Goal: Information Seeking & Learning: Check status

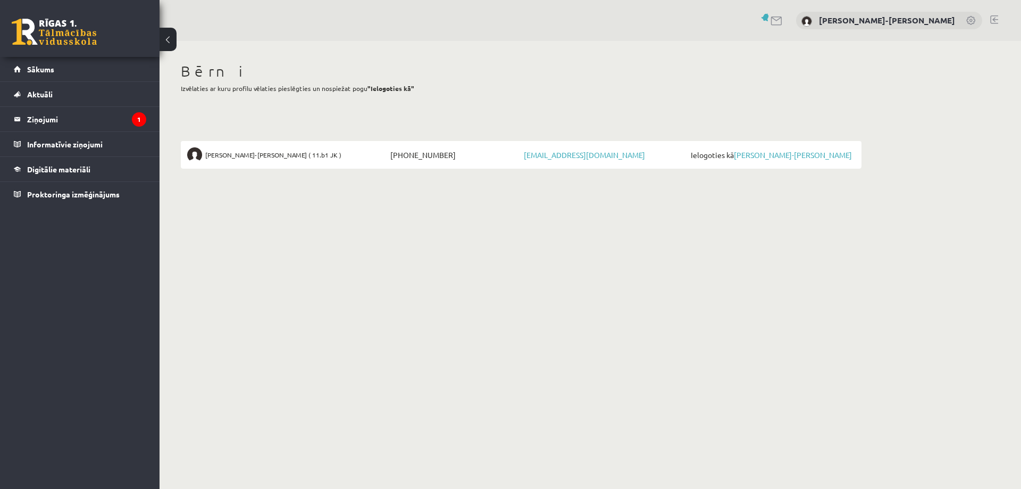
click at [750, 285] on body "0 Dāvanas 0 mP 0 xp Linda Frīdenberga-Tomaša Sākums Aktuāli Kā mācīties eSKOLĀ …" at bounding box center [510, 244] width 1021 height 489
click at [804, 232] on body "0 Dāvanas 0 mP 0 xp Linda Frīdenberga-Tomaša Sākums Aktuāli Kā mācīties eSKOLĀ …" at bounding box center [510, 244] width 1021 height 489
click at [86, 112] on legend "Ziņojumi 1" at bounding box center [86, 119] width 119 height 24
click at [62, 114] on legend "Ziņojumi 1" at bounding box center [86, 119] width 119 height 24
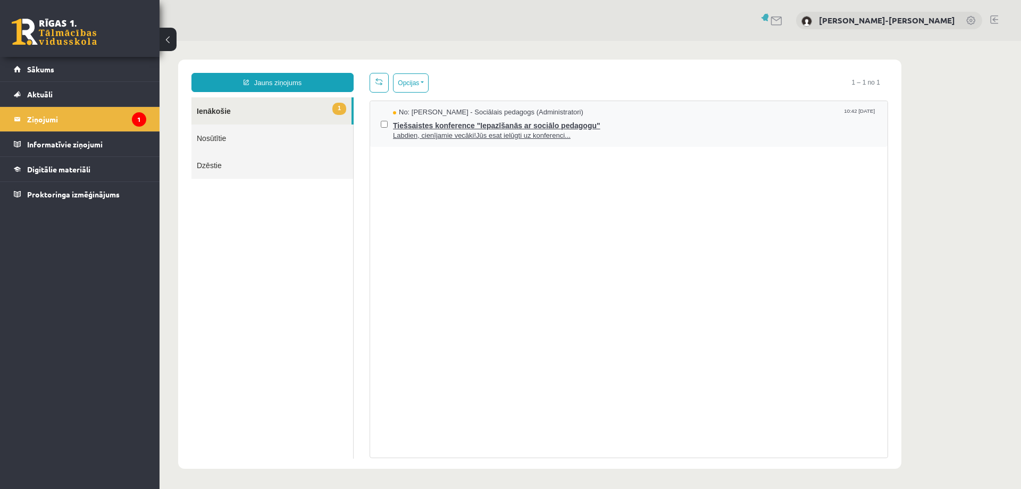
click at [522, 123] on span "Tiešsaistes konference "Iepazīšanās ar sociālo pedagogu"" at bounding box center [635, 124] width 484 height 13
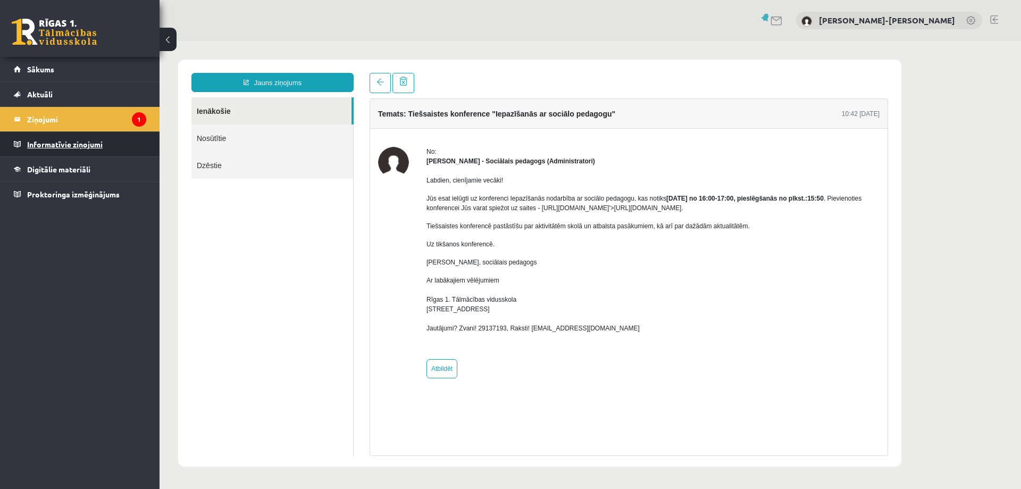
click at [54, 143] on legend "Informatīvie ziņojumi 0" at bounding box center [86, 144] width 119 height 24
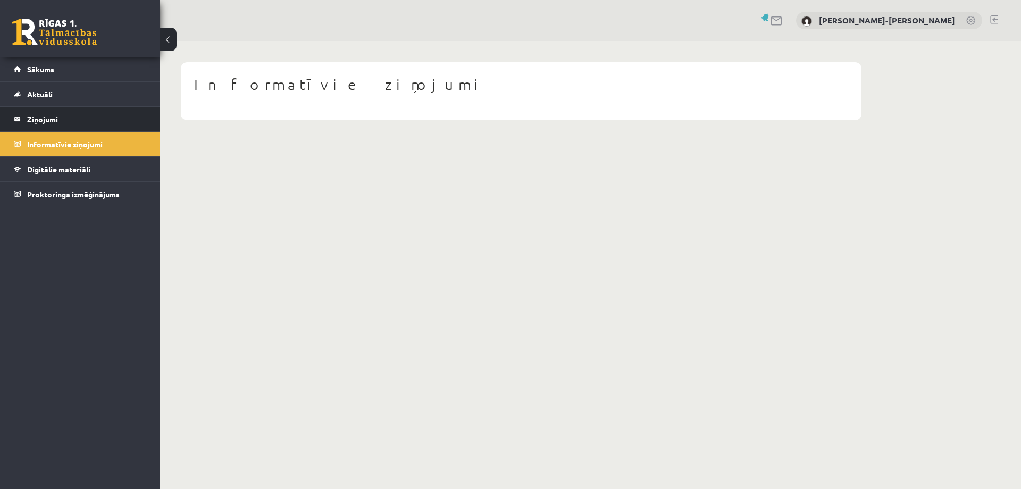
click at [40, 121] on legend "Ziņojumi 1" at bounding box center [86, 119] width 119 height 24
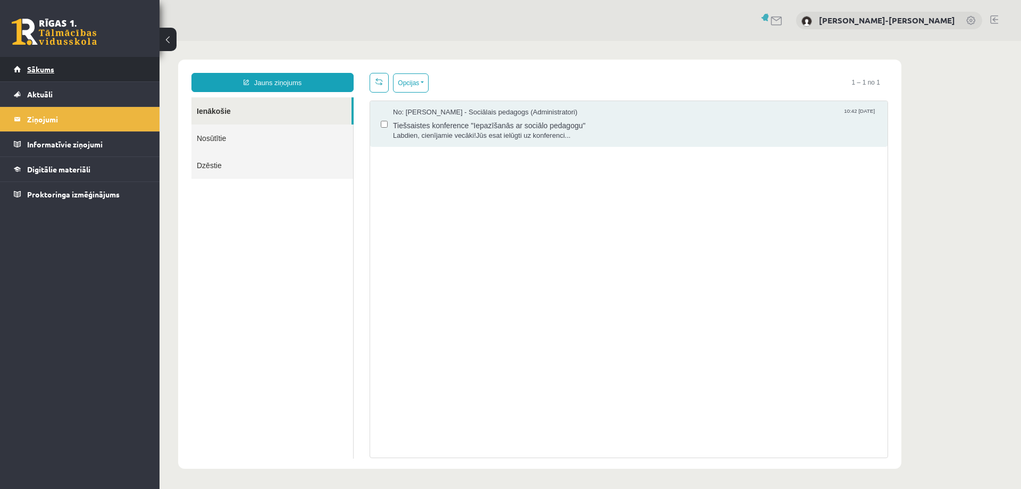
click at [44, 71] on span "Sākums" at bounding box center [40, 69] width 27 height 10
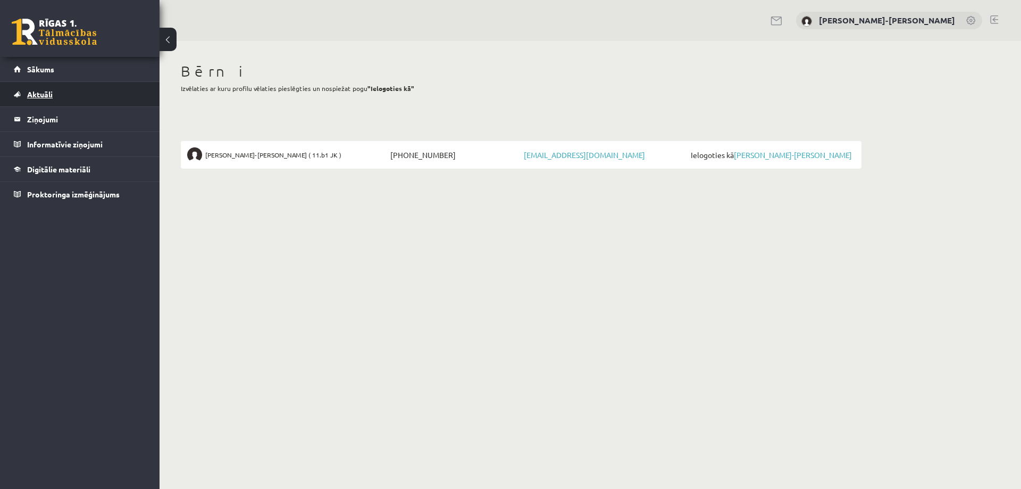
click at [52, 97] on span "Aktuāli" at bounding box center [40, 94] width 26 height 10
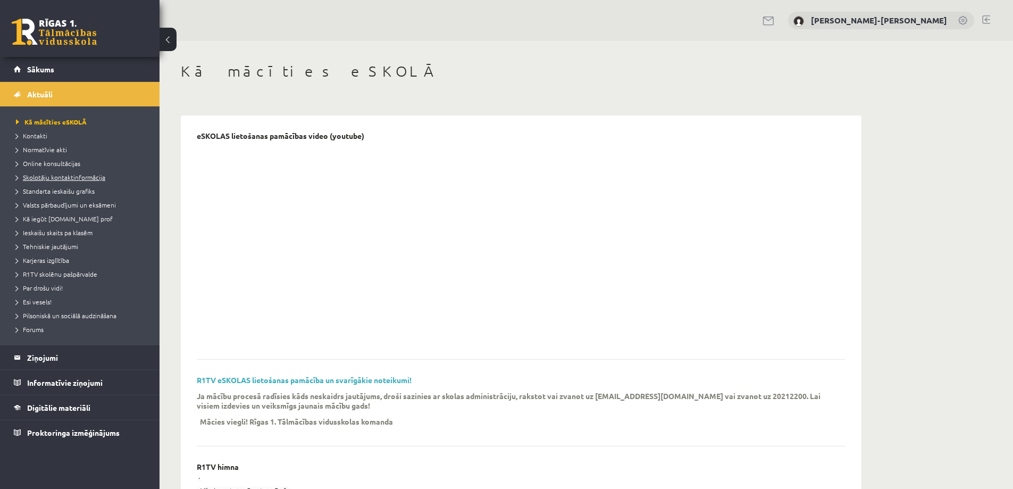
click at [71, 179] on span "Skolotāju kontaktinformācija" at bounding box center [60, 177] width 89 height 9
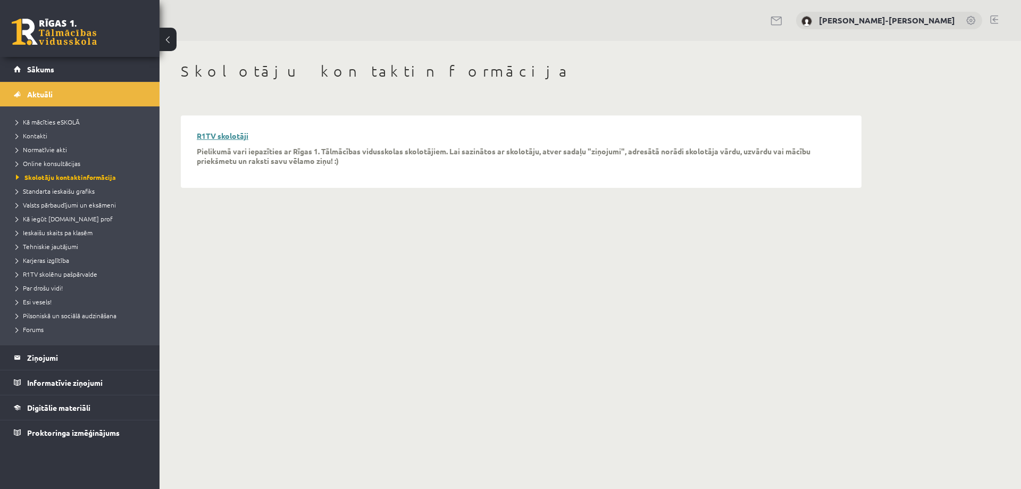
click at [235, 134] on link "R1TV skolotāji" at bounding box center [223, 136] width 52 height 10
click at [68, 192] on span "Standarta ieskaišu grafiks" at bounding box center [55, 191] width 79 height 9
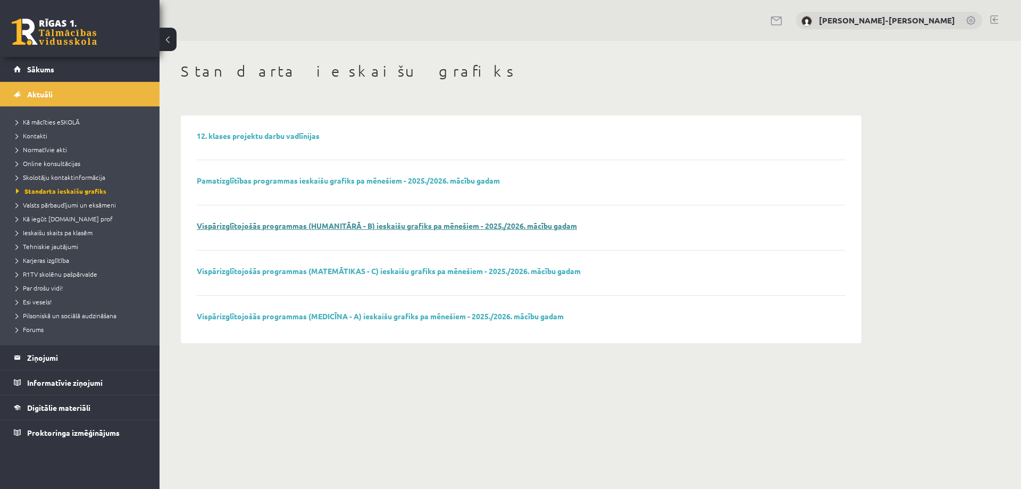
click at [416, 229] on link "Vispārizglītojošās programmas (HUMANITĀRĀ - B) ieskaišu grafiks pa mēnešiem - 2…" at bounding box center [387, 226] width 380 height 10
click at [46, 363] on legend "Ziņojumi 0" at bounding box center [86, 357] width 119 height 24
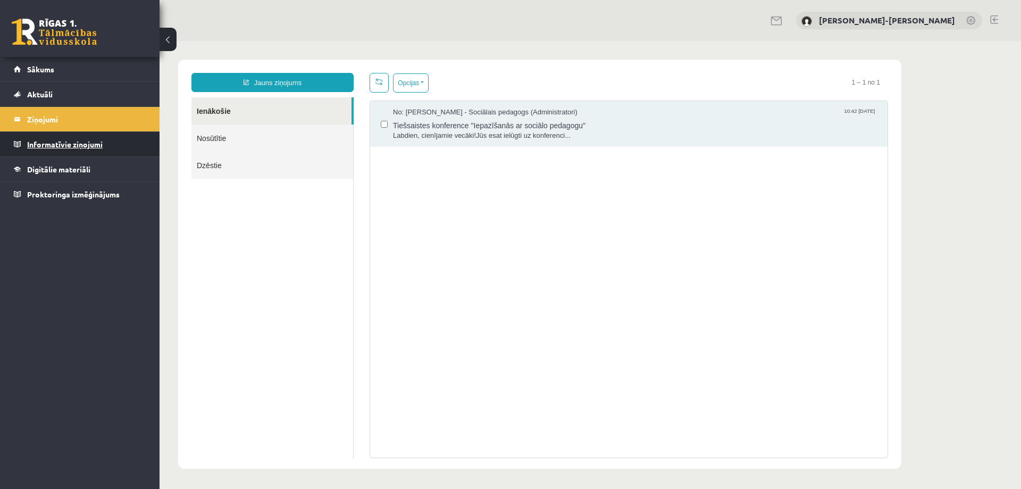
click at [68, 145] on legend "Informatīvie ziņojumi 0" at bounding box center [86, 144] width 119 height 24
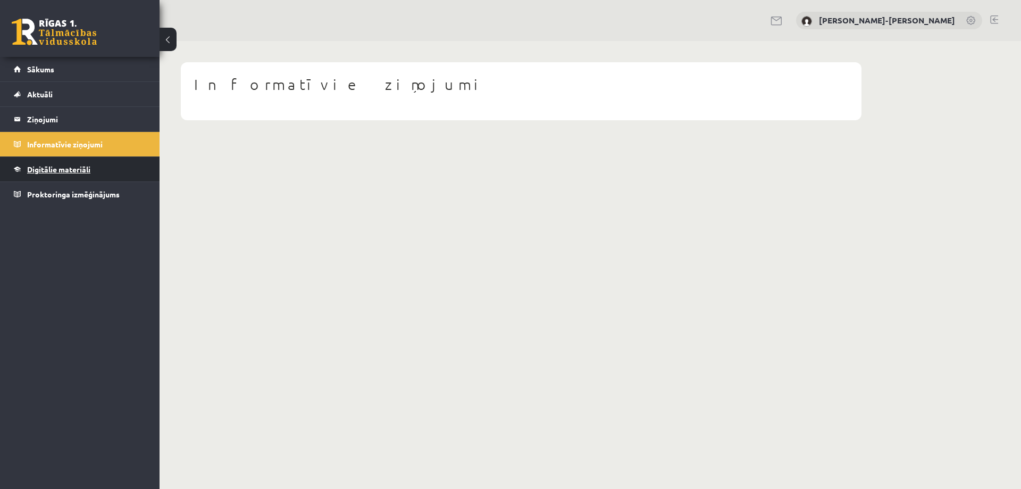
click at [72, 169] on span "Digitālie materiāli" at bounding box center [58, 169] width 63 height 10
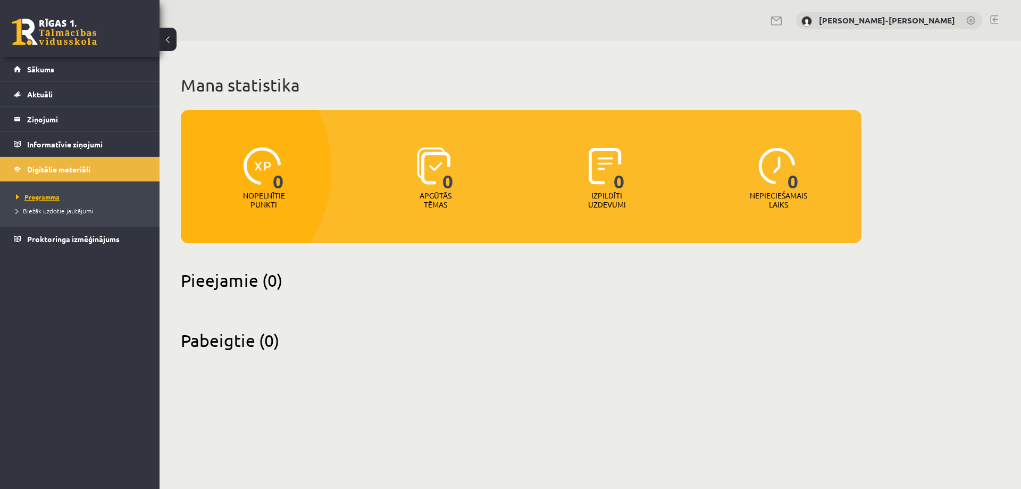
click at [38, 195] on span "Programma" at bounding box center [38, 197] width 44 height 9
click at [56, 211] on span "Biežāk uzdotie jautājumi" at bounding box center [54, 210] width 77 height 9
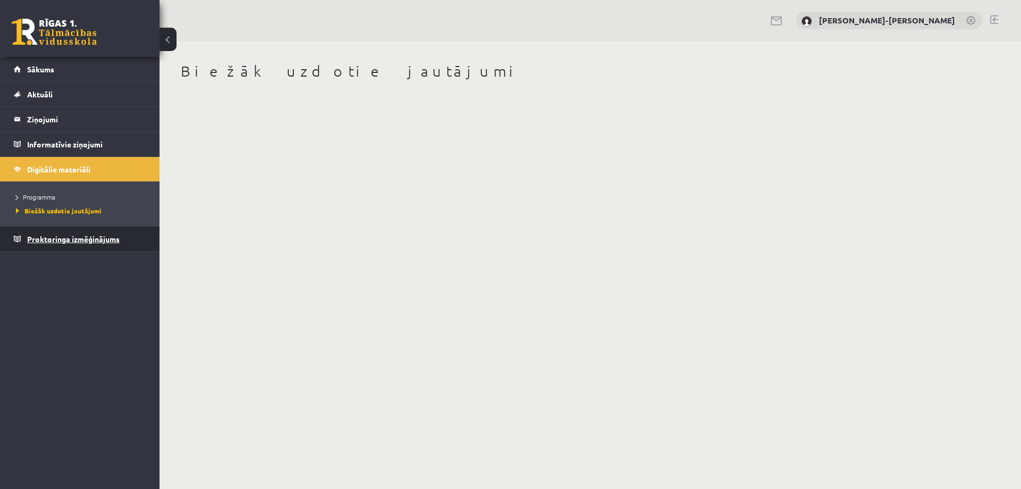
click at [62, 238] on span "Proktoringa izmēģinājums" at bounding box center [73, 239] width 93 height 10
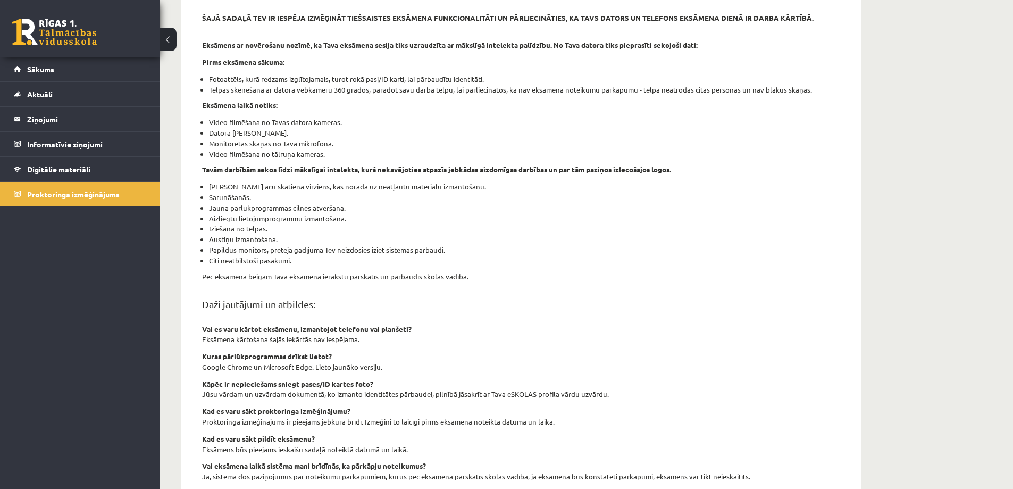
scroll to position [33, 0]
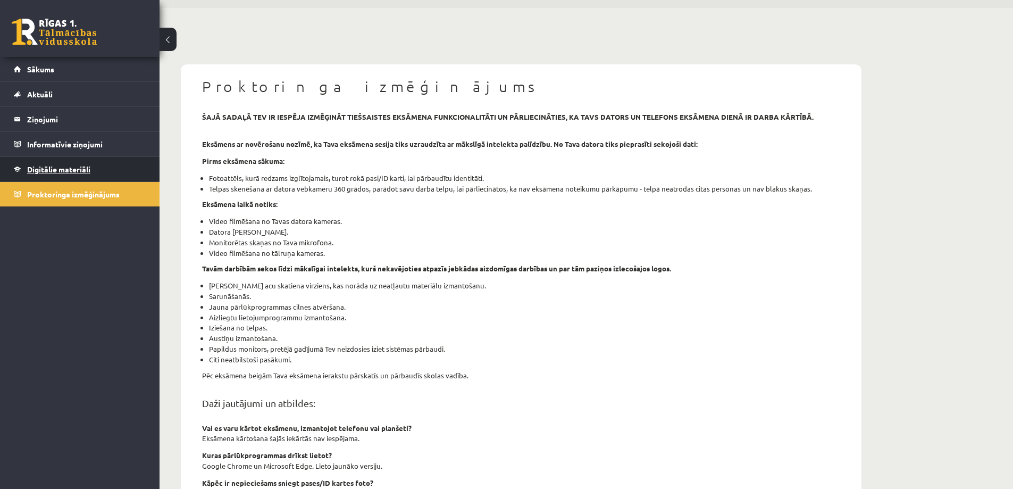
click at [60, 175] on link "Digitālie materiāli" at bounding box center [80, 169] width 132 height 24
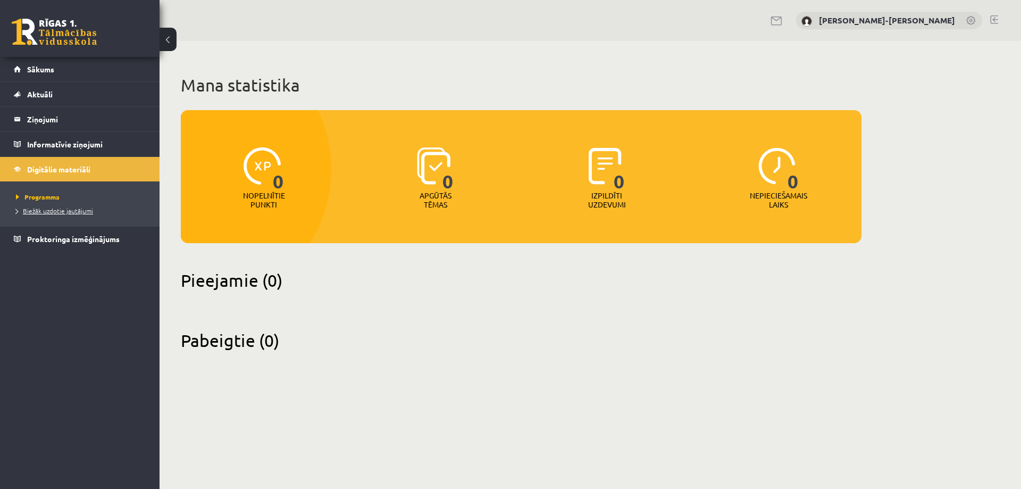
click at [55, 212] on span "Biežāk uzdotie jautājumi" at bounding box center [54, 210] width 77 height 9
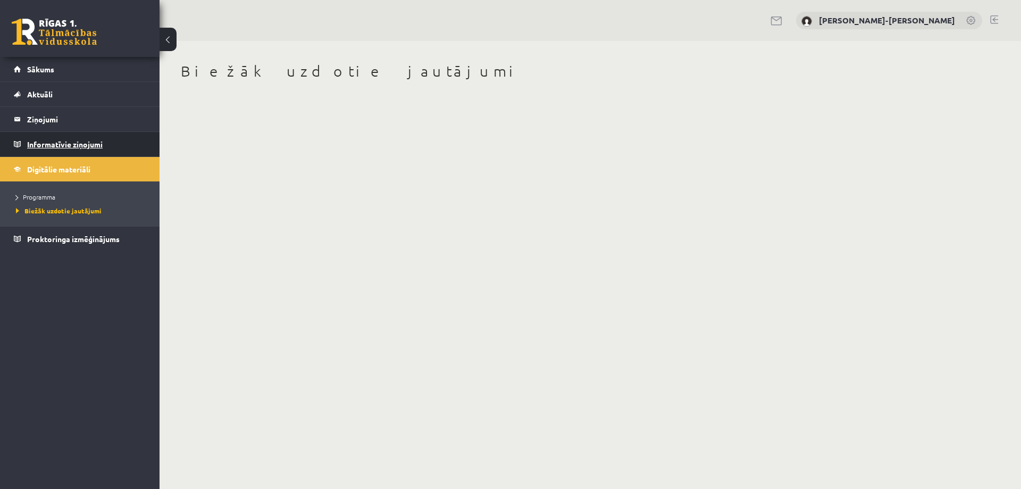
click at [49, 143] on legend "Informatīvie ziņojumi 0" at bounding box center [86, 144] width 119 height 24
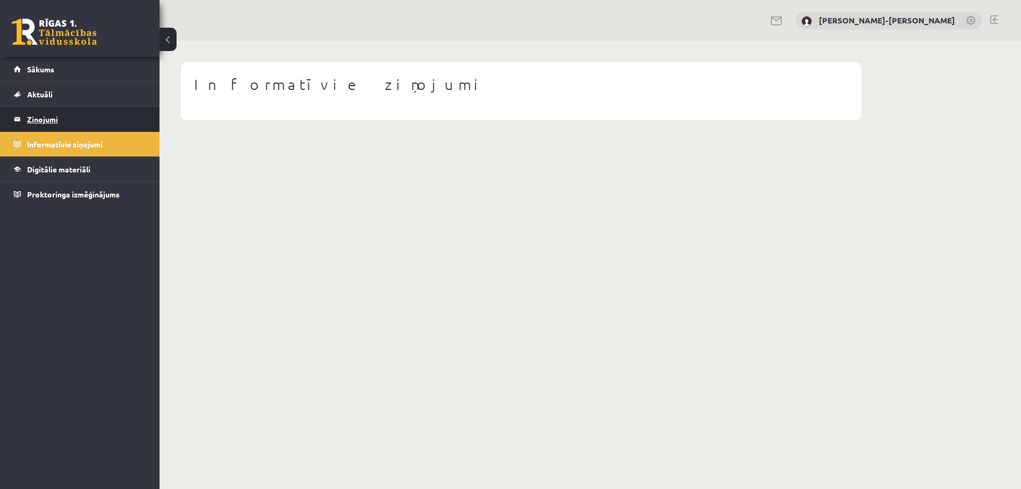
click at [52, 123] on legend "Ziņojumi 0" at bounding box center [86, 119] width 119 height 24
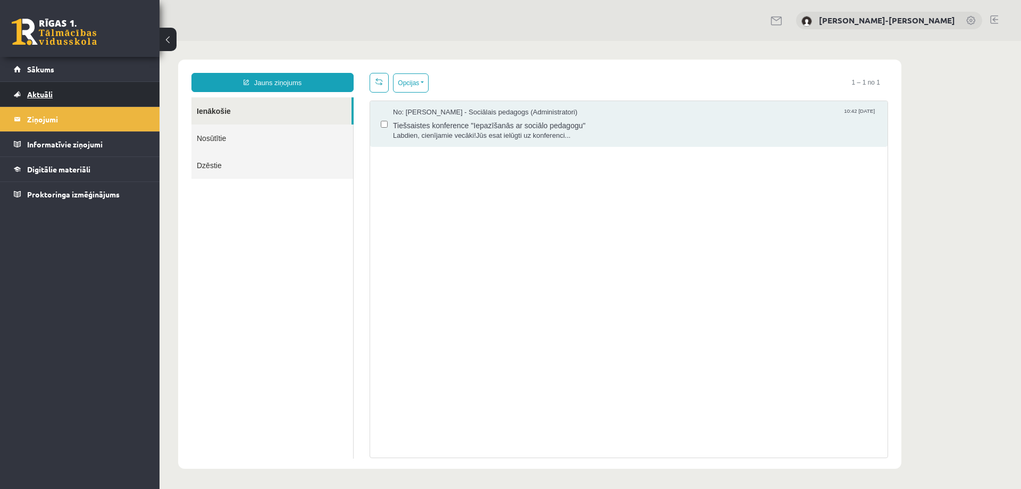
click at [37, 97] on span "Aktuāli" at bounding box center [40, 94] width 26 height 10
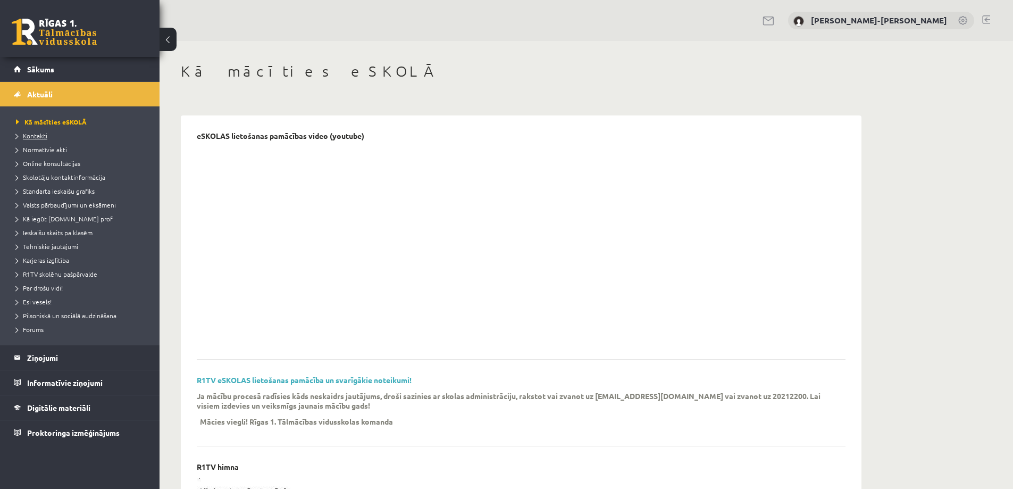
click at [43, 140] on link "Kontakti" at bounding box center [82, 136] width 133 height 10
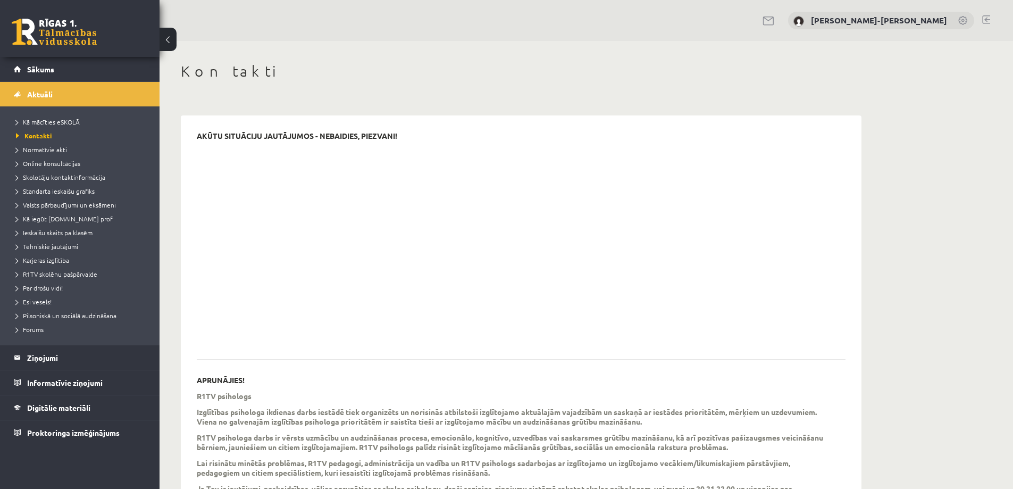
scroll to position [180, 0]
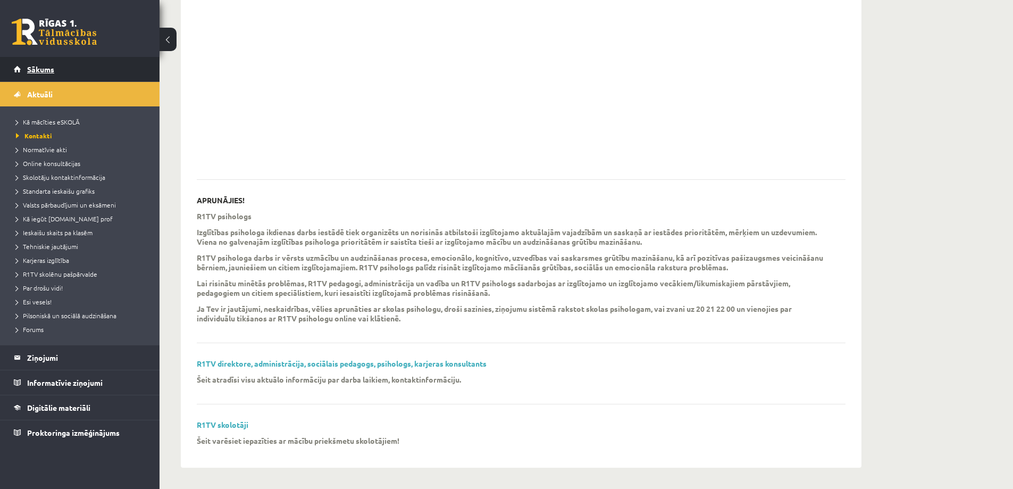
click at [41, 72] on span "Sākums" at bounding box center [40, 69] width 27 height 10
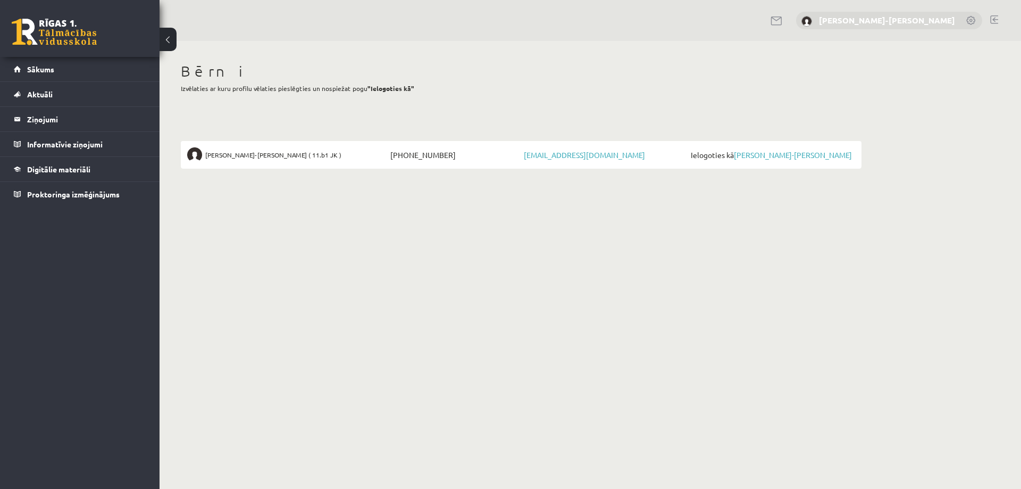
click at [888, 19] on link "[PERSON_NAME]-[PERSON_NAME]" at bounding box center [887, 20] width 136 height 11
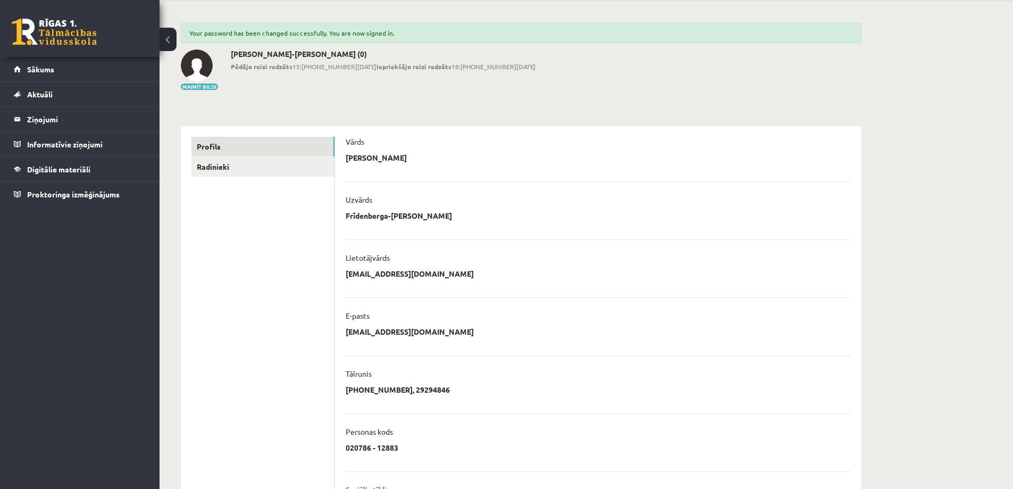
scroll to position [106, 0]
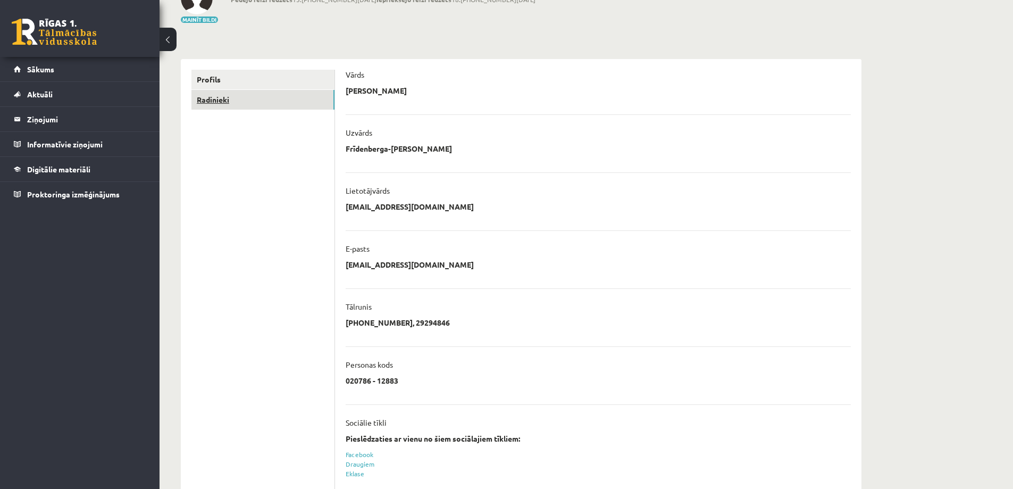
click at [238, 102] on link "Radinieki" at bounding box center [263, 100] width 143 height 20
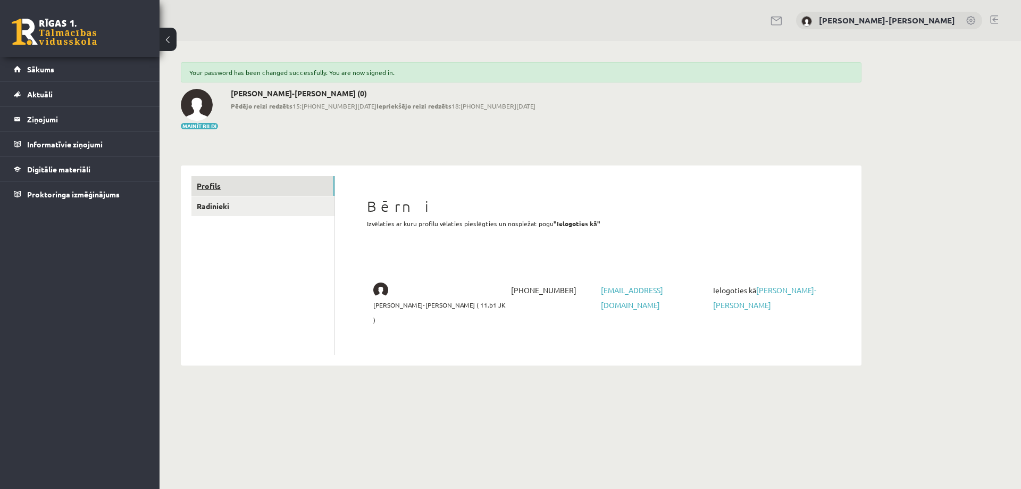
click at [242, 188] on link "Profils" at bounding box center [263, 186] width 143 height 20
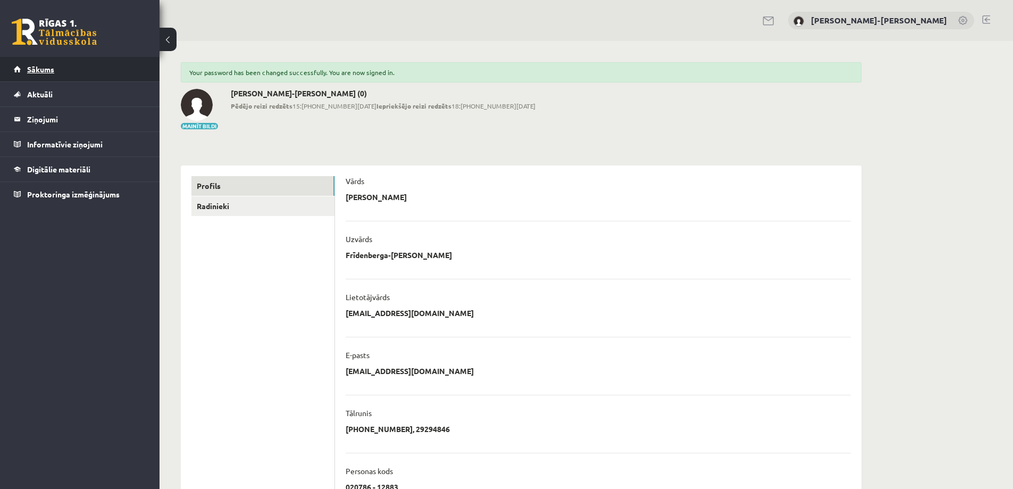
click at [43, 72] on span "Sākums" at bounding box center [40, 69] width 27 height 10
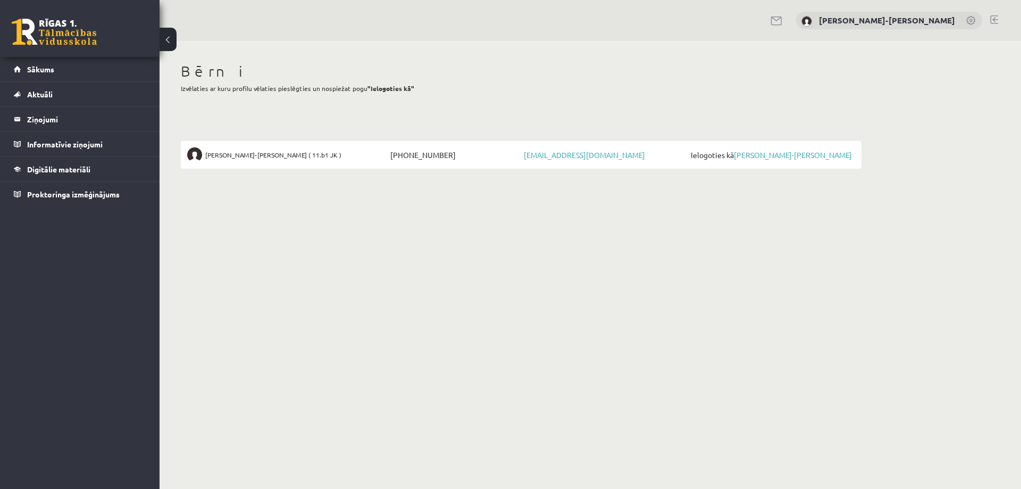
click at [174, 35] on button at bounding box center [168, 39] width 17 height 23
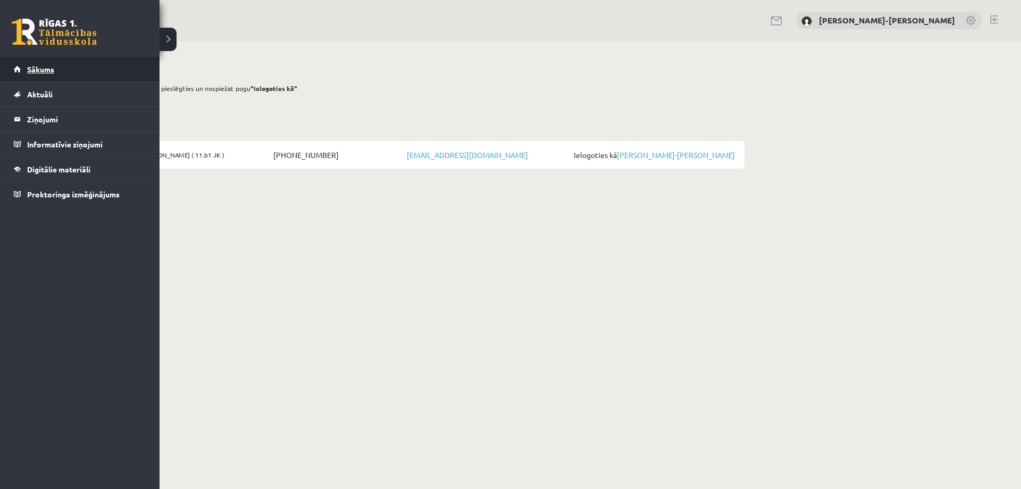
click at [79, 71] on link "Sākums" at bounding box center [80, 69] width 132 height 24
click at [88, 94] on link "Aktuāli" at bounding box center [80, 94] width 132 height 24
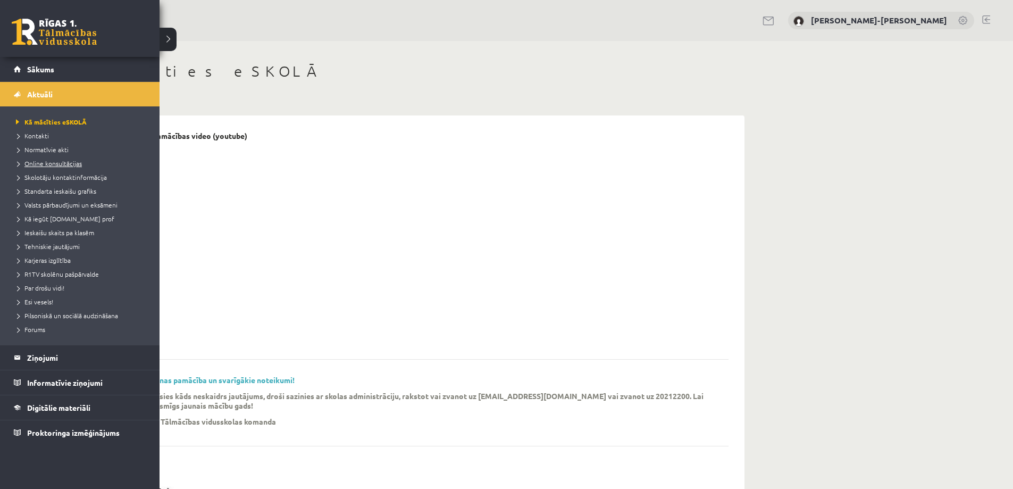
click at [58, 164] on span "Online konsultācijas" at bounding box center [47, 163] width 69 height 9
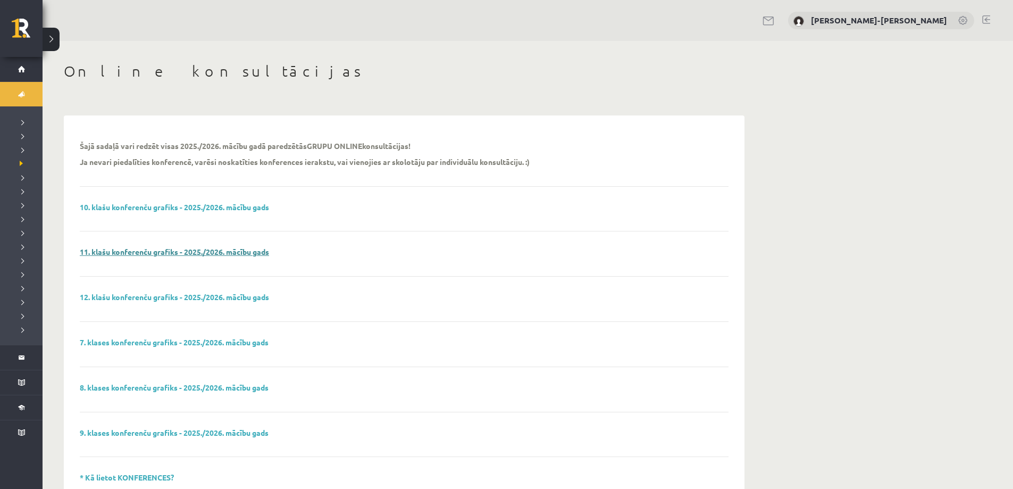
click at [163, 254] on link "11. klašu konferenču grafiks - 2025./2026. mācību gads" at bounding box center [174, 252] width 189 height 10
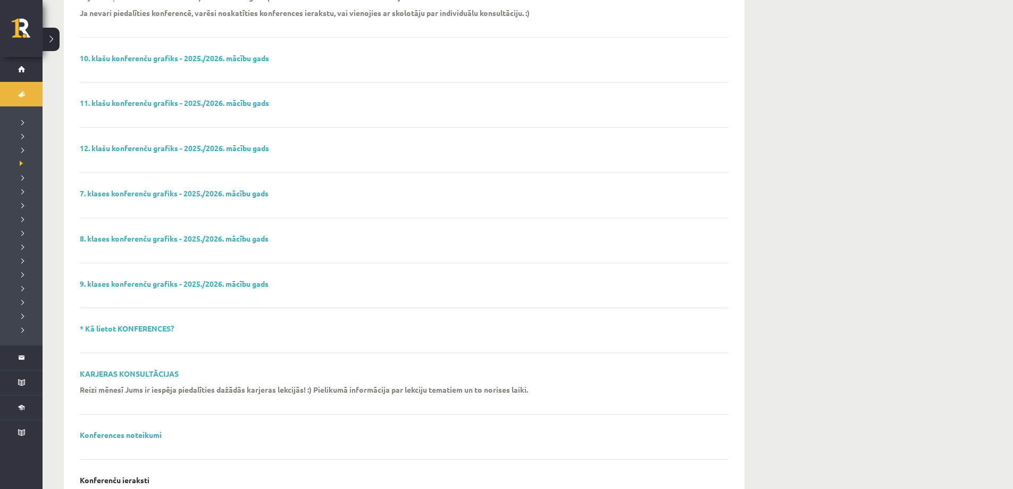
scroll to position [213, 0]
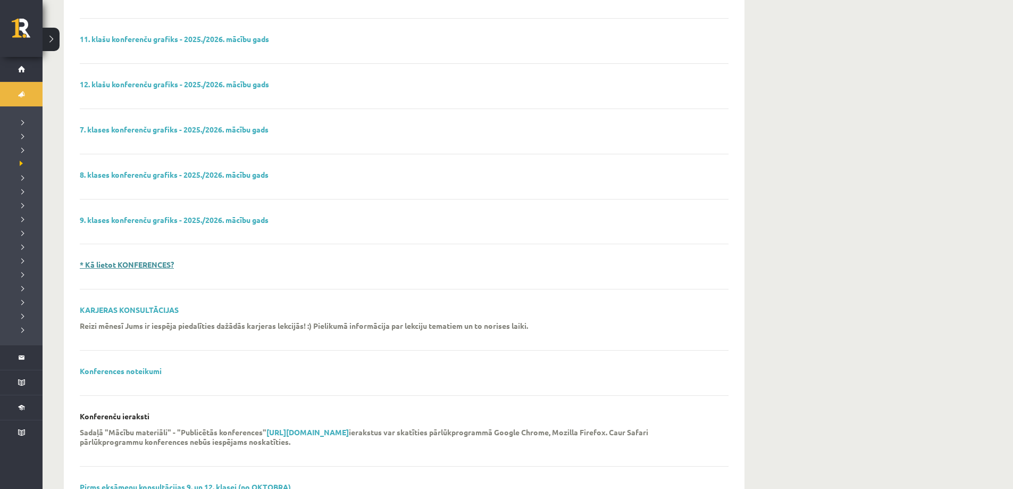
click at [159, 265] on link "* Kā lietot KONFERENCES?" at bounding box center [127, 265] width 94 height 10
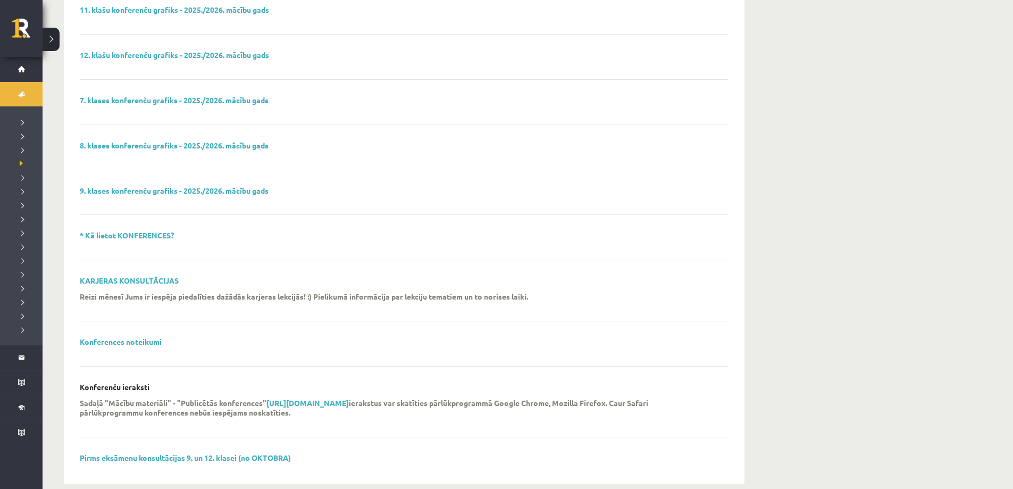
scroll to position [259, 0]
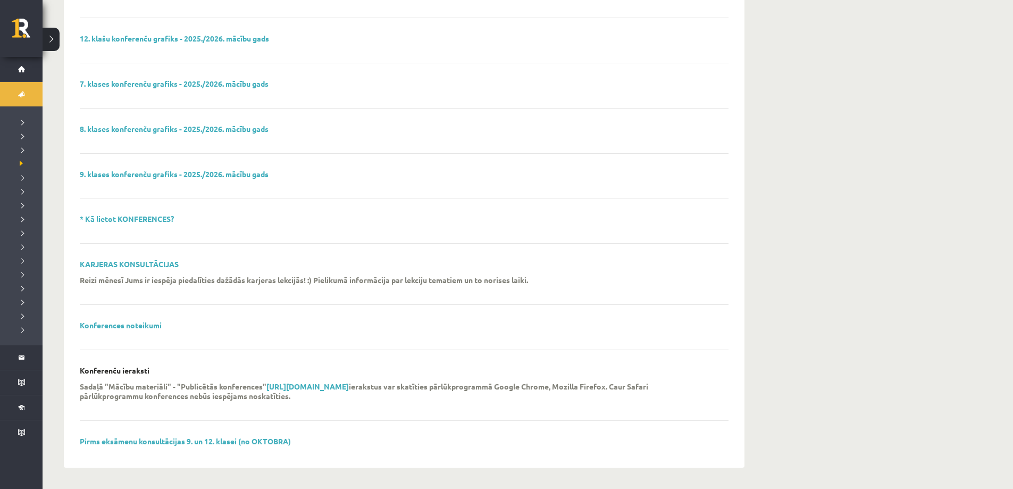
click at [54, 40] on button at bounding box center [51, 39] width 17 height 23
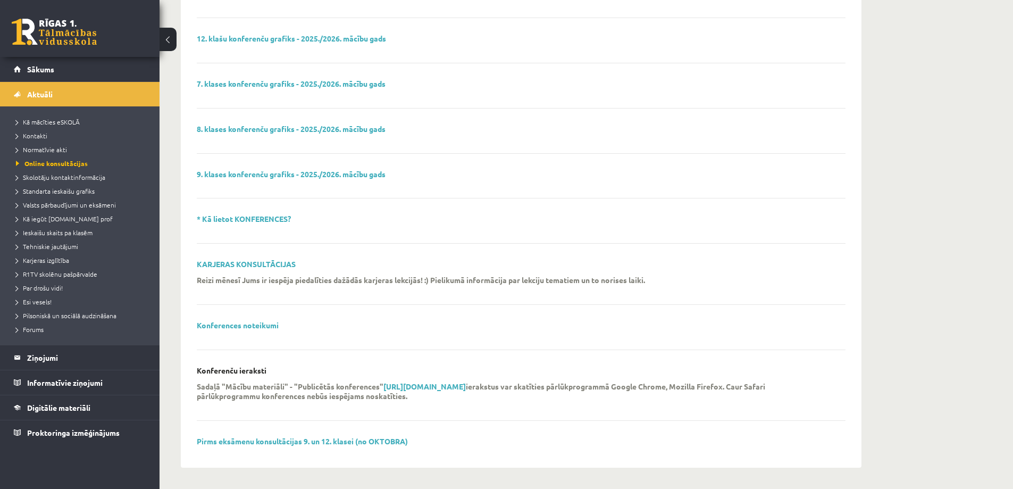
click at [39, 184] on li "Standarta ieskaišu grafiks" at bounding box center [82, 191] width 133 height 14
click at [43, 193] on span "Standarta ieskaišu grafiks" at bounding box center [61, 191] width 90 height 9
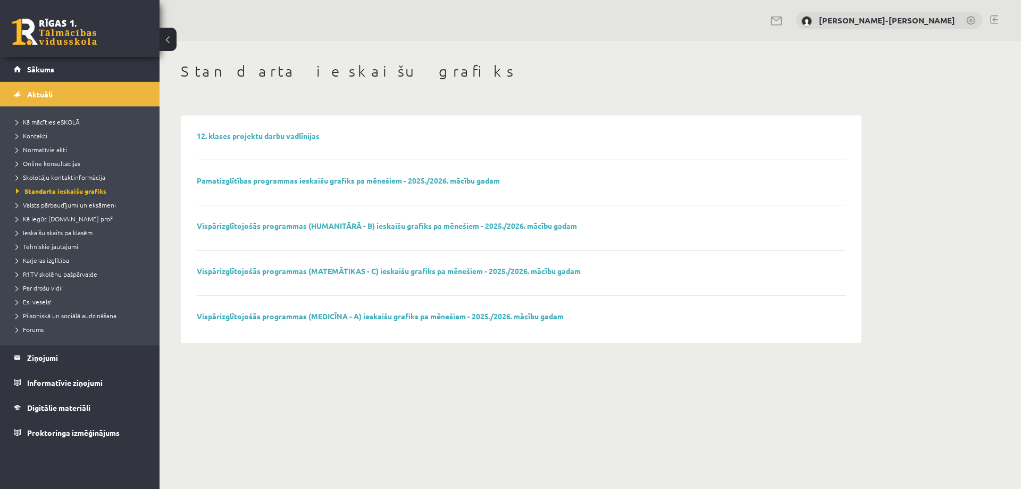
click at [411, 230] on div "Vispārizglītojošās programmas (HUMANITĀRĀ - B) ieskaišu grafiks pa mēnešiem - 2…" at bounding box center [521, 235] width 649 height 29
click at [409, 227] on link "Vispārizglītojošās programmas (HUMANITĀRĀ - B) ieskaišu grafiks pa mēnešiem - 2…" at bounding box center [387, 226] width 380 height 10
click at [45, 207] on span "Valsts pārbaudījumi un eksāmeni" at bounding box center [66, 205] width 100 height 9
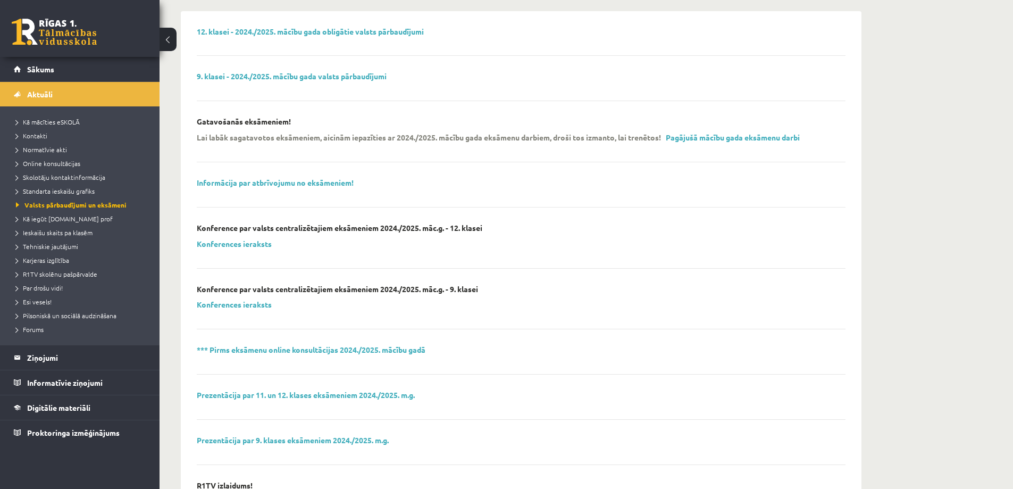
scroll to position [106, 0]
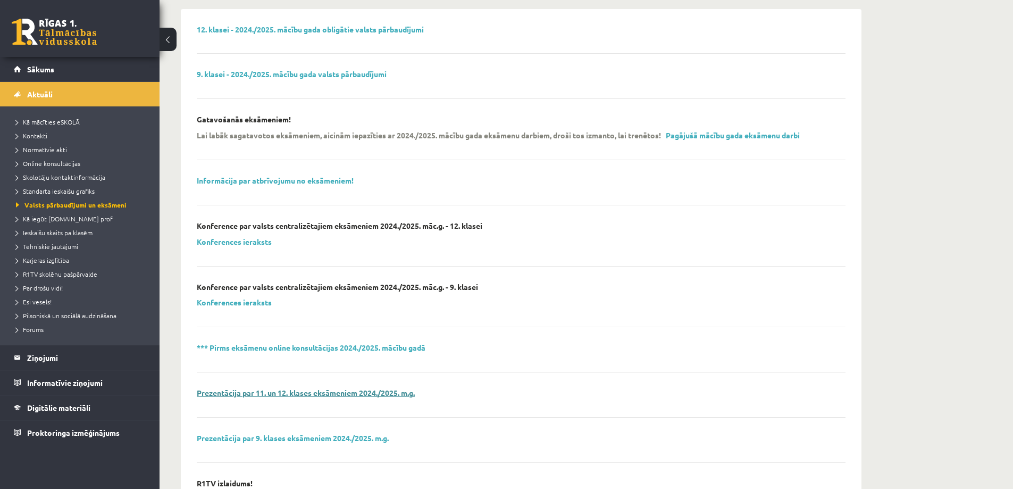
click at [290, 396] on link "Prezentācija par 11. un 12. klases eksāmeniem 2024./2025. m.g." at bounding box center [306, 393] width 218 height 10
click at [73, 217] on span "Kā iegūt [DOMAIN_NAME] prof" at bounding box center [64, 218] width 97 height 9
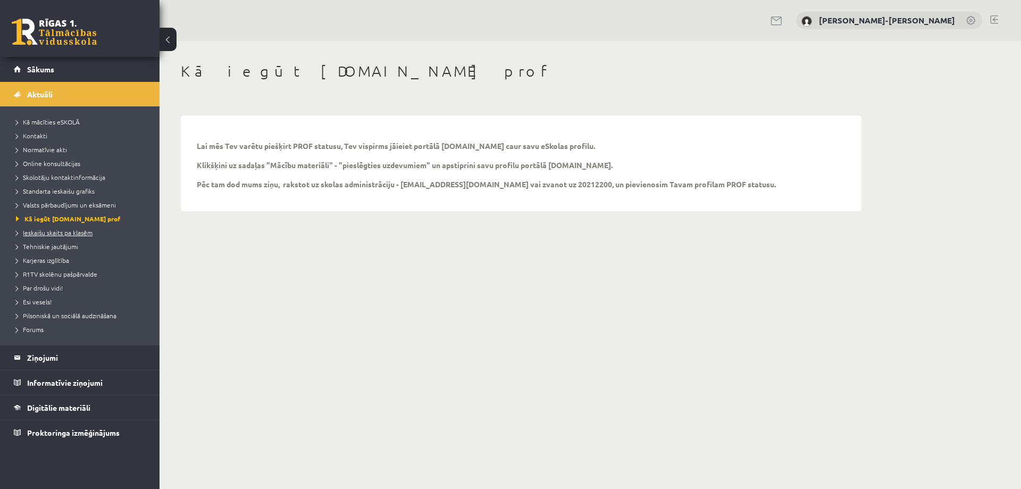
click at [56, 236] on link "Ieskaišu skaits pa klasēm" at bounding box center [82, 233] width 133 height 10
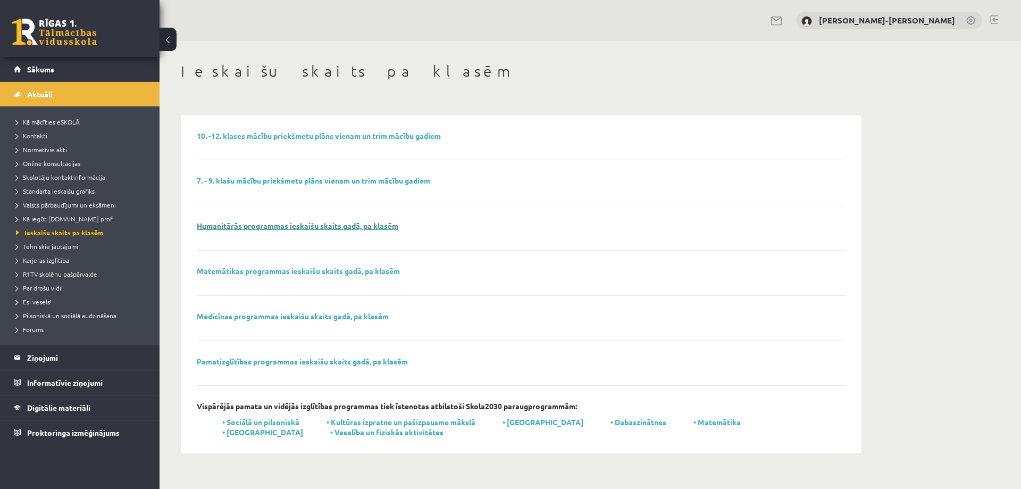
click at [228, 228] on link "Humanitārās programmas ieskaišu skaits gadā, pa klasēm" at bounding box center [298, 226] width 202 height 10
click at [63, 246] on span "Tehniskie jautājumi" at bounding box center [47, 246] width 62 height 9
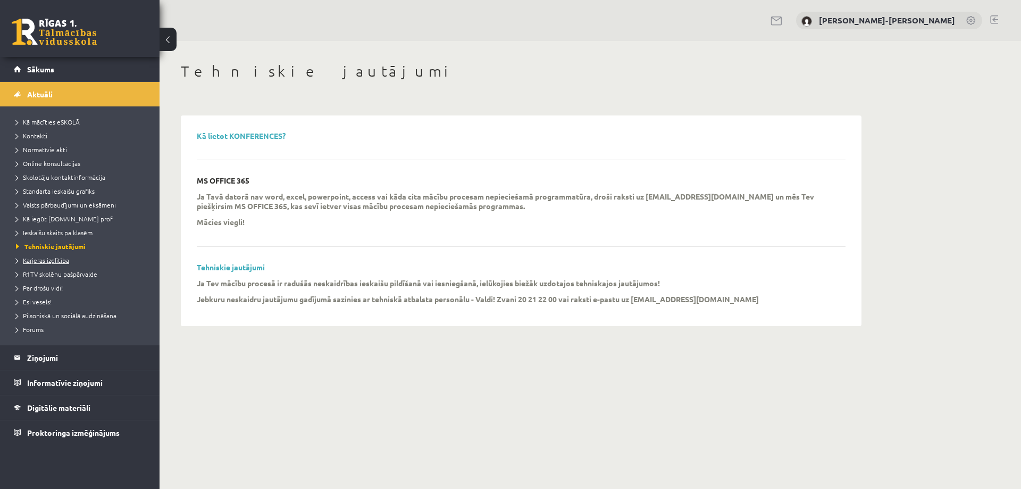
click at [60, 260] on span "Karjeras izglītība" at bounding box center [42, 260] width 53 height 9
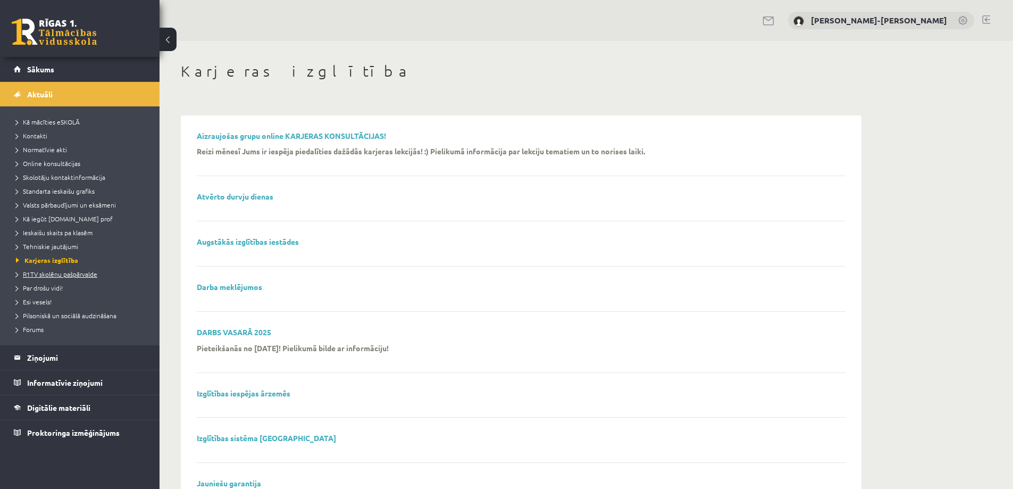
click at [52, 276] on span "R1TV skolēnu pašpārvalde" at bounding box center [56, 274] width 81 height 9
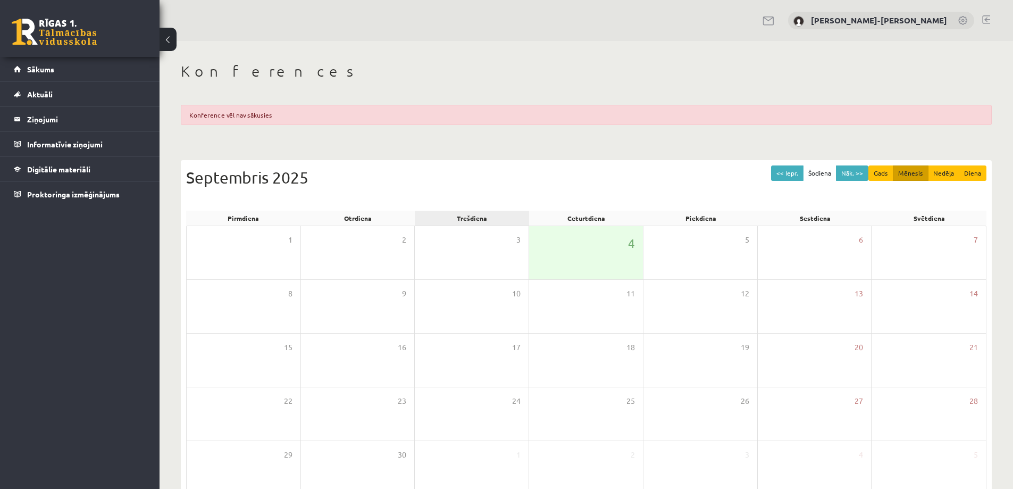
scroll to position [61, 0]
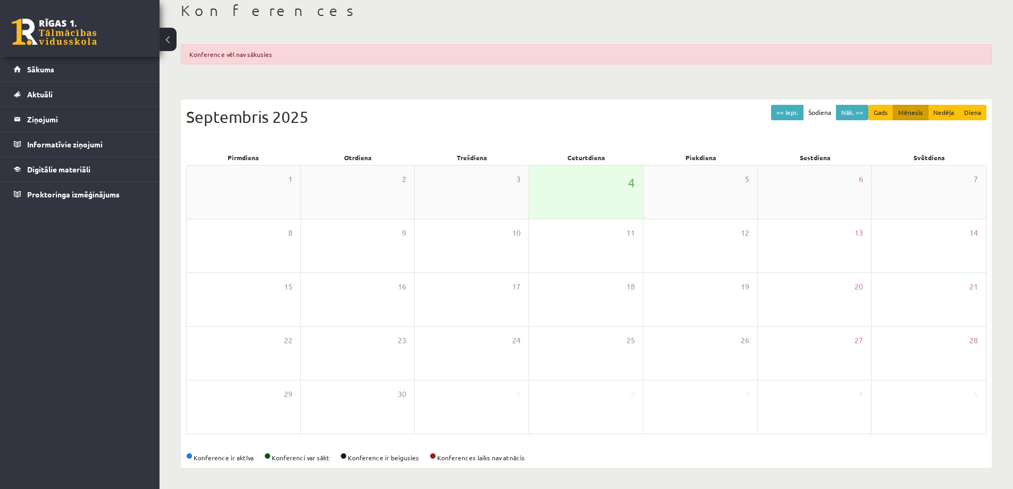
click at [596, 197] on div "4" at bounding box center [586, 191] width 114 height 53
click at [585, 197] on div "4" at bounding box center [586, 191] width 114 height 53
click at [84, 115] on legend "Ziņojumi 0" at bounding box center [86, 119] width 119 height 24
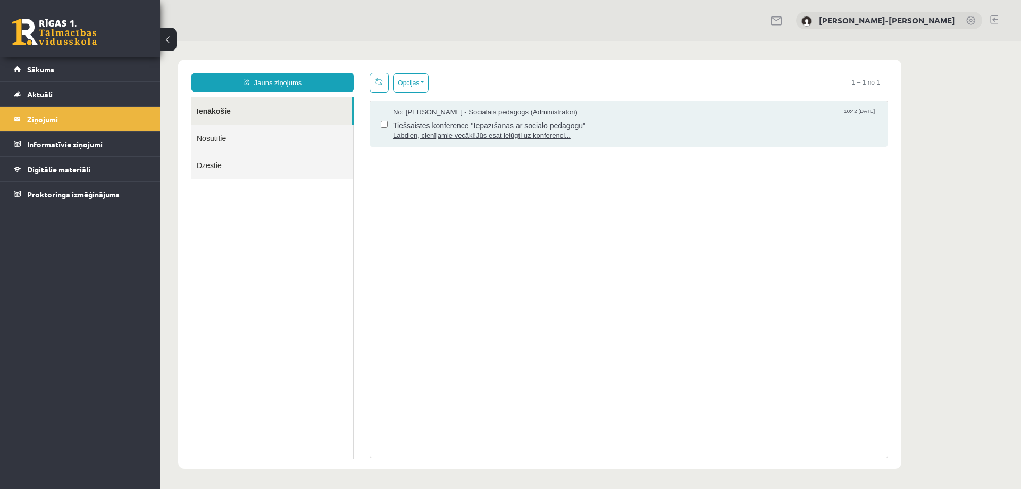
click at [518, 126] on span "Tiešsaistes konference "Iepazīšanās ar sociālo pedagogu"" at bounding box center [635, 124] width 484 height 13
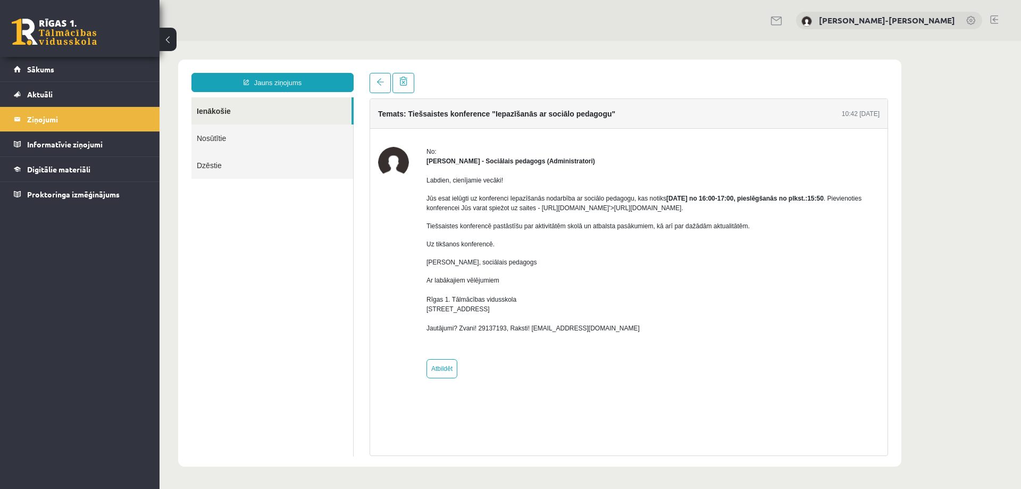
drag, startPoint x: 540, startPoint y: 207, endPoint x: 818, endPoint y: 212, distance: 278.3
click at [818, 212] on p "Jūs esat ielūgti uz konferenci Iepazīšanās nodarbība ar sociālo pedagogu, kas n…" at bounding box center [653, 203] width 453 height 19
copy p "https://eskola.r1tv.lv/conferences/5020/join'>https://eskola.r1tv.lv/conference…"
click at [67, 113] on legend "Ziņojumi 0" at bounding box center [86, 119] width 119 height 24
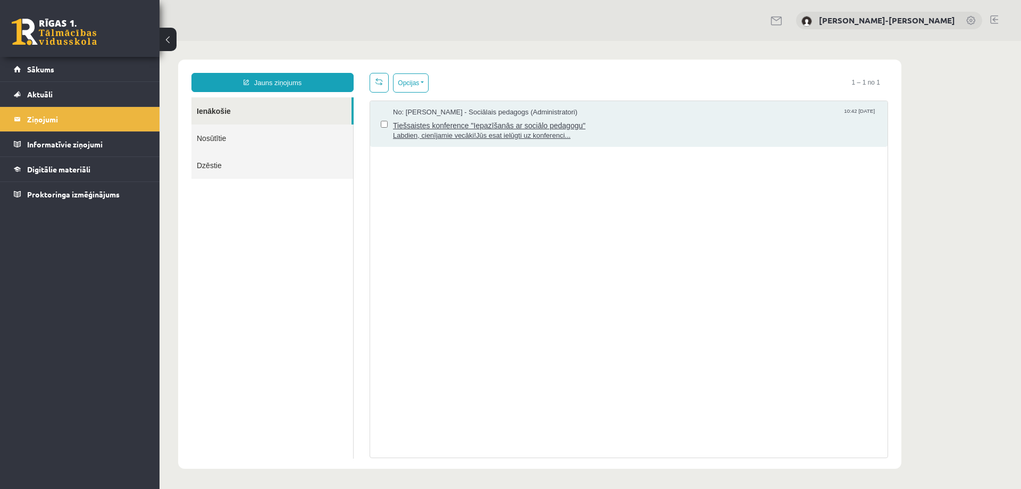
click at [595, 131] on span "Labdien, cienījamie vecāki!Jūs esat ielūgti uz konferenci..." at bounding box center [635, 136] width 484 height 10
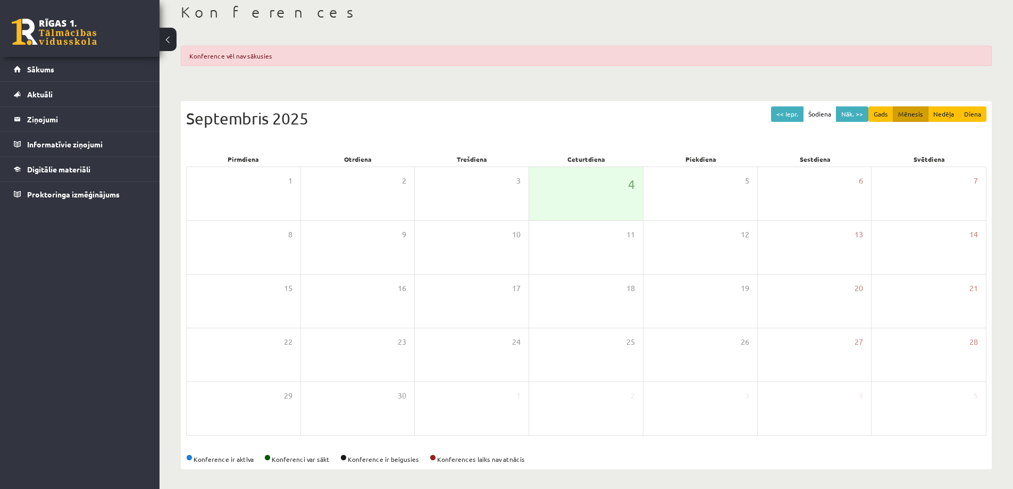
scroll to position [61, 0]
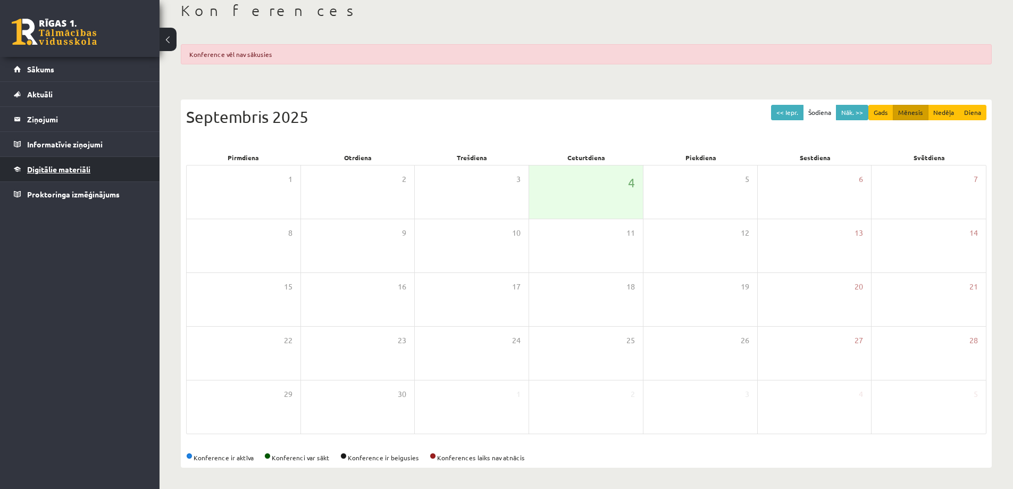
click at [66, 176] on link "Digitālie materiāli" at bounding box center [80, 169] width 132 height 24
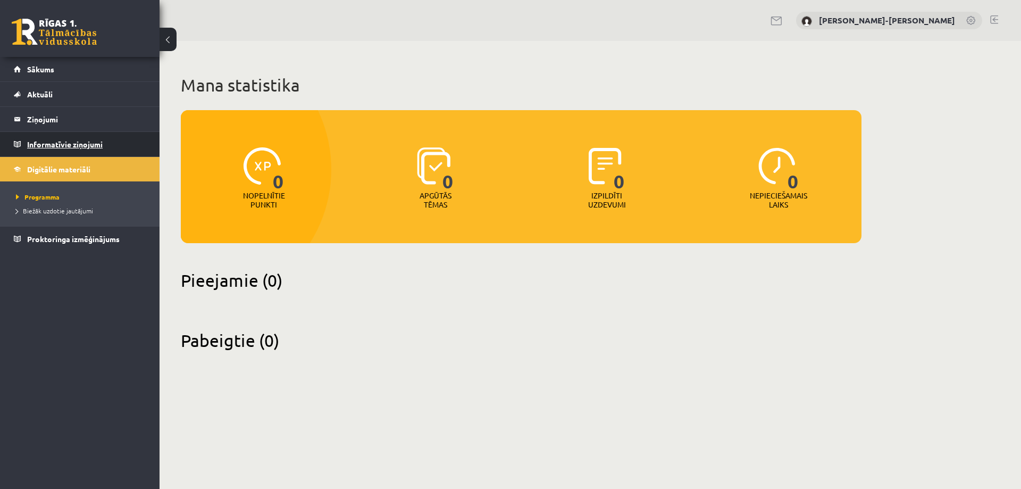
click at [56, 151] on legend "Informatīvie ziņojumi 0" at bounding box center [86, 144] width 119 height 24
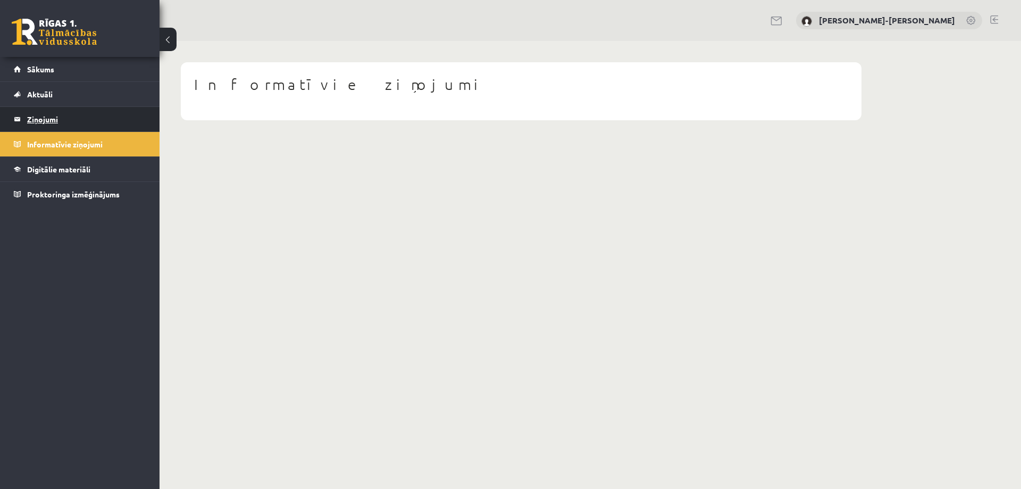
click at [52, 118] on legend "Ziņojumi 0" at bounding box center [86, 119] width 119 height 24
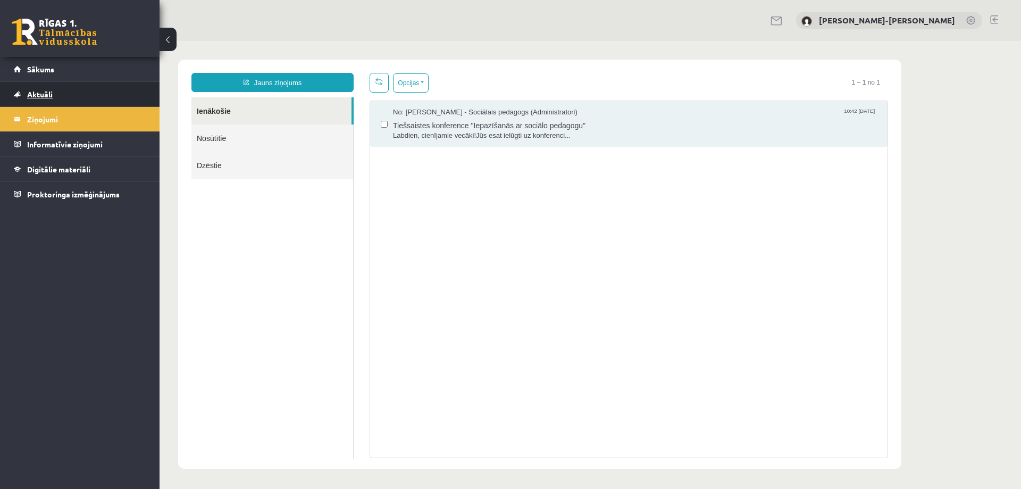
click at [45, 88] on link "Aktuāli" at bounding box center [80, 94] width 132 height 24
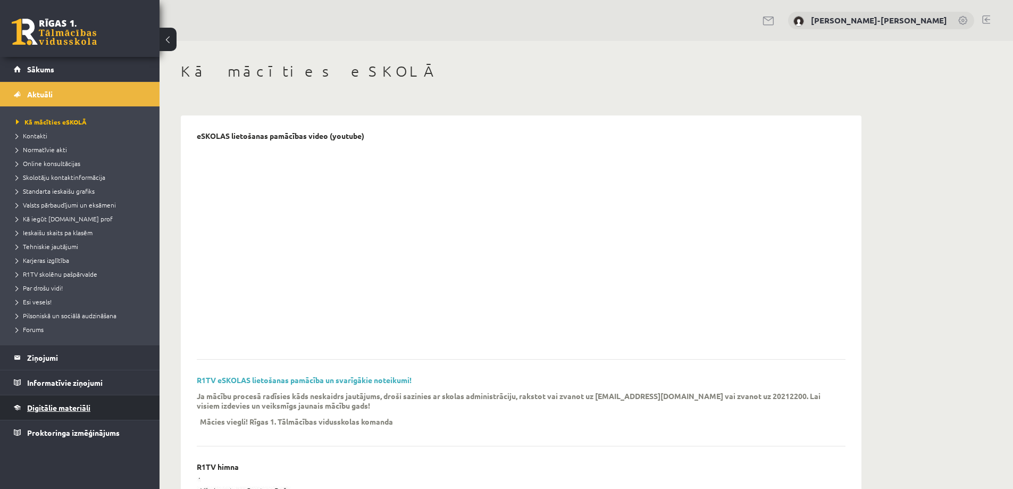
click at [65, 402] on link "Digitālie materiāli" at bounding box center [80, 407] width 132 height 24
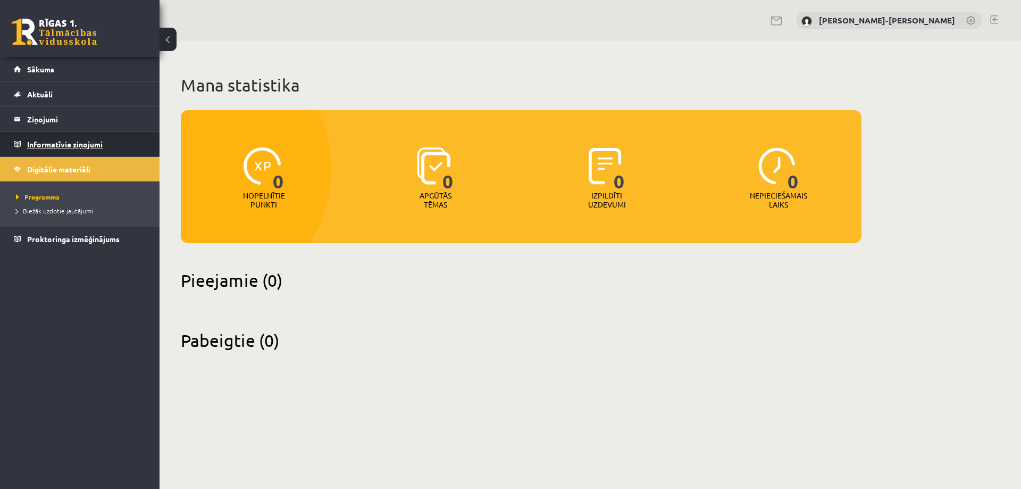
click at [56, 137] on legend "Informatīvie ziņojumi 0" at bounding box center [86, 144] width 119 height 24
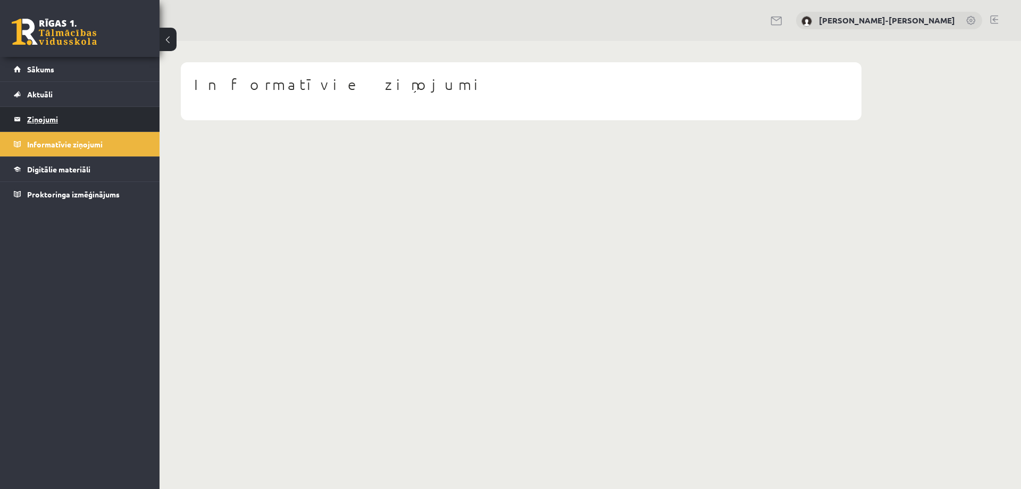
click at [51, 118] on legend "Ziņojumi 0" at bounding box center [86, 119] width 119 height 24
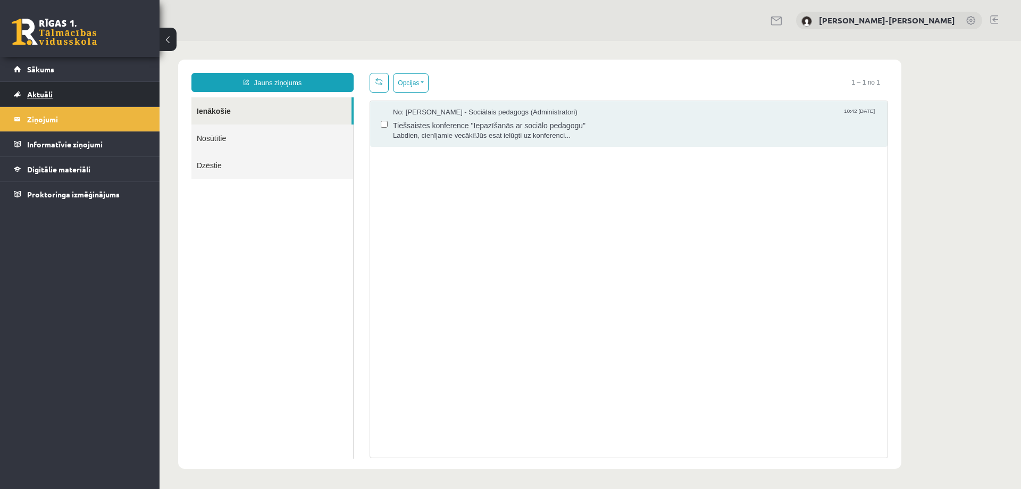
click at [47, 89] on link "Aktuāli" at bounding box center [80, 94] width 132 height 24
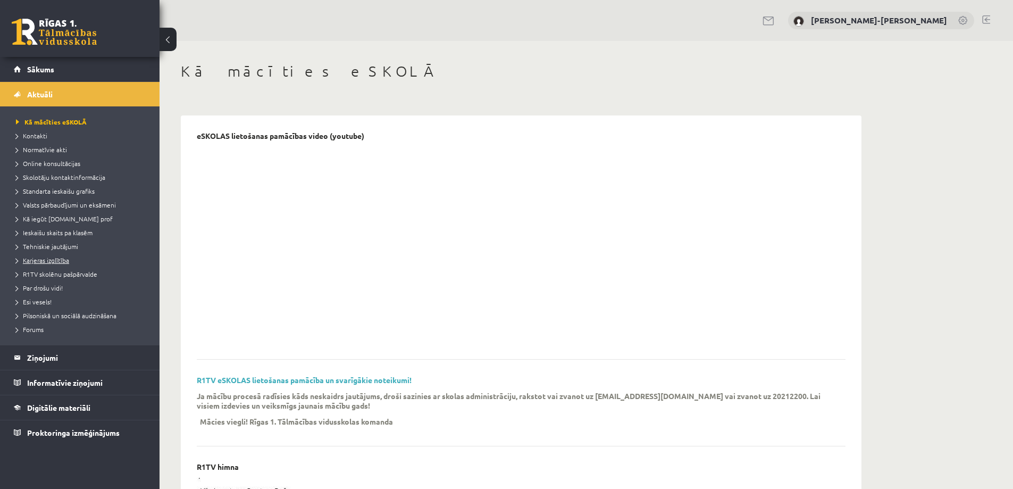
click at [54, 263] on link "Karjeras izglītība" at bounding box center [82, 260] width 133 height 10
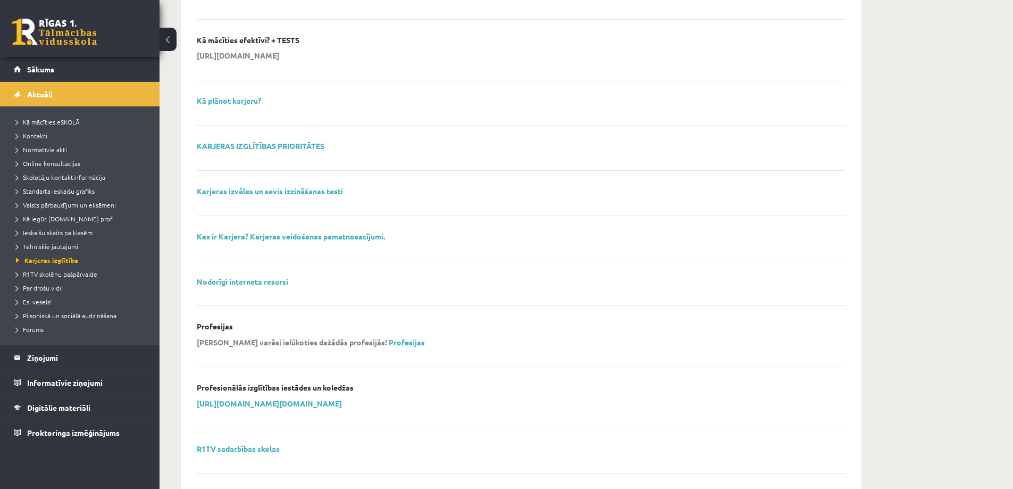
scroll to position [585, 0]
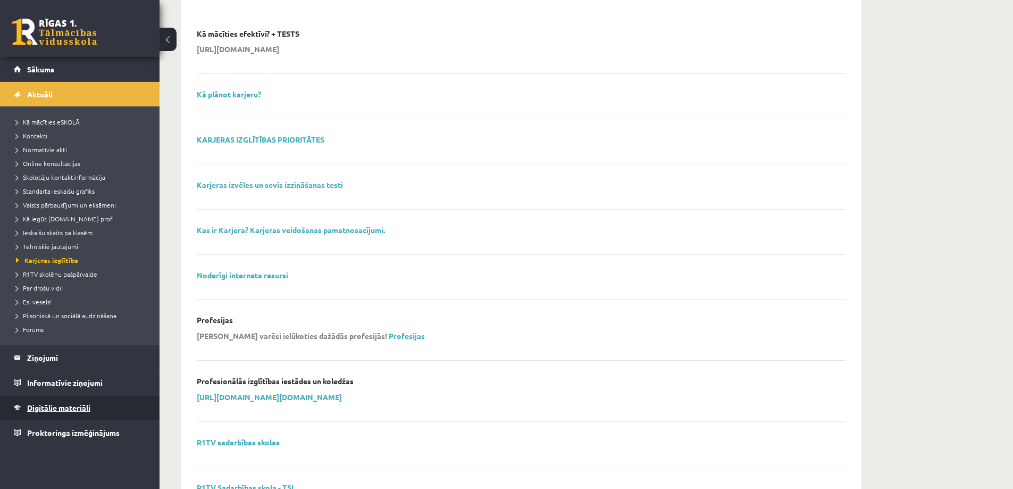
click at [54, 412] on link "Digitālie materiāli" at bounding box center [80, 407] width 132 height 24
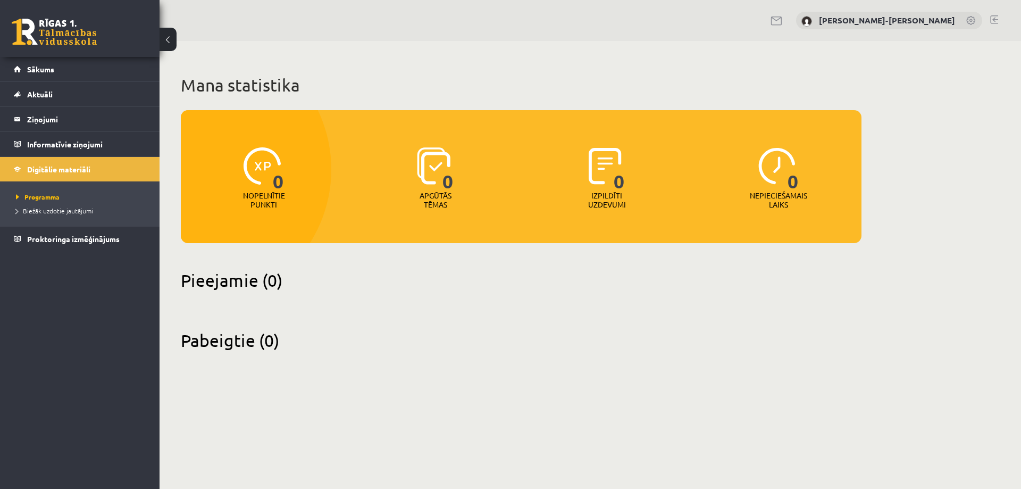
click at [14, 195] on ul "Programma Biežāk uzdotie jautājumi" at bounding box center [80, 203] width 160 height 45
click at [17, 195] on span "Programma" at bounding box center [38, 197] width 44 height 9
click at [11, 174] on li "Digitālie materiāli Programma Biežāk uzdotie jautājumi" at bounding box center [80, 191] width 160 height 70
click at [88, 149] on legend "Informatīvie ziņojumi 0" at bounding box center [86, 144] width 119 height 24
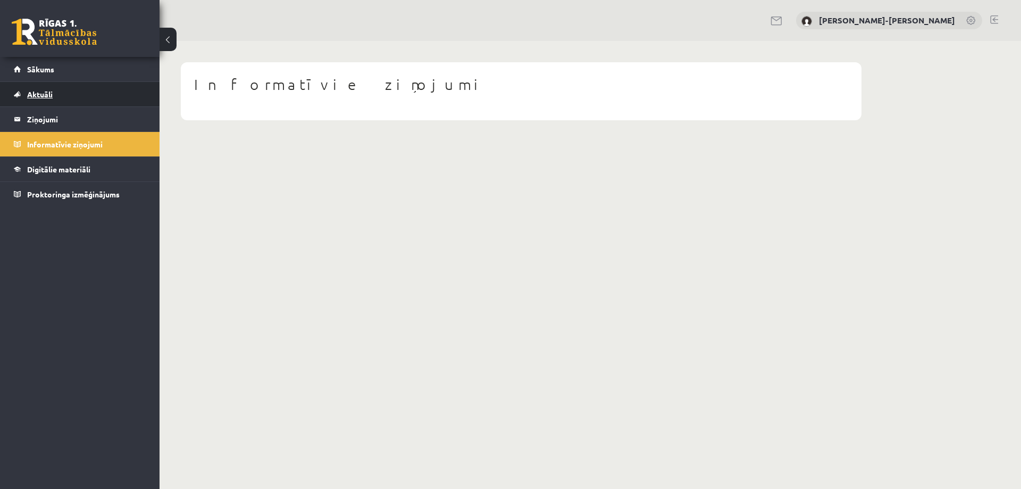
click at [24, 96] on link "Aktuāli" at bounding box center [80, 94] width 132 height 24
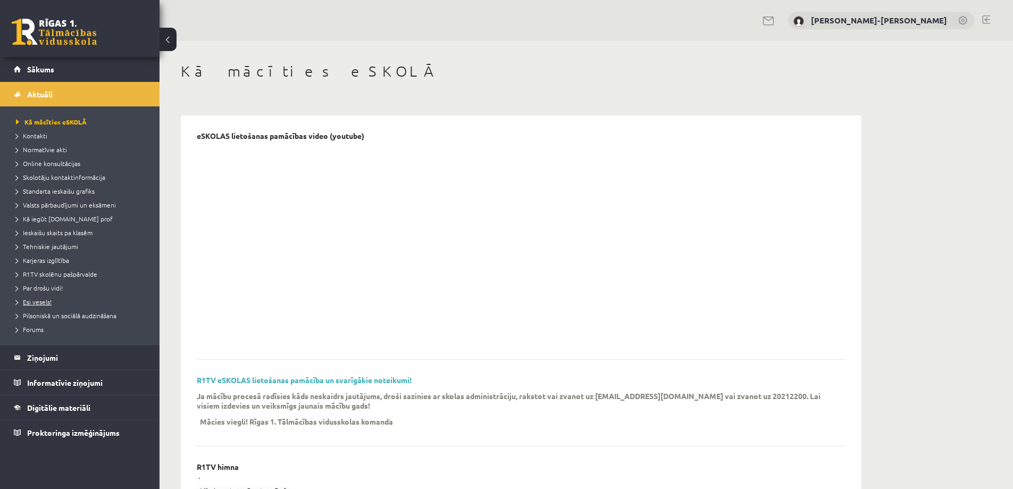
click at [45, 303] on span "Esi vesels!" at bounding box center [34, 301] width 36 height 9
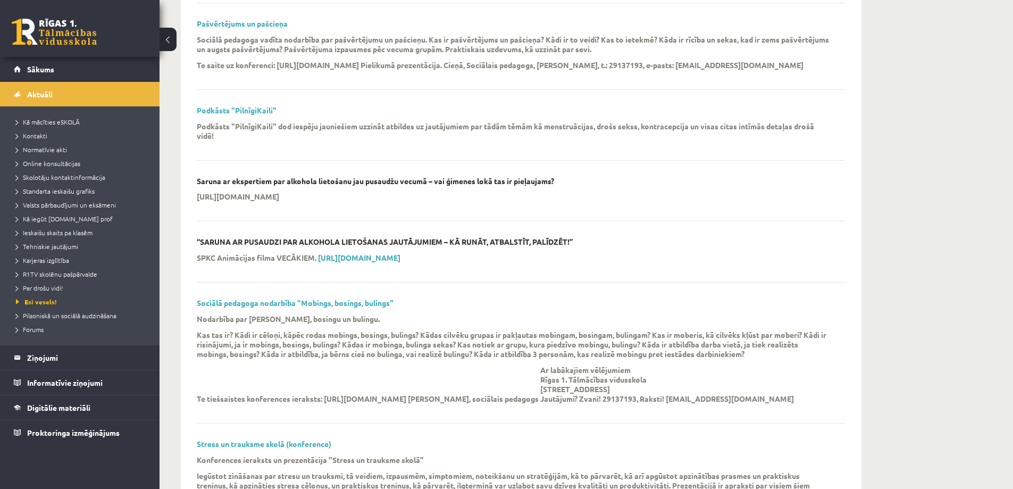
scroll to position [1915, 0]
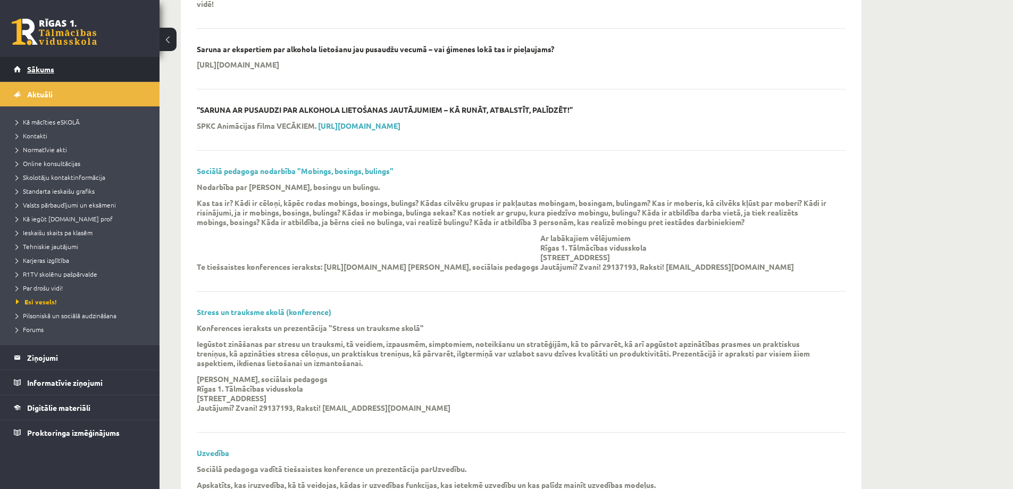
click at [52, 71] on span "Sākums" at bounding box center [40, 69] width 27 height 10
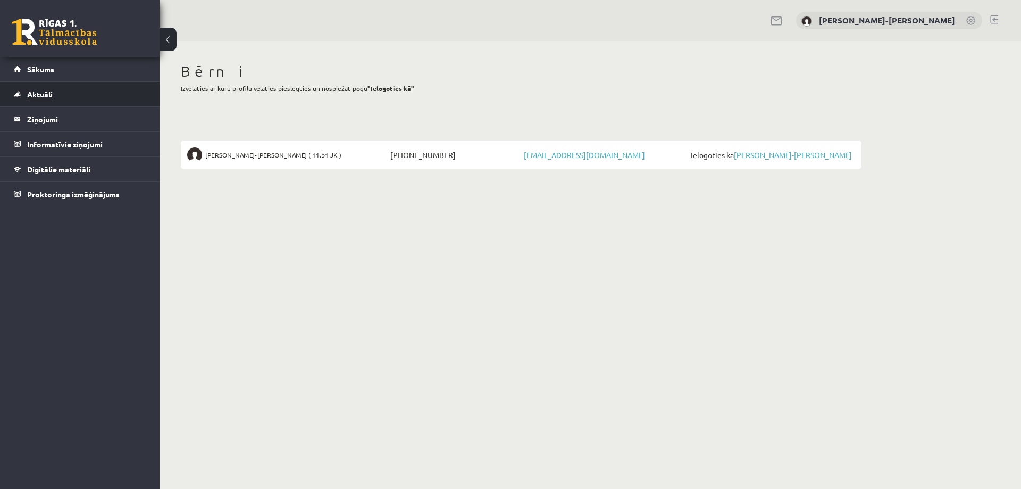
click at [53, 85] on link "Aktuāli" at bounding box center [80, 94] width 132 height 24
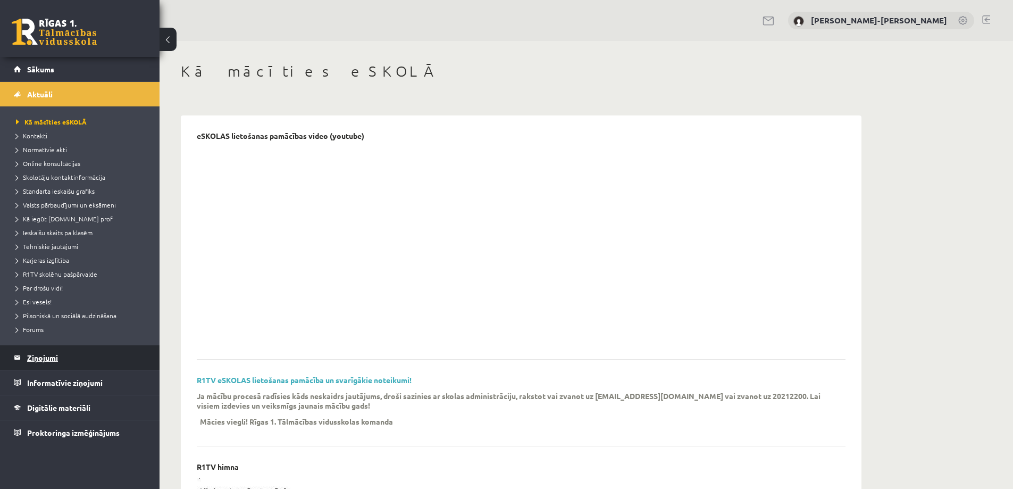
click at [59, 355] on legend "Ziņojumi 0" at bounding box center [86, 357] width 119 height 24
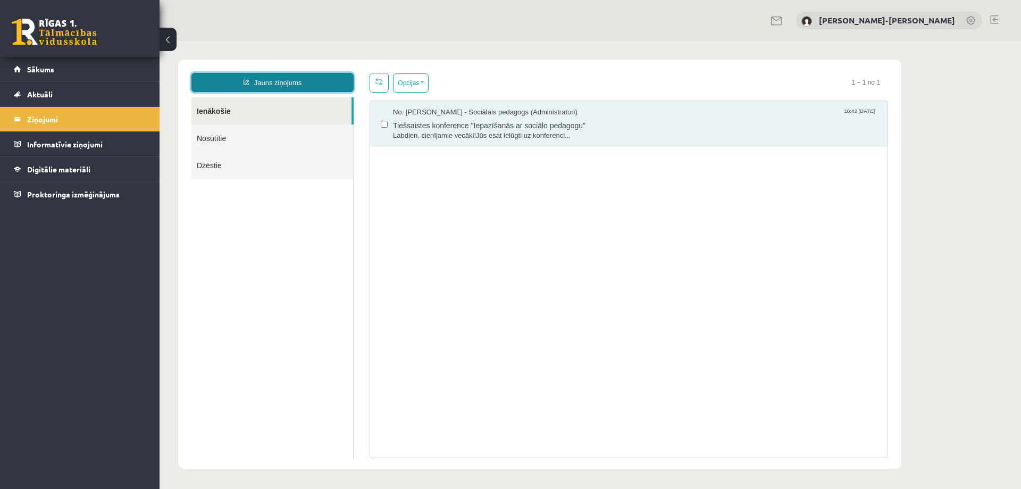
click at [269, 81] on link "Jauns ziņojums" at bounding box center [273, 82] width 162 height 19
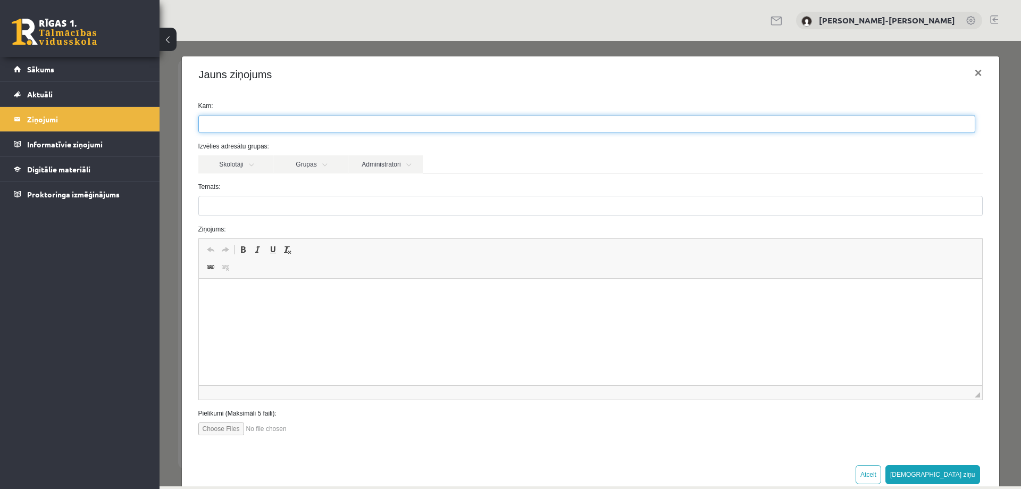
click at [251, 122] on ul at bounding box center [587, 123] width 776 height 17
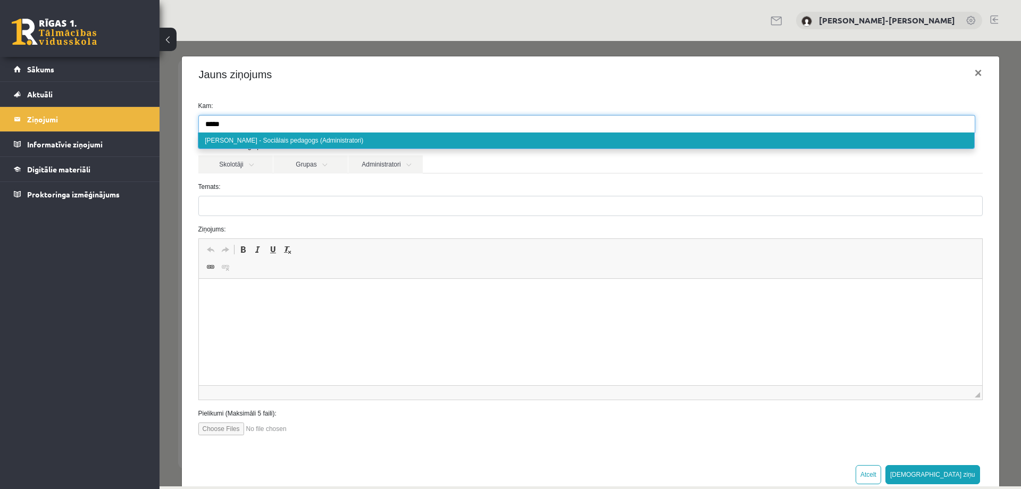
type input "*****"
click at [261, 122] on ul "*****" at bounding box center [587, 123] width 776 height 17
type input "*****"
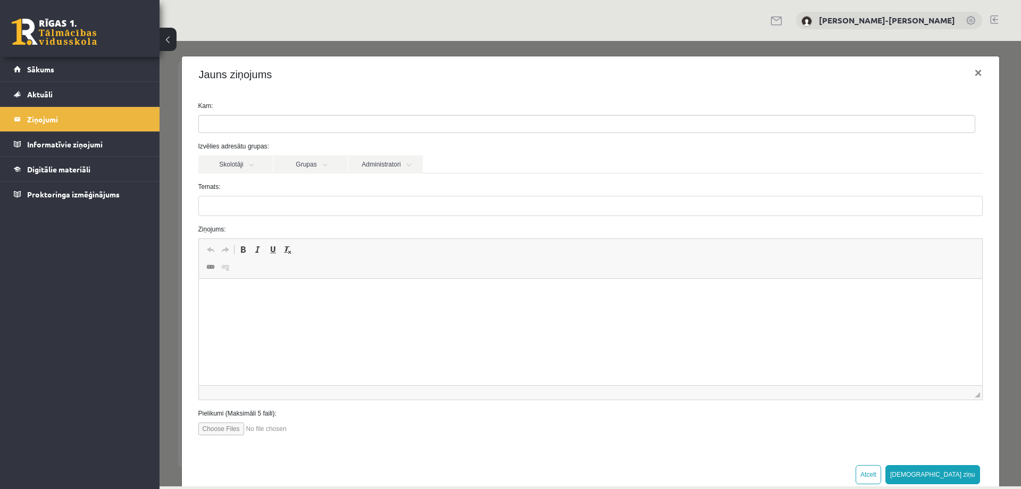
click at [248, 98] on div "Kam: Izvēlies adresātu grupas: Skolotāji Grupas Administratori Irēna Roze - mat…" at bounding box center [591, 273] width 818 height 360
click at [368, 169] on link "Administratori" at bounding box center [385, 164] width 74 height 18
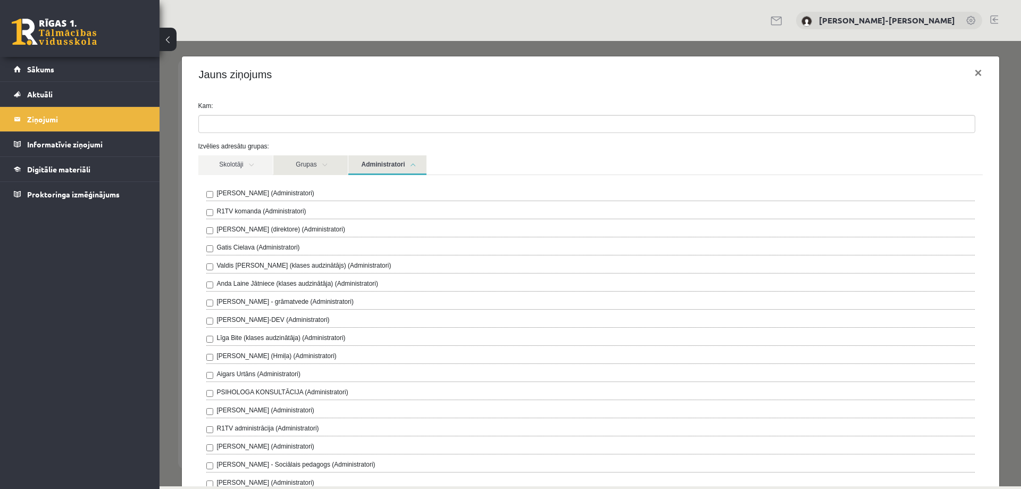
click at [301, 164] on link "Grupas" at bounding box center [310, 165] width 74 height 20
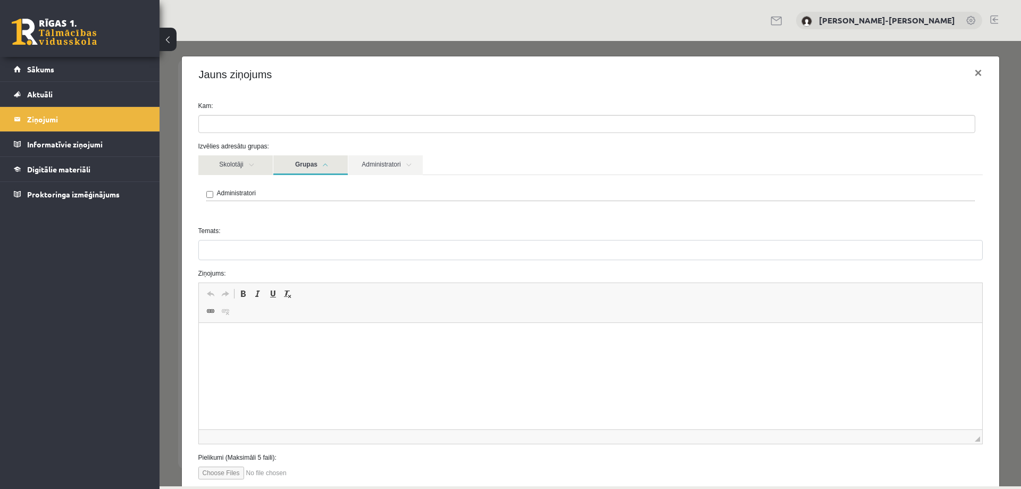
click at [230, 167] on link "Skolotāji" at bounding box center [235, 165] width 74 height 20
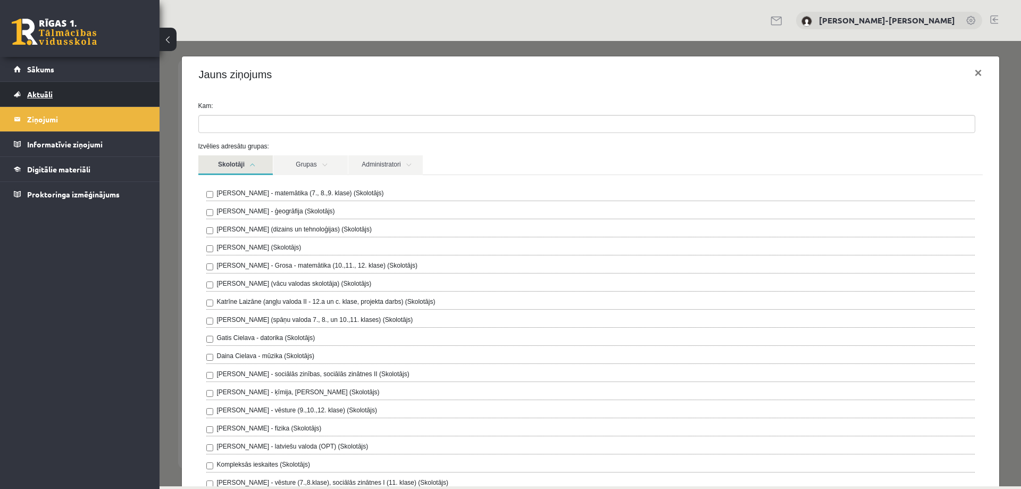
click at [44, 93] on span "Aktuāli" at bounding box center [40, 94] width 26 height 10
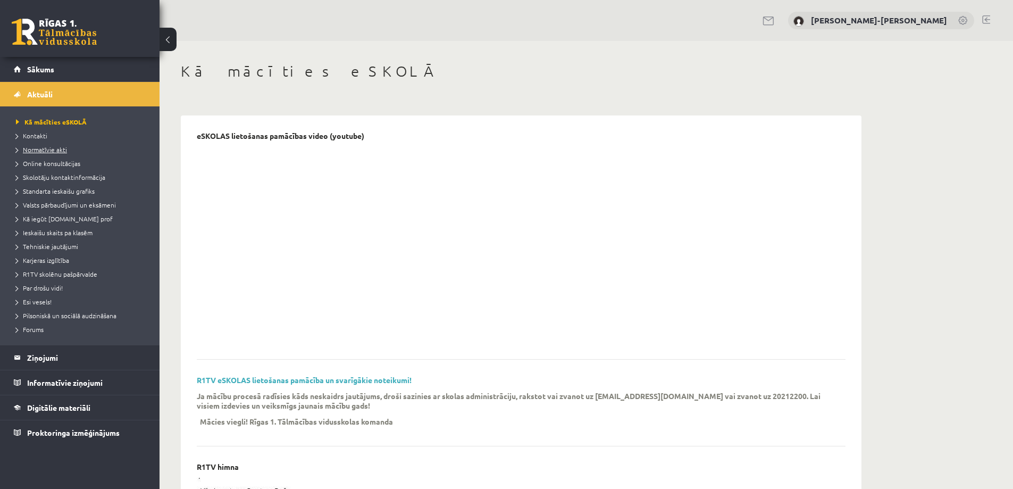
click at [45, 153] on link "Normatīvie akti" at bounding box center [82, 150] width 133 height 10
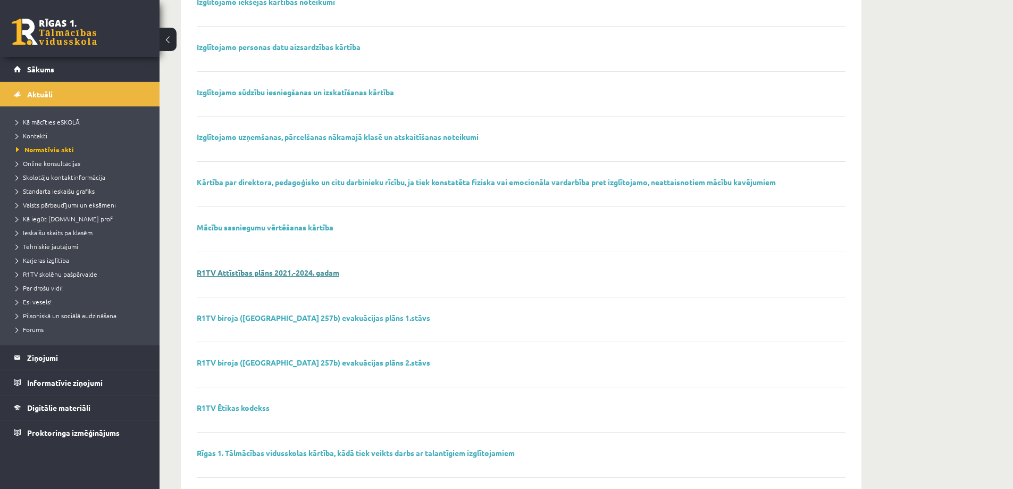
scroll to position [491, 0]
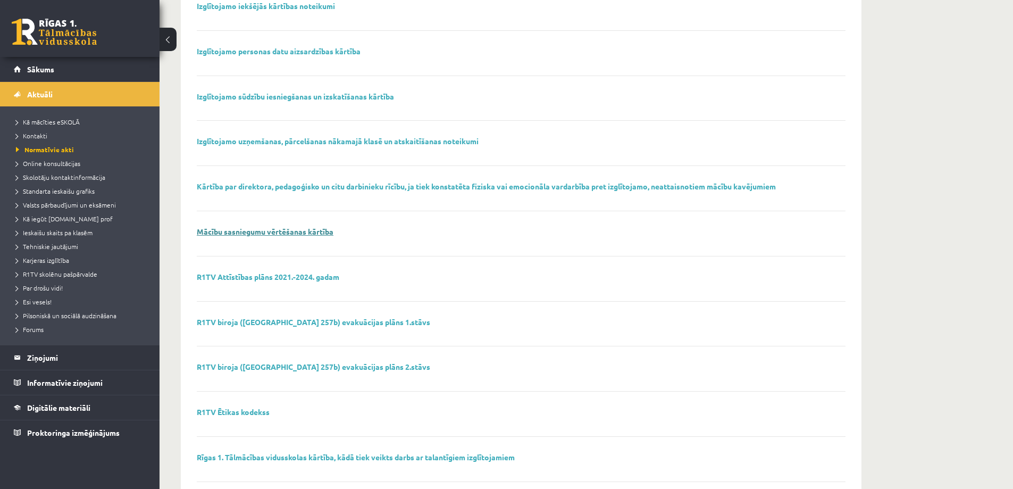
click at [266, 232] on link "Mācību sasniegumu vērtēšanas kārtība" at bounding box center [265, 232] width 137 height 10
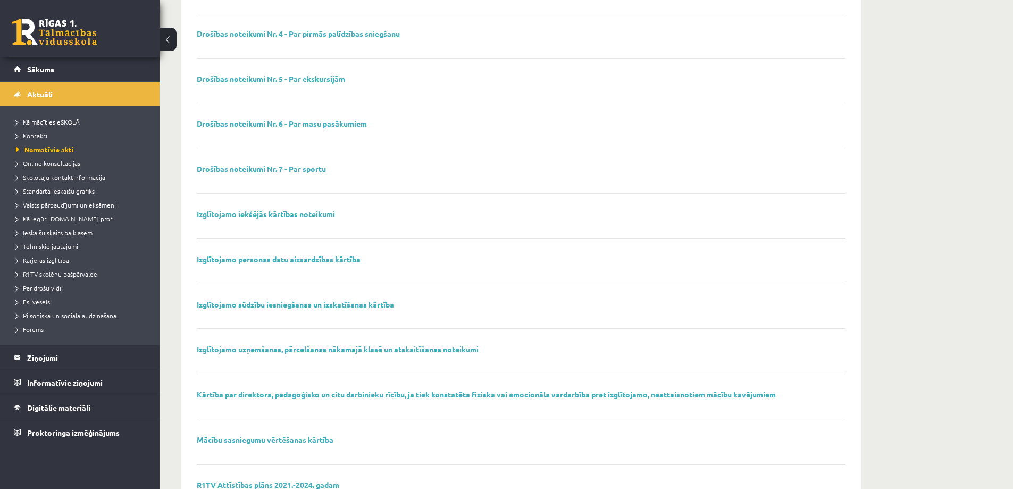
scroll to position [278, 0]
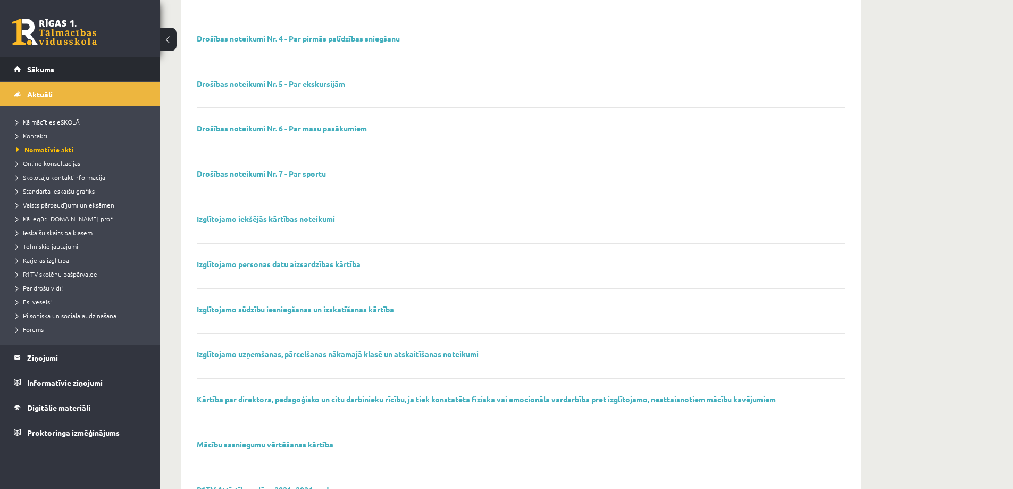
click at [51, 73] on span "Sākums" at bounding box center [40, 69] width 27 height 10
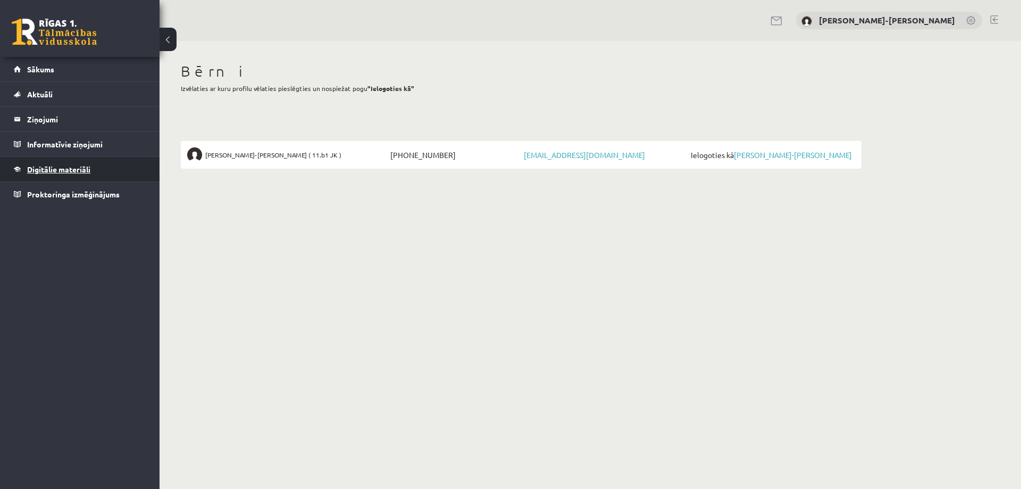
click at [67, 169] on span "Digitālie materiāli" at bounding box center [58, 169] width 63 height 10
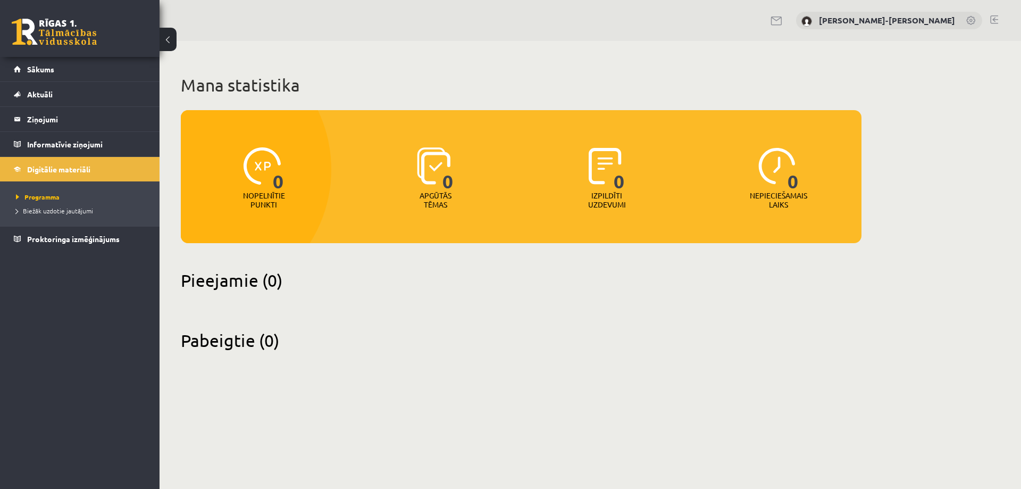
click at [437, 174] on img at bounding box center [434, 165] width 34 height 37
click at [212, 274] on h2 "Pieejamie (0)" at bounding box center [521, 280] width 681 height 21
click at [207, 343] on h2 "Pabeigtie (0)" at bounding box center [521, 340] width 681 height 21
click at [757, 158] on div "0 Nepieciešamais laiks" at bounding box center [779, 178] width 167 height 73
click at [74, 212] on span "Biežāk uzdotie jautājumi" at bounding box center [54, 210] width 77 height 9
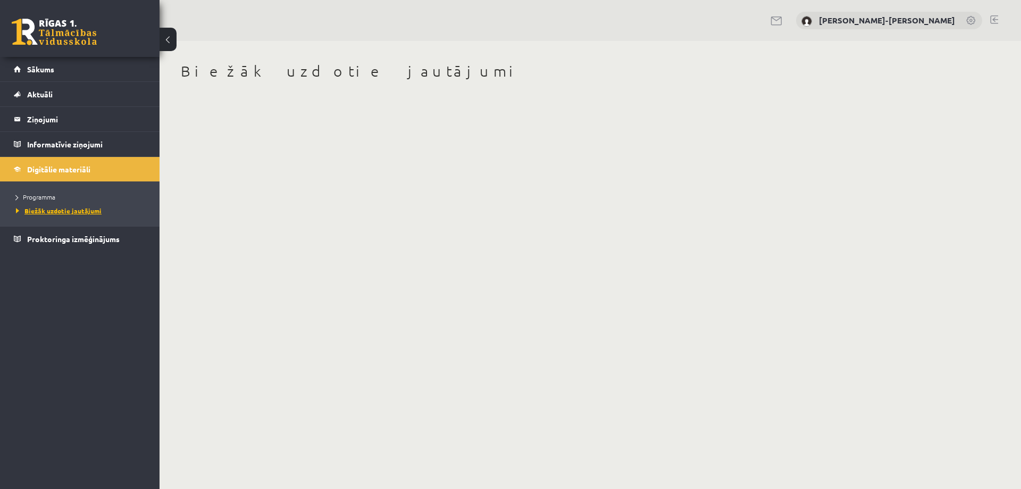
click at [74, 212] on span "Biežāk uzdotie jautājumi" at bounding box center [59, 210] width 86 height 9
click at [886, 22] on link "[PERSON_NAME]-[PERSON_NAME]" at bounding box center [887, 20] width 136 height 11
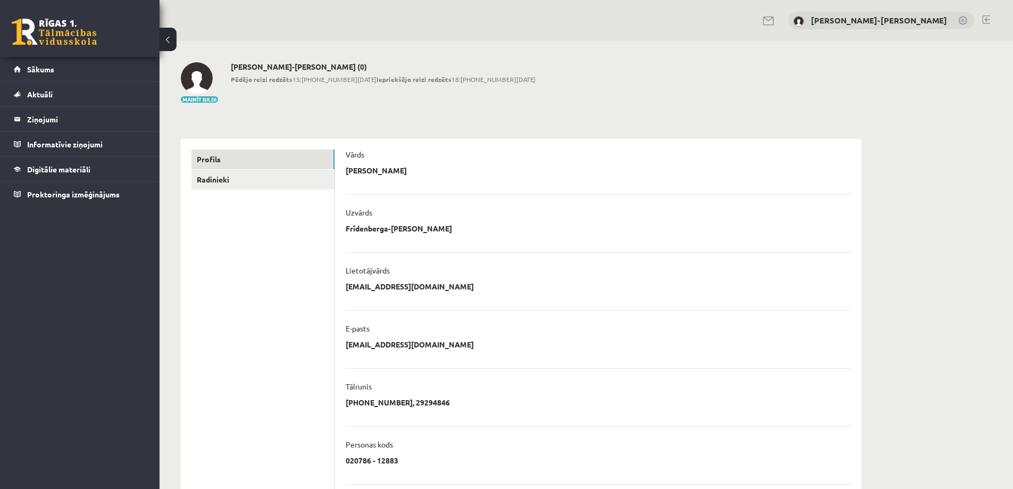
click at [776, 21] on link at bounding box center [769, 20] width 13 height 9
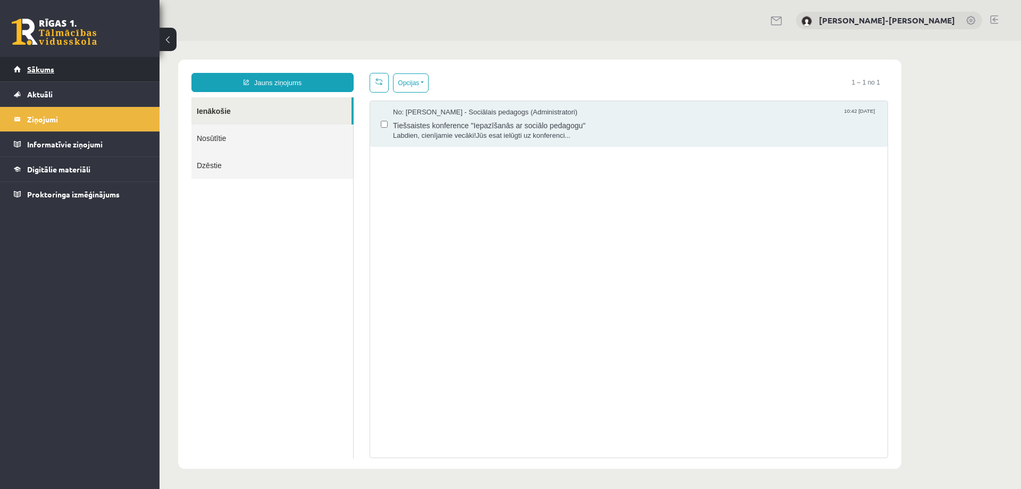
click at [68, 72] on link "Sākums" at bounding box center [80, 69] width 132 height 24
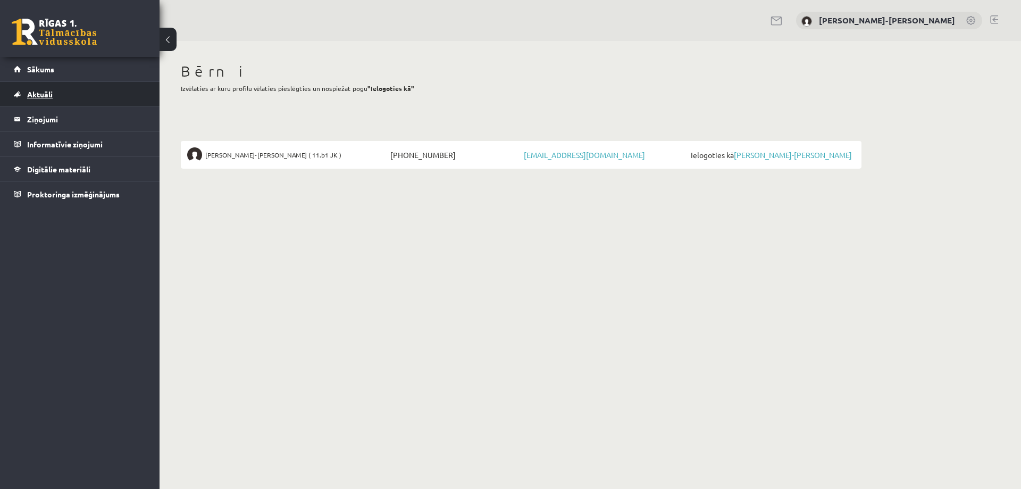
click at [71, 96] on link "Aktuāli" at bounding box center [80, 94] width 132 height 24
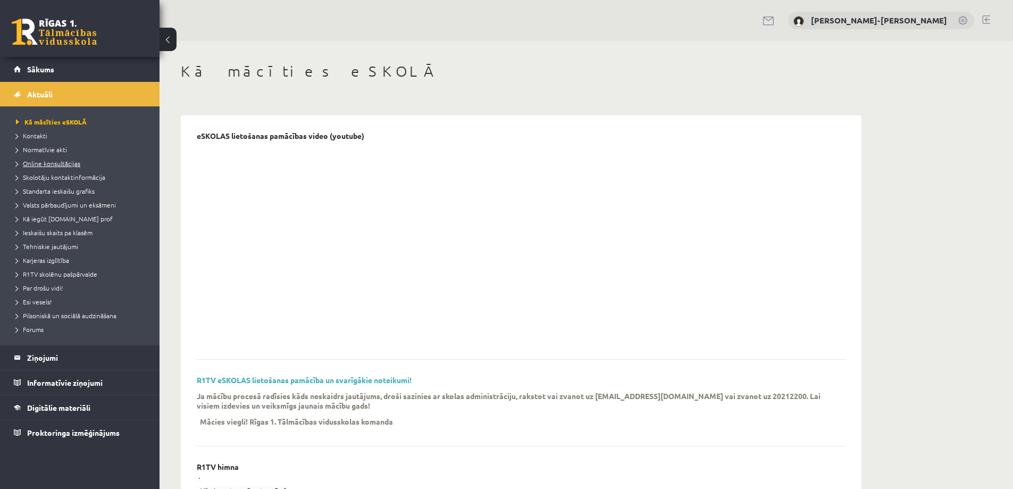
click at [53, 161] on span "Online konsultācijas" at bounding box center [48, 163] width 64 height 9
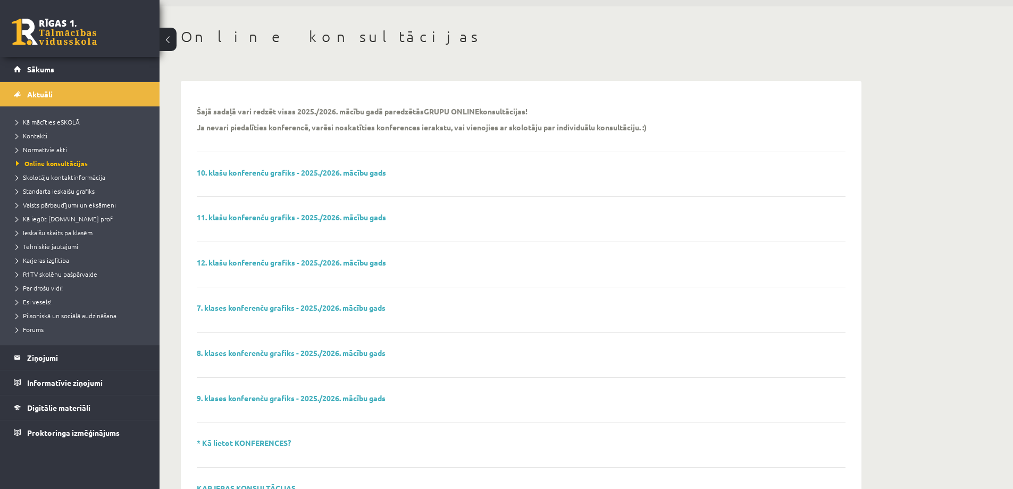
scroll to position [53, 0]
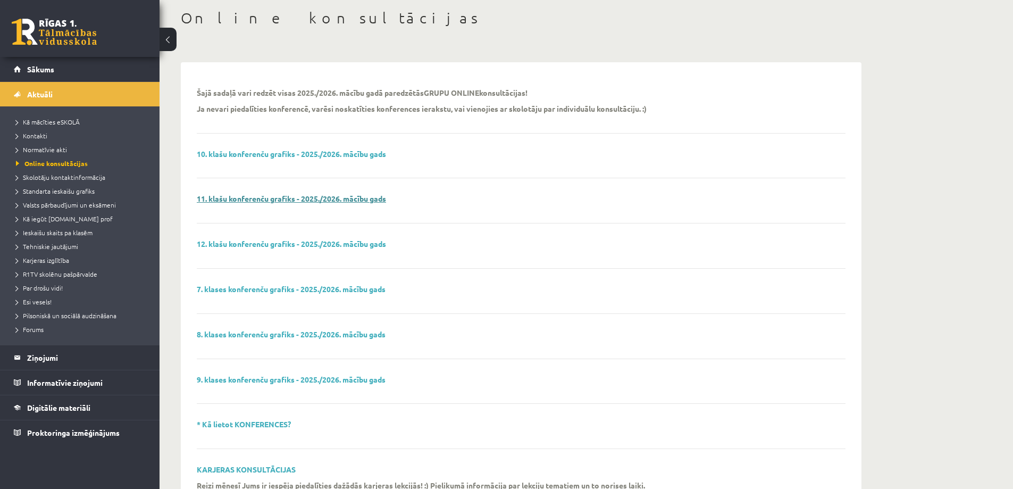
click at [342, 197] on link "11. klašu konferenču grafiks - 2025./2026. mācību gads" at bounding box center [291, 199] width 189 height 10
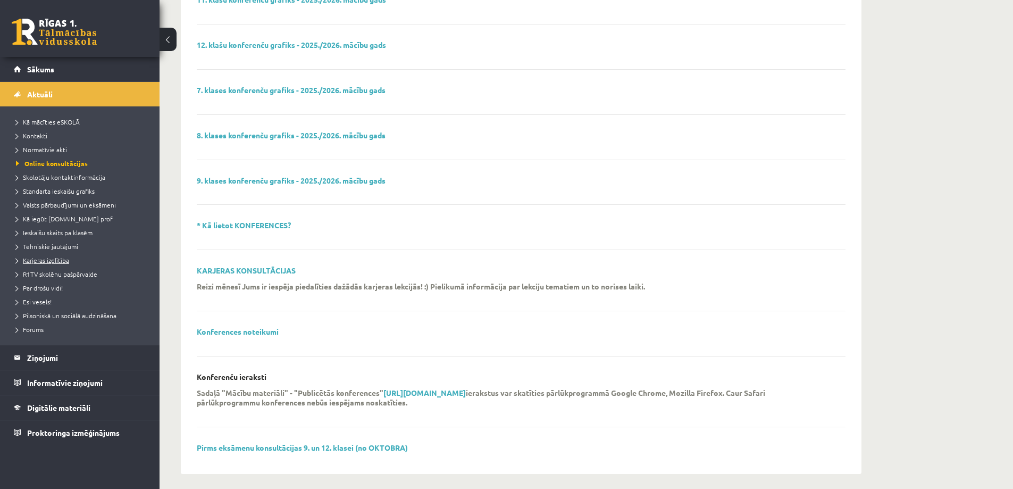
scroll to position [259, 0]
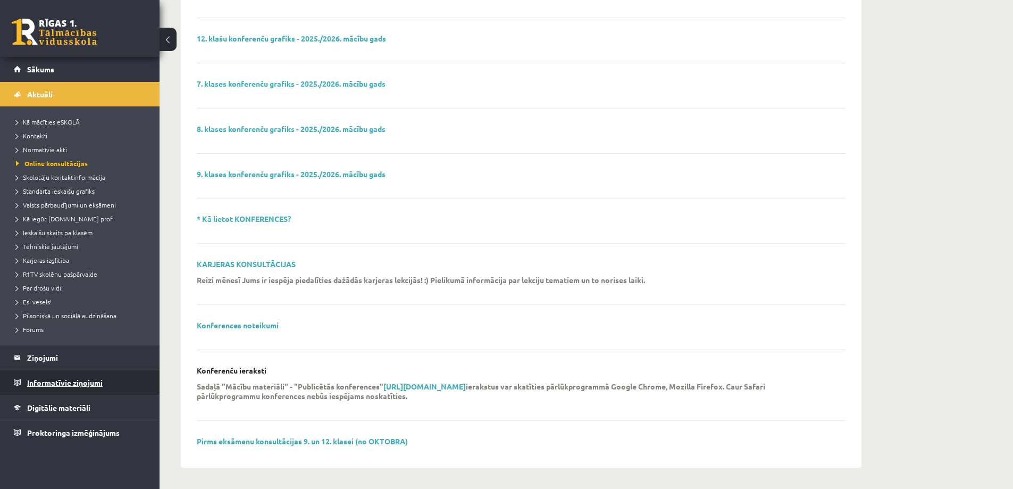
click at [74, 385] on legend "Informatīvie ziņojumi 0" at bounding box center [86, 382] width 119 height 24
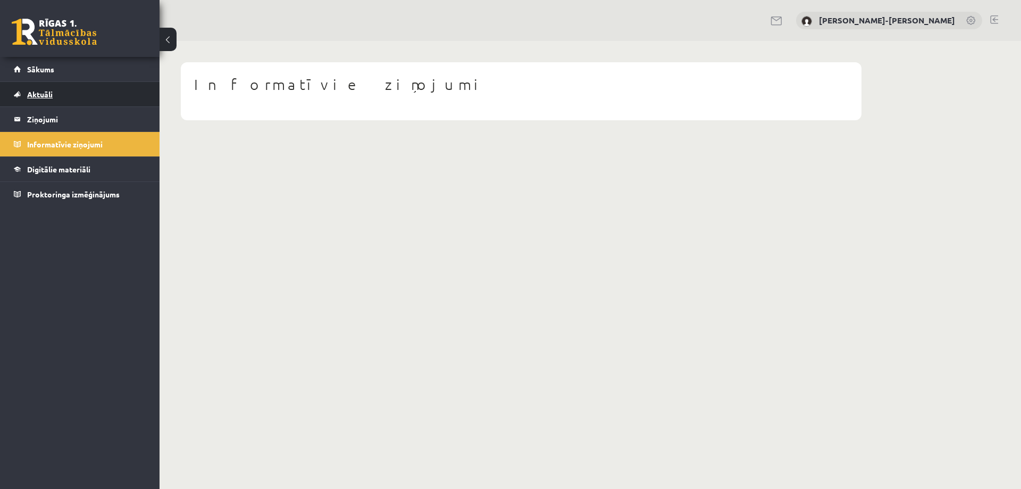
click at [52, 95] on span "Aktuāli" at bounding box center [40, 94] width 26 height 10
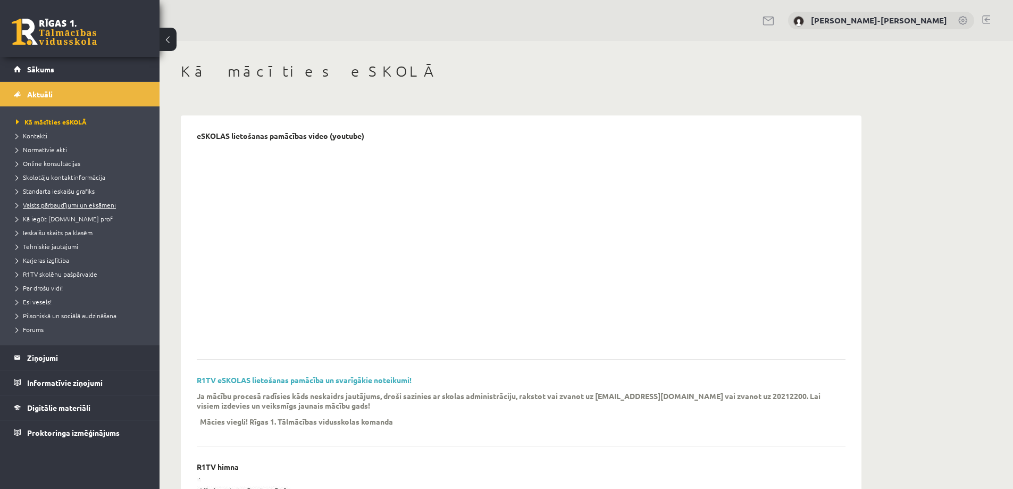
click at [50, 205] on span "Valsts pārbaudījumi un eksāmeni" at bounding box center [66, 205] width 100 height 9
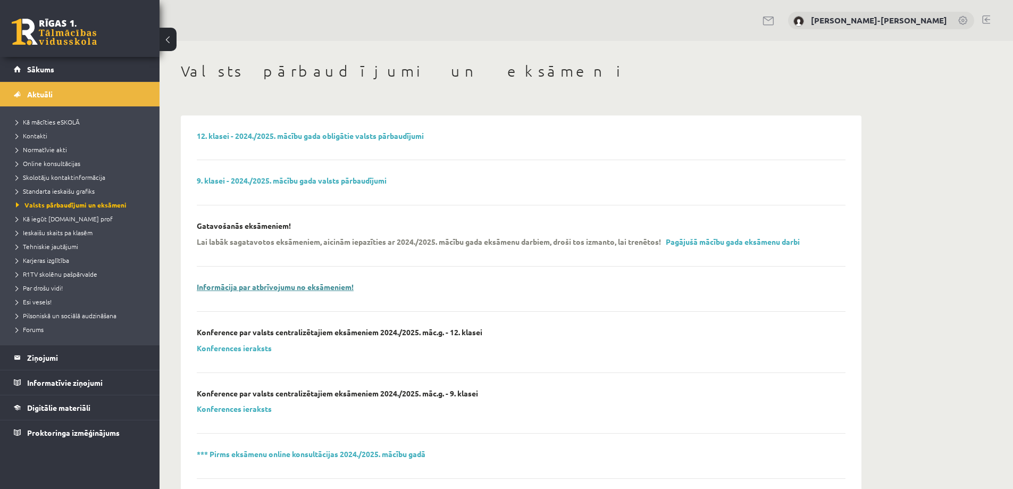
click at [305, 285] on link "Informācija par atbrīvojumu no eksāmeniem!" at bounding box center [275, 287] width 157 height 10
click at [43, 357] on legend "Ziņojumi 0" at bounding box center [86, 357] width 119 height 24
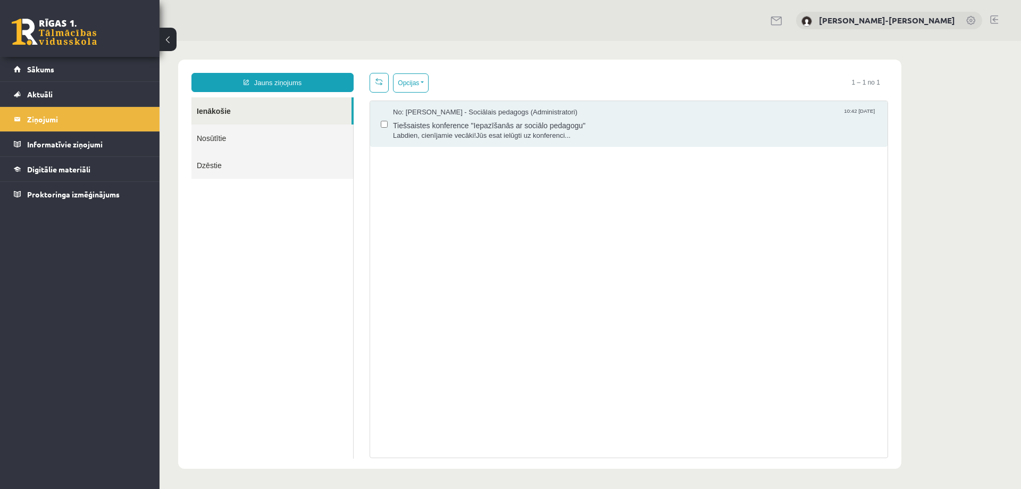
click at [227, 137] on link "Nosūtītie" at bounding box center [273, 137] width 162 height 27
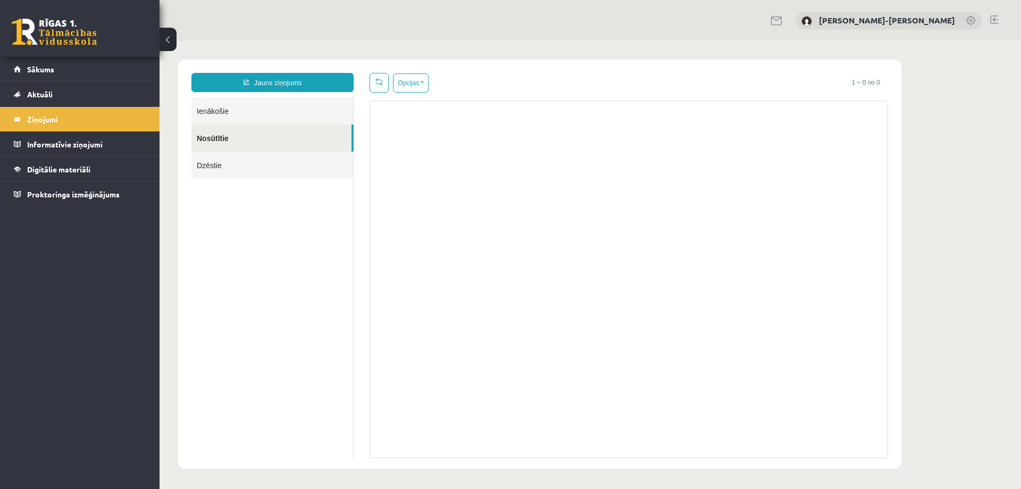
click at [225, 103] on link "Ienākošie" at bounding box center [273, 110] width 162 height 27
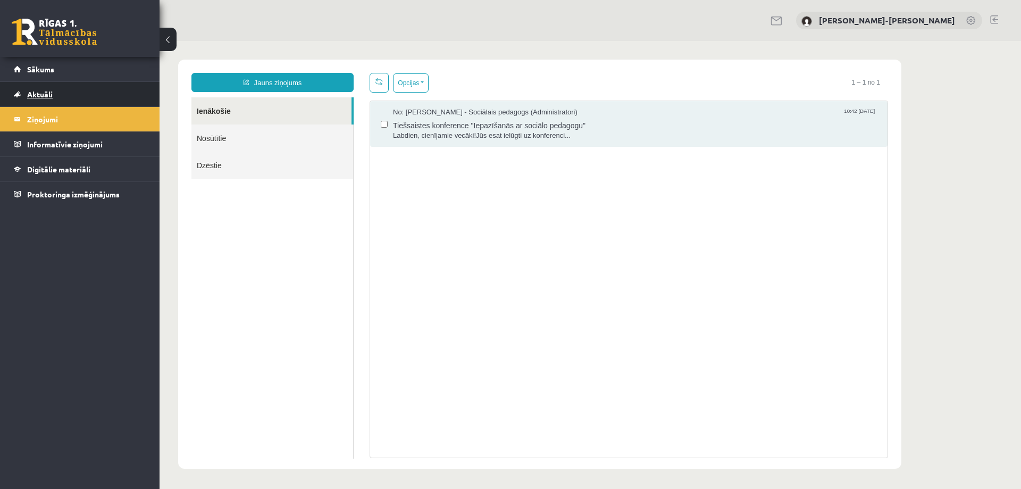
click at [54, 97] on link "Aktuāli" at bounding box center [80, 94] width 132 height 24
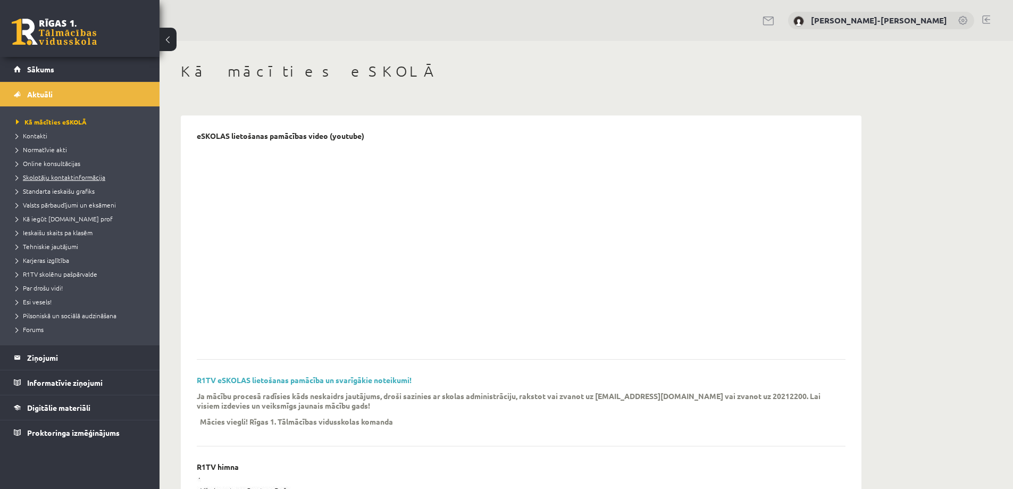
click at [58, 180] on span "Skolotāju kontaktinformācija" at bounding box center [60, 177] width 89 height 9
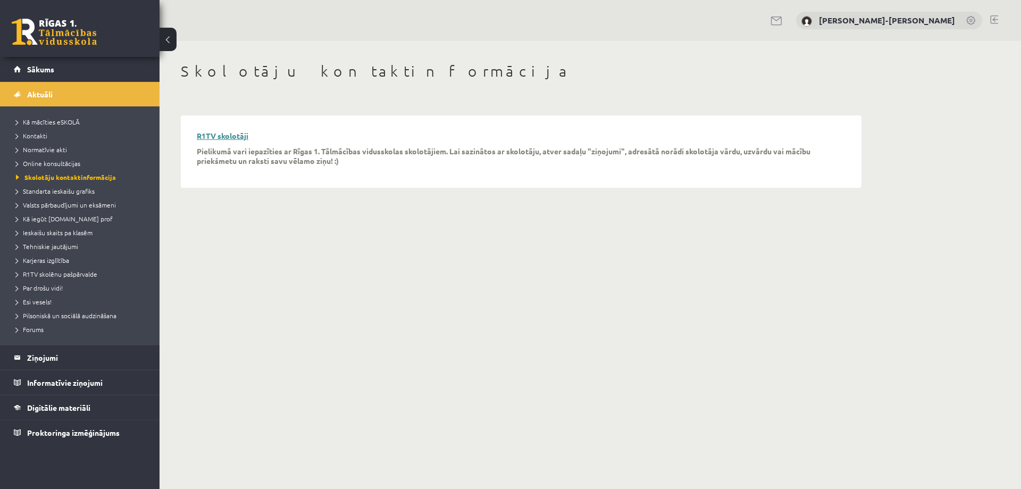
click at [214, 136] on link "R1TV skolotāji" at bounding box center [223, 136] width 52 height 10
click at [41, 72] on span "Sākums" at bounding box center [40, 69] width 27 height 10
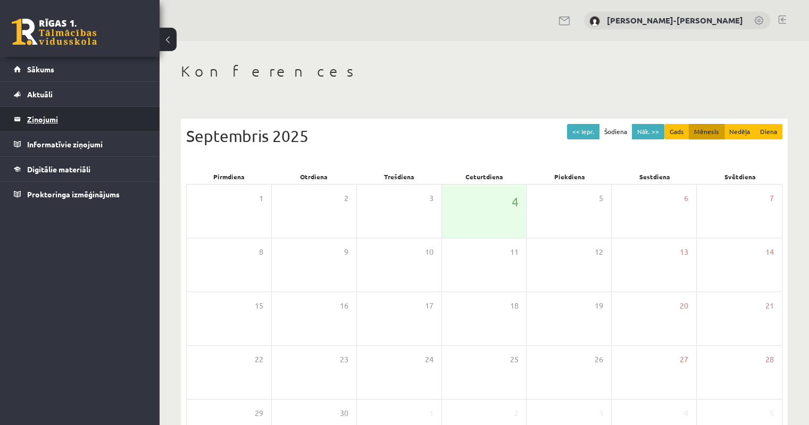
click at [56, 126] on legend "Ziņojumi 0" at bounding box center [86, 119] width 119 height 24
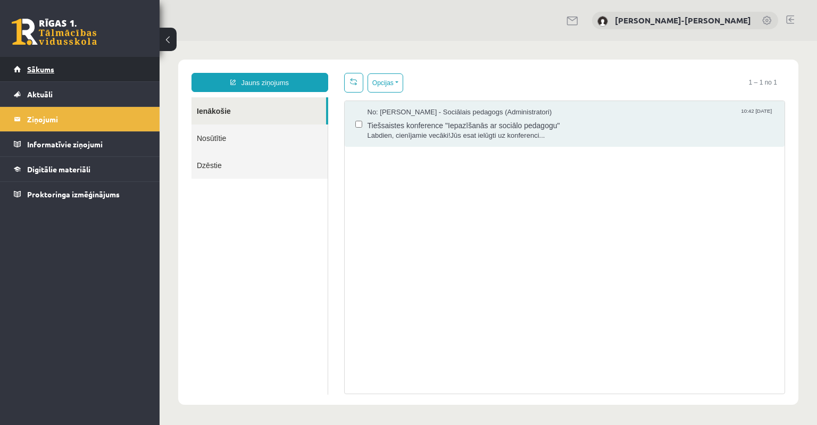
click at [48, 76] on link "Sākums" at bounding box center [80, 69] width 132 height 24
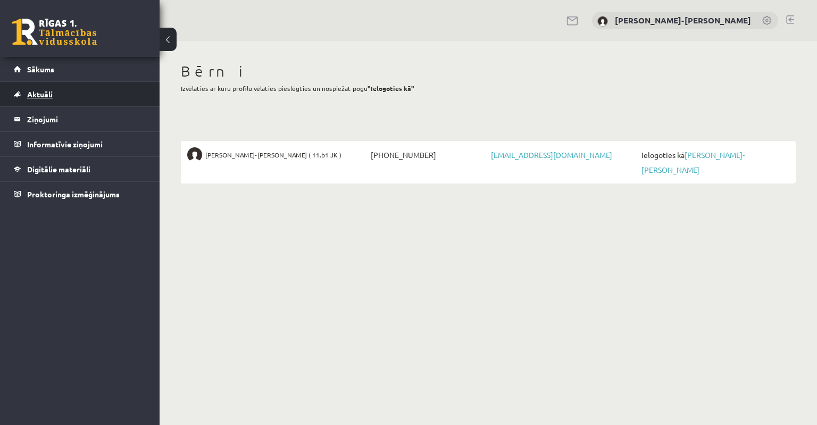
click at [49, 93] on span "Aktuāli" at bounding box center [40, 94] width 26 height 10
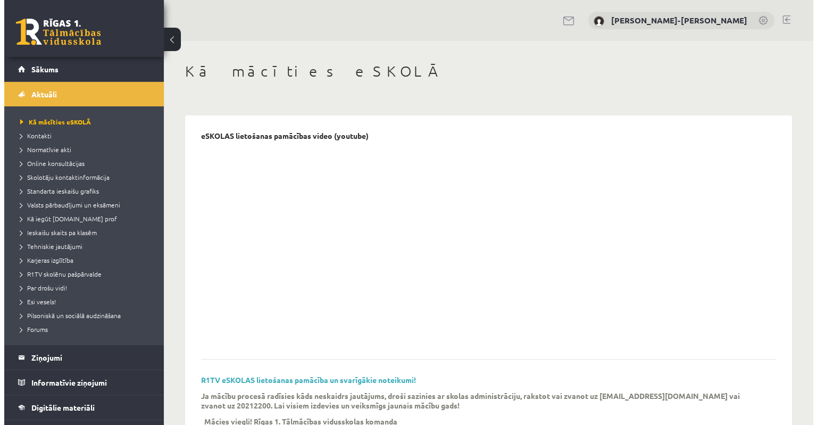
scroll to position [19, 0]
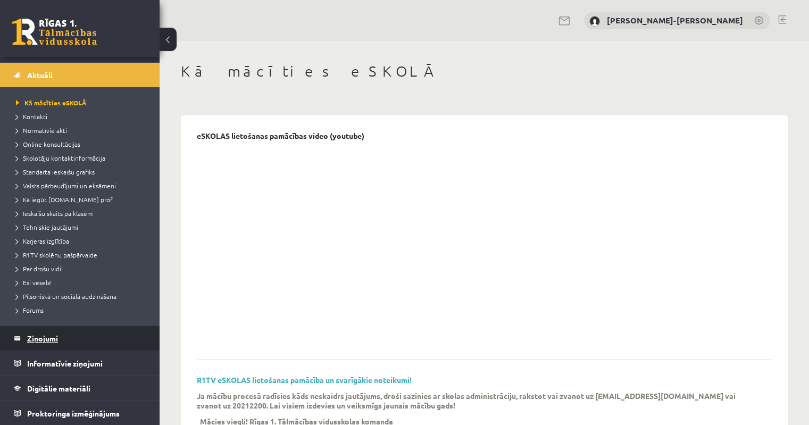
click at [68, 337] on legend "Ziņojumi 0" at bounding box center [86, 338] width 119 height 24
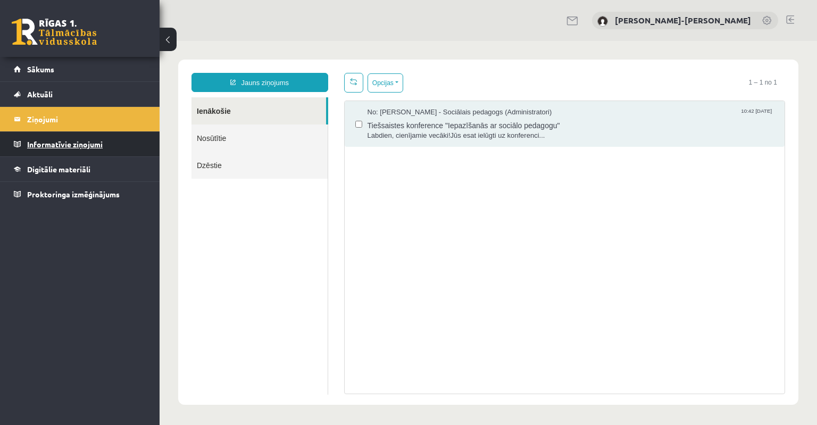
click at [54, 148] on legend "Informatīvie ziņojumi 0" at bounding box center [86, 144] width 119 height 24
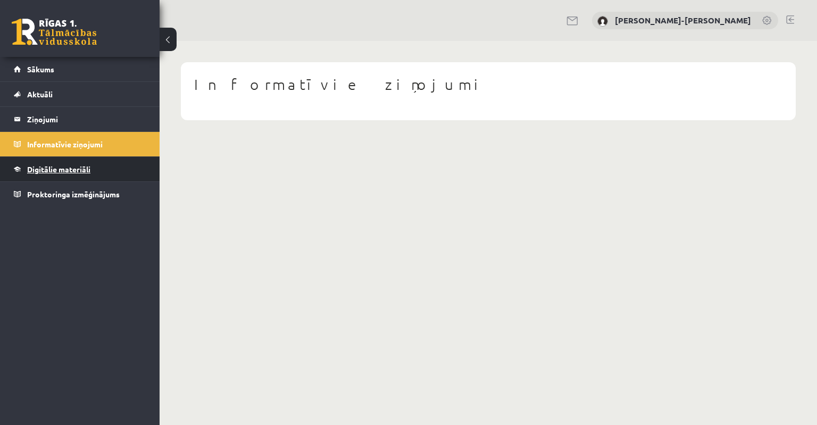
click at [60, 175] on link "Digitālie materiāli" at bounding box center [80, 169] width 132 height 24
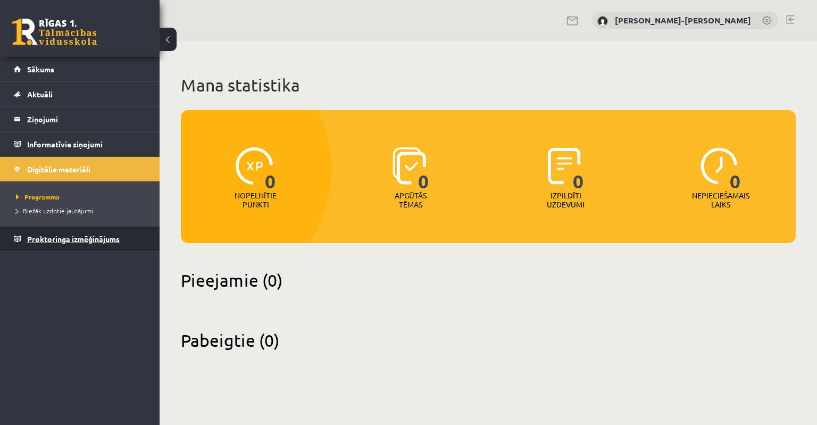
click at [66, 246] on link "Proktoringa izmēģinājums" at bounding box center [80, 239] width 132 height 24
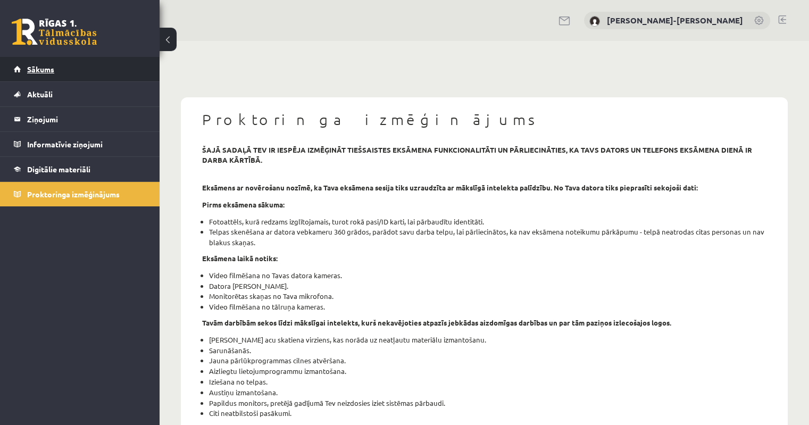
click at [40, 73] on span "Sākums" at bounding box center [40, 69] width 27 height 10
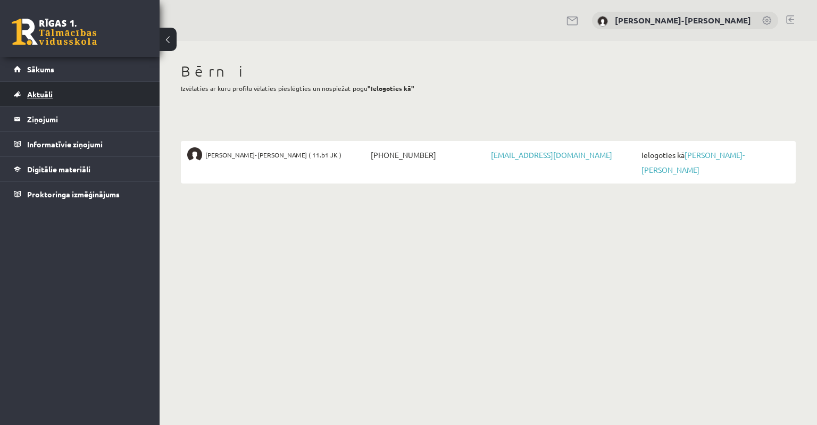
click at [53, 99] on link "Aktuāli" at bounding box center [80, 94] width 132 height 24
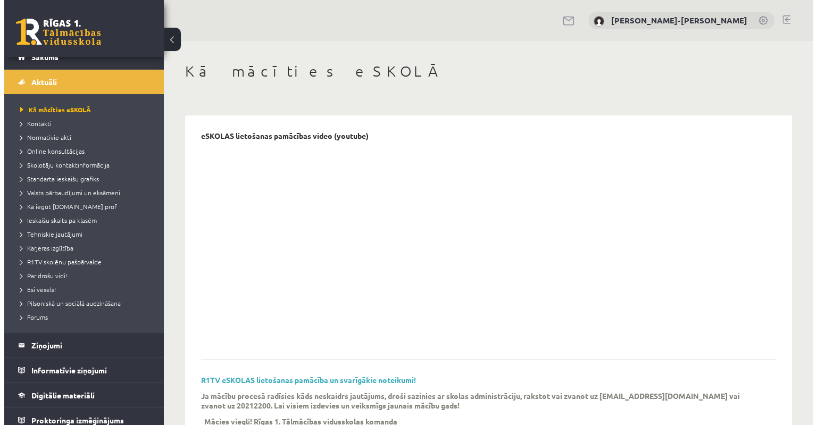
scroll to position [19, 0]
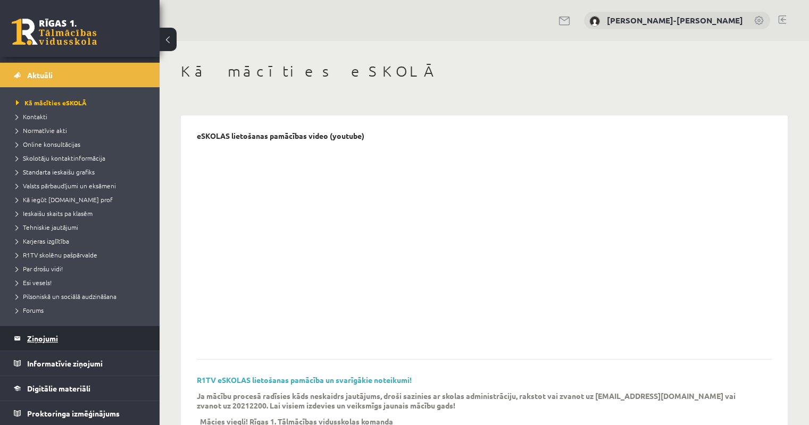
click at [51, 336] on legend "Ziņojumi 0" at bounding box center [86, 338] width 119 height 24
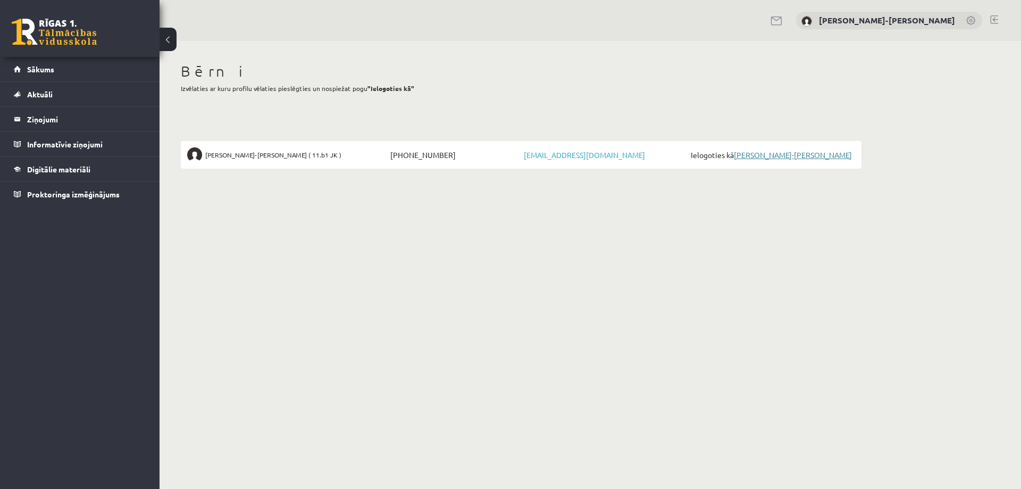
click at [774, 156] on link "[PERSON_NAME]-[PERSON_NAME]" at bounding box center [793, 155] width 118 height 10
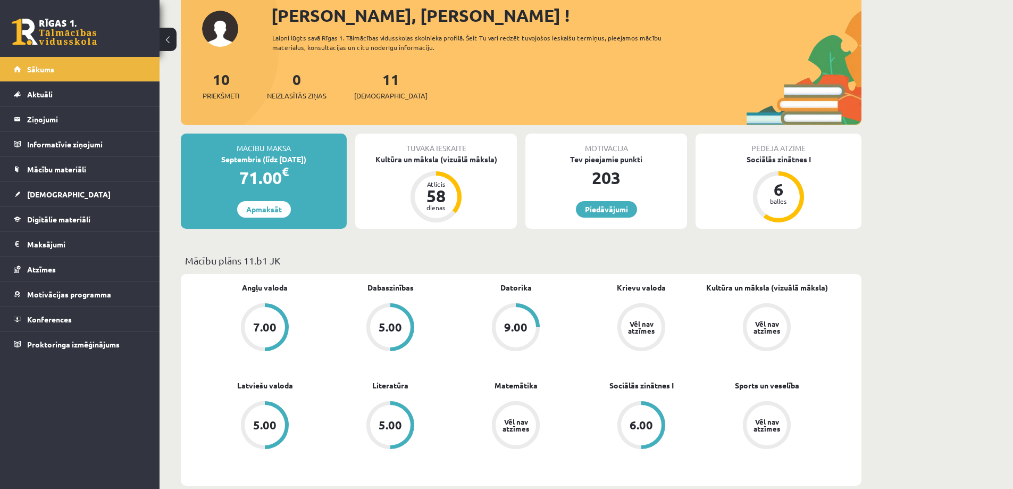
scroll to position [106, 0]
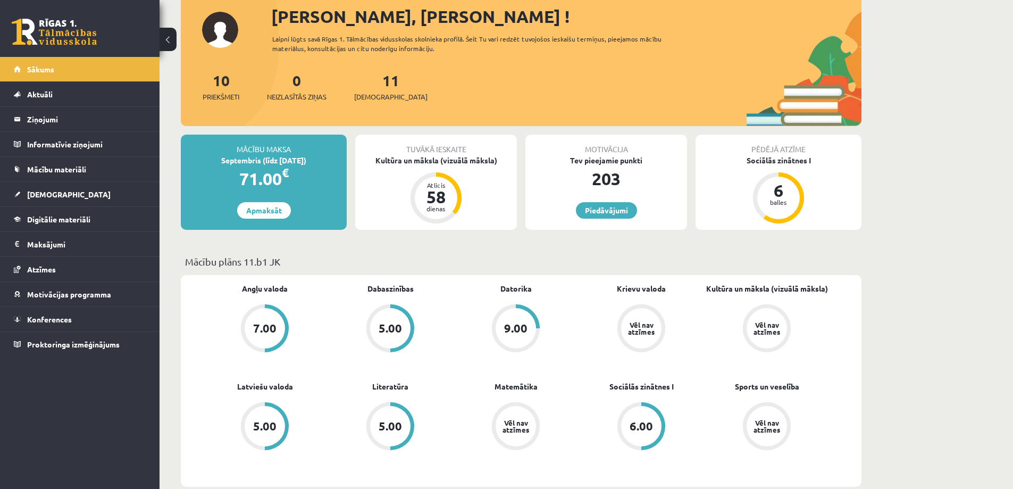
click at [266, 328] on div "7.00" at bounding box center [264, 328] width 23 height 12
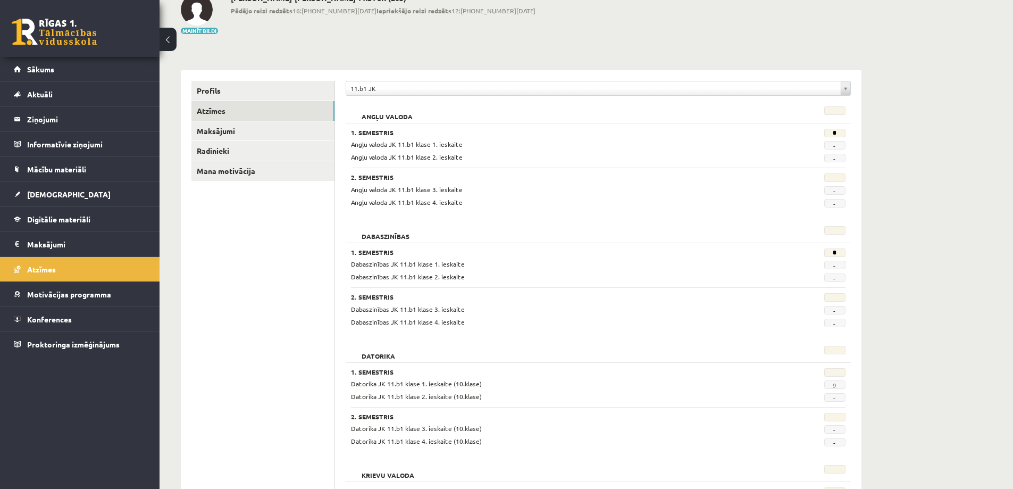
scroll to position [106, 0]
click at [834, 386] on link "9" at bounding box center [835, 384] width 4 height 9
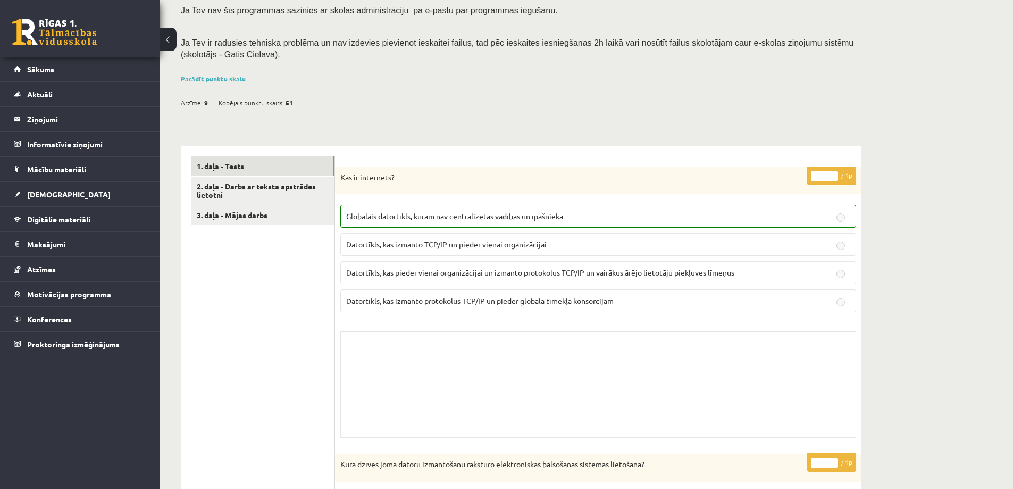
scroll to position [266, 0]
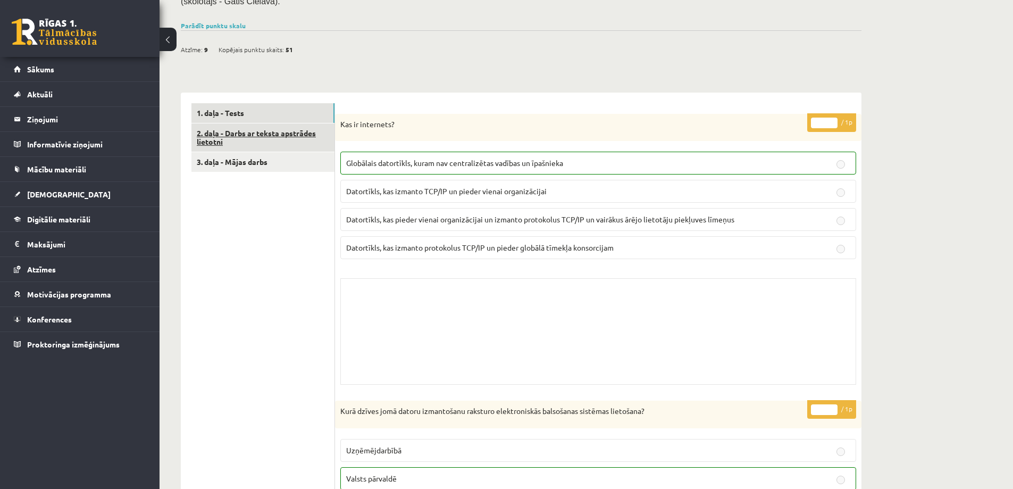
click at [249, 135] on link "2. daļa - Darbs ar teksta apstrādes lietotni" at bounding box center [263, 137] width 143 height 29
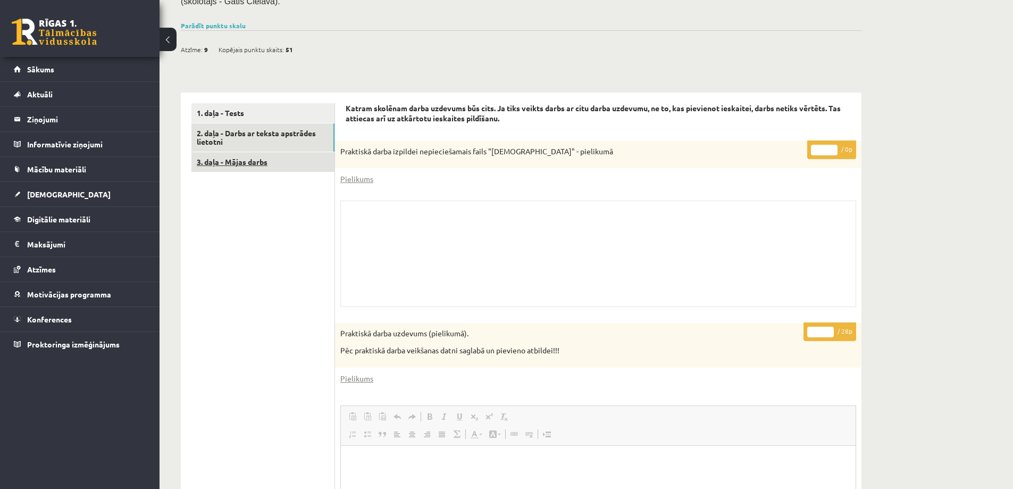
scroll to position [0, 0]
click at [244, 165] on link "3. daļa - Mājas darbs" at bounding box center [263, 162] width 143 height 20
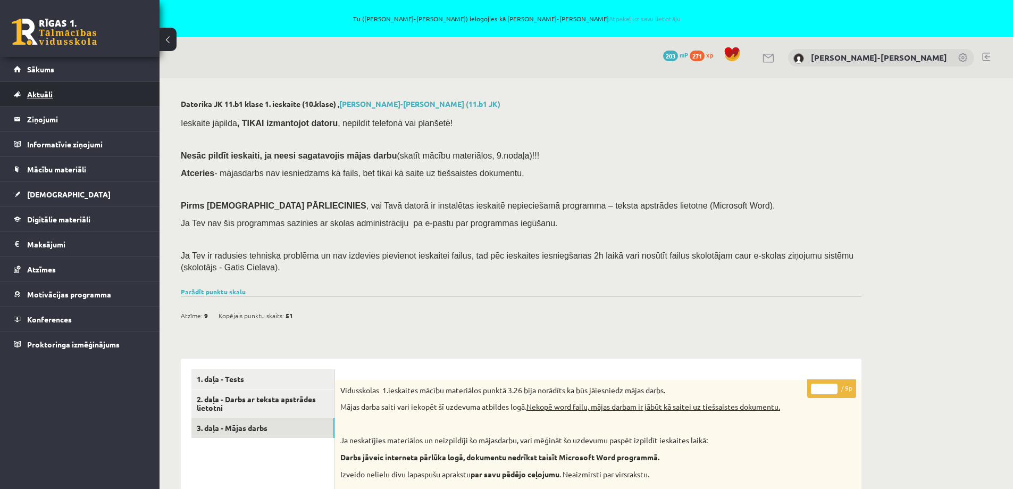
click at [73, 90] on link "Aktuāli" at bounding box center [80, 94] width 132 height 24
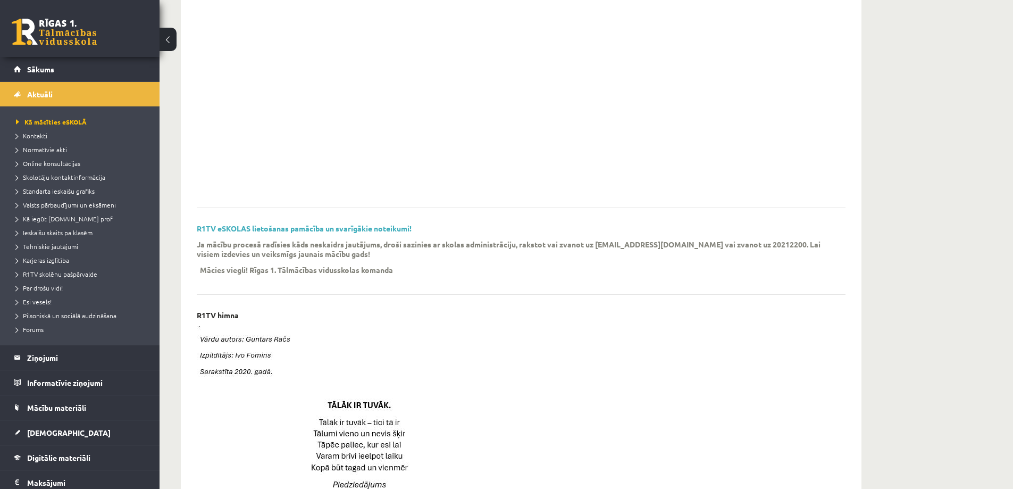
scroll to position [213, 0]
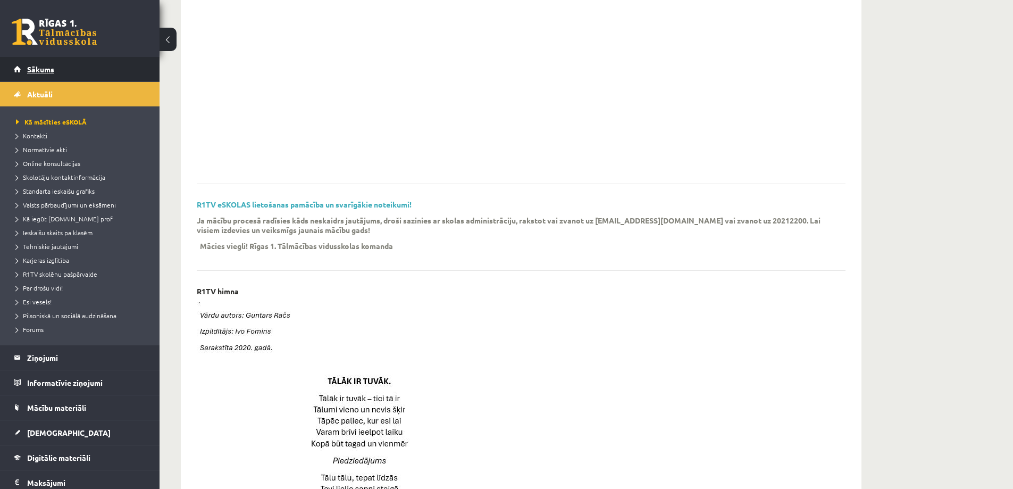
click at [54, 74] on link "Sākums" at bounding box center [80, 69] width 132 height 24
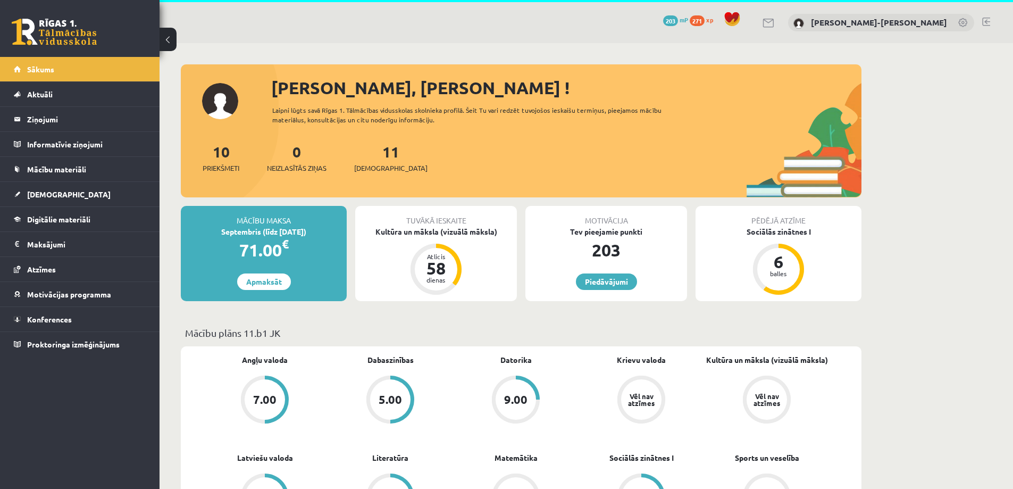
scroll to position [53, 0]
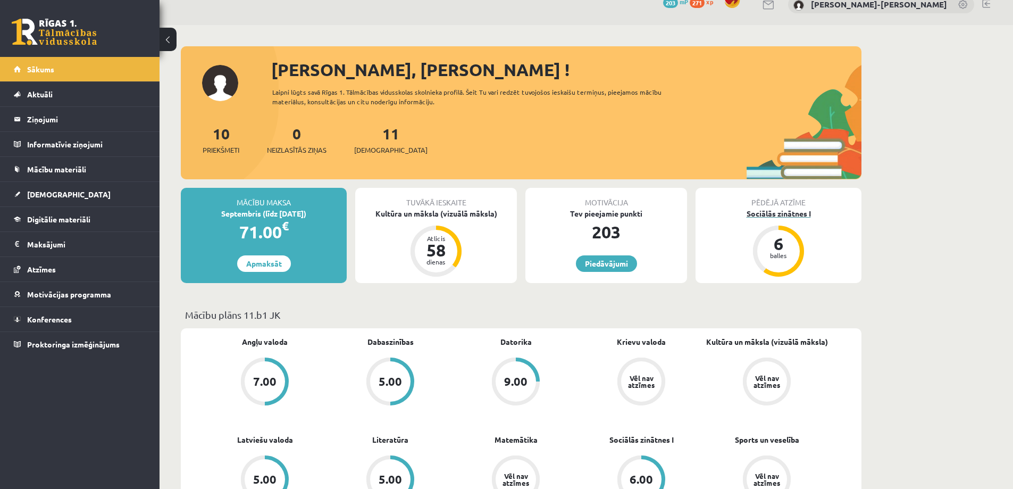
click at [782, 253] on div "balles" at bounding box center [779, 255] width 32 height 6
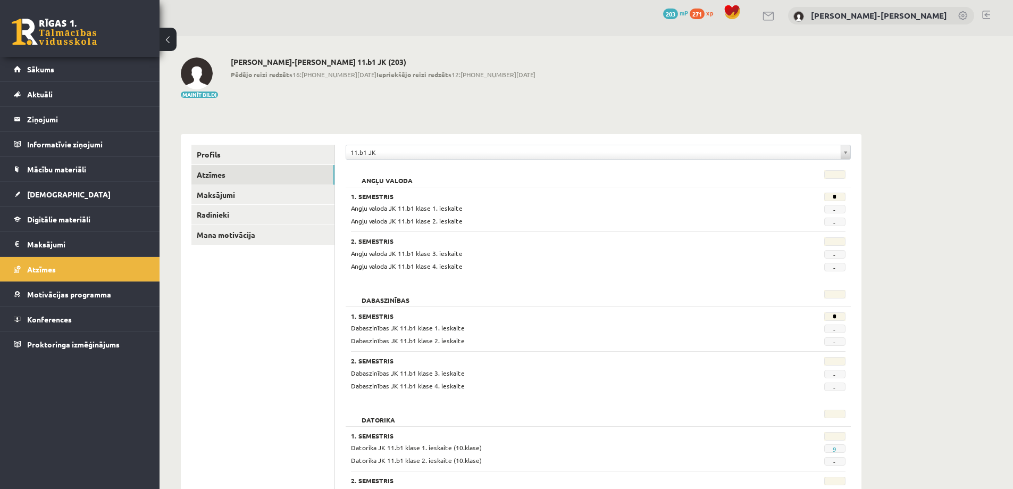
scroll to position [41, 0]
click at [255, 178] on link "Atzīmes" at bounding box center [263, 175] width 143 height 20
click at [61, 76] on link "Sākums" at bounding box center [80, 69] width 132 height 24
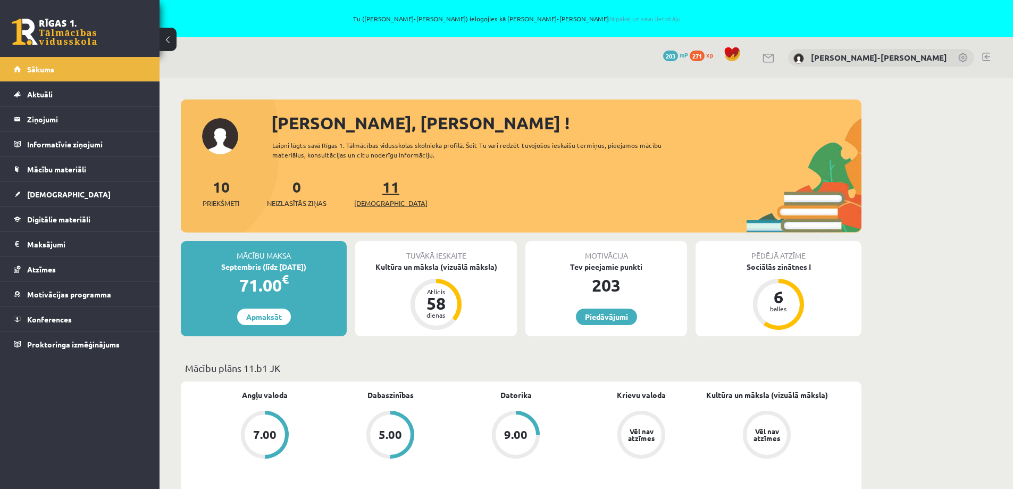
click at [371, 188] on link "11 Ieskaites" at bounding box center [390, 192] width 73 height 31
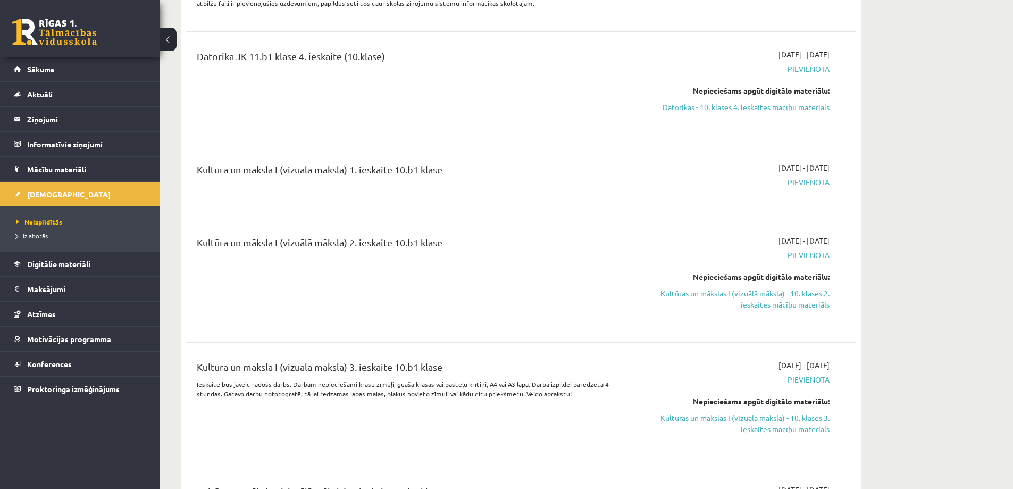
scroll to position [1117, 0]
click at [813, 176] on span "Pievienota" at bounding box center [729, 181] width 201 height 11
click at [385, 187] on div "Kultūra un māksla I (vizuālā māksla) 1. ieskaite 10.b1 klase" at bounding box center [405, 180] width 433 height 38
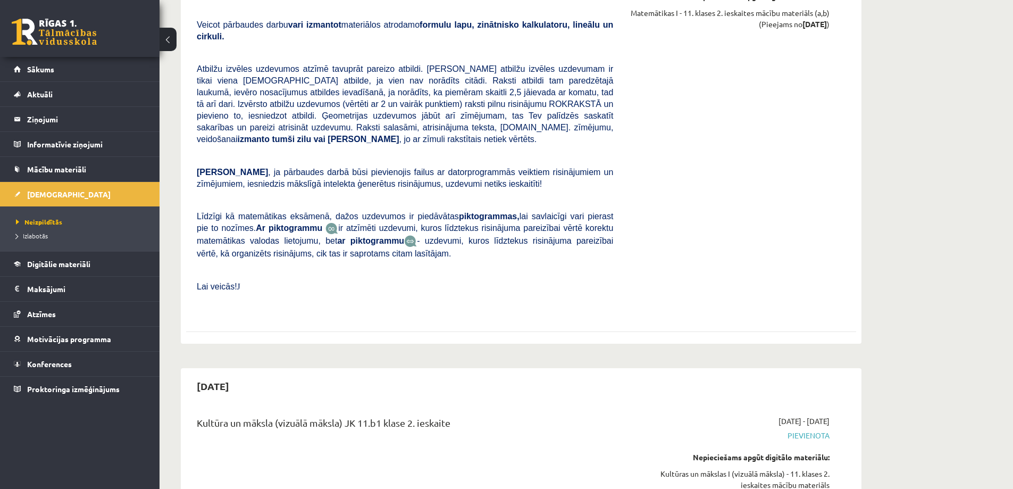
scroll to position [2926, 0]
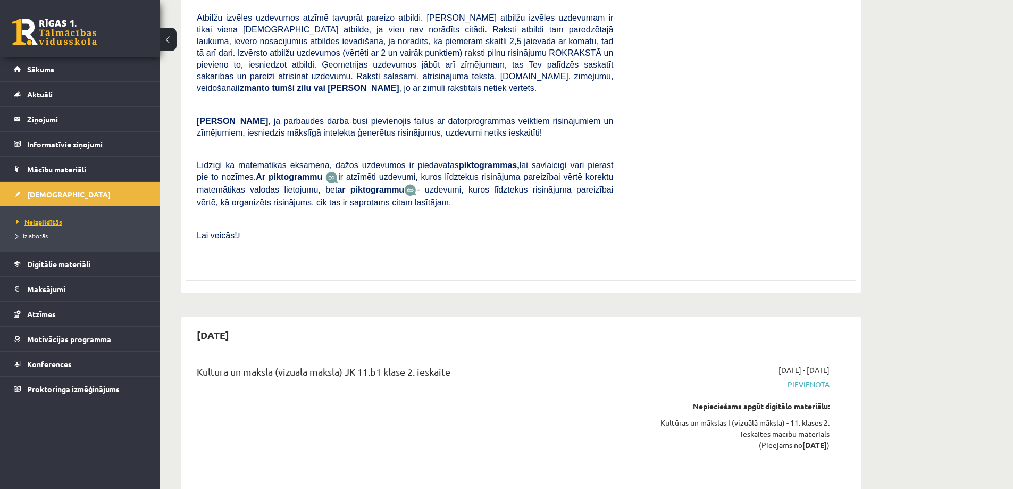
click at [58, 219] on span "Neizpildītās" at bounding box center [39, 222] width 46 height 9
click at [29, 237] on span "Izlabotās" at bounding box center [32, 235] width 32 height 9
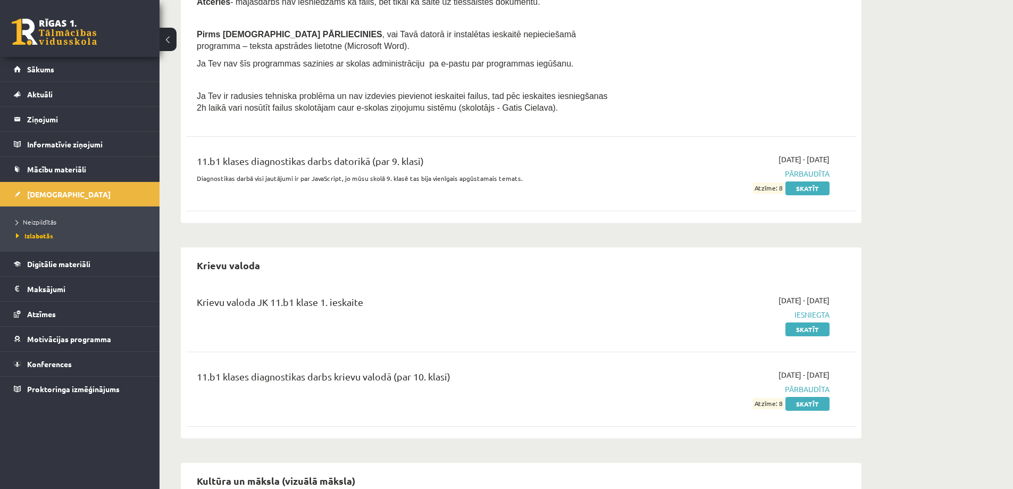
scroll to position [266, 0]
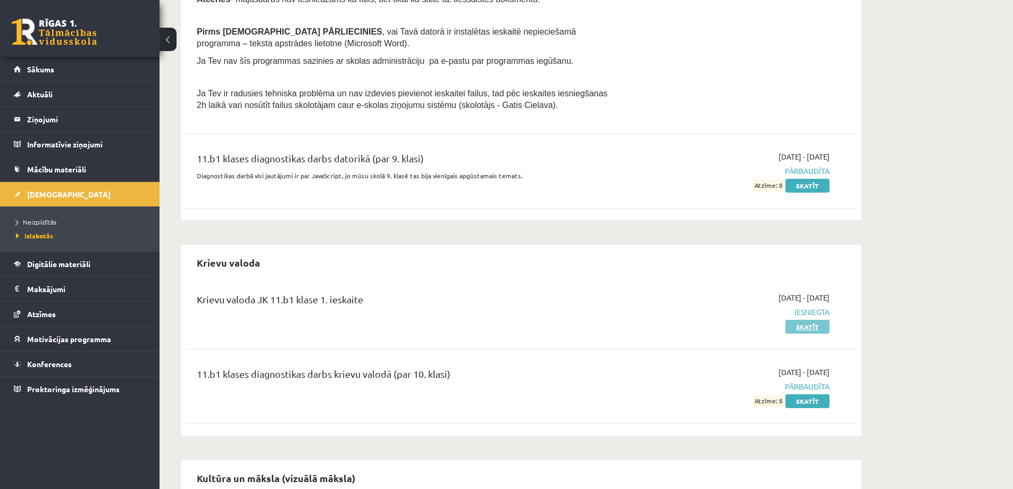
click at [803, 329] on link "Skatīt" at bounding box center [808, 327] width 44 height 14
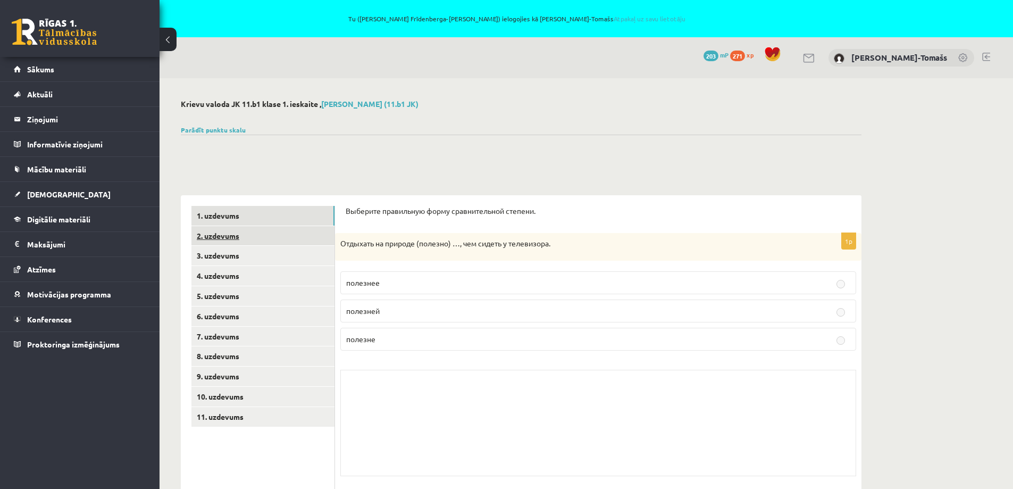
click at [232, 238] on link "2. uzdevums" at bounding box center [263, 236] width 143 height 20
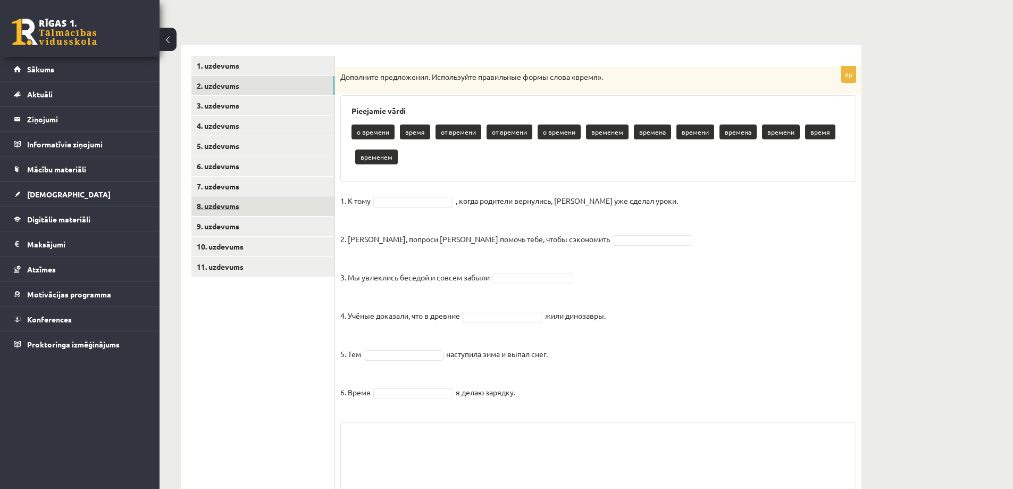
scroll to position [14, 0]
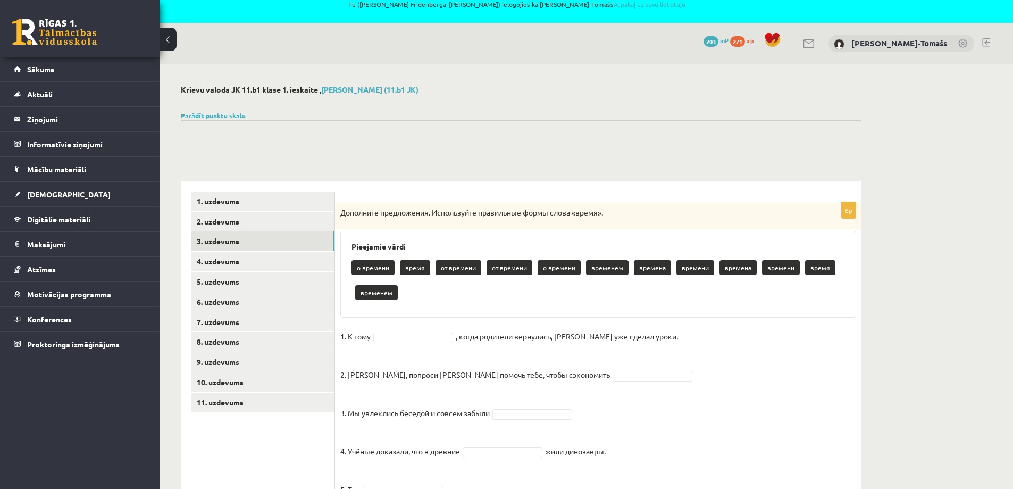
click at [238, 245] on link "3. uzdevums" at bounding box center [263, 241] width 143 height 20
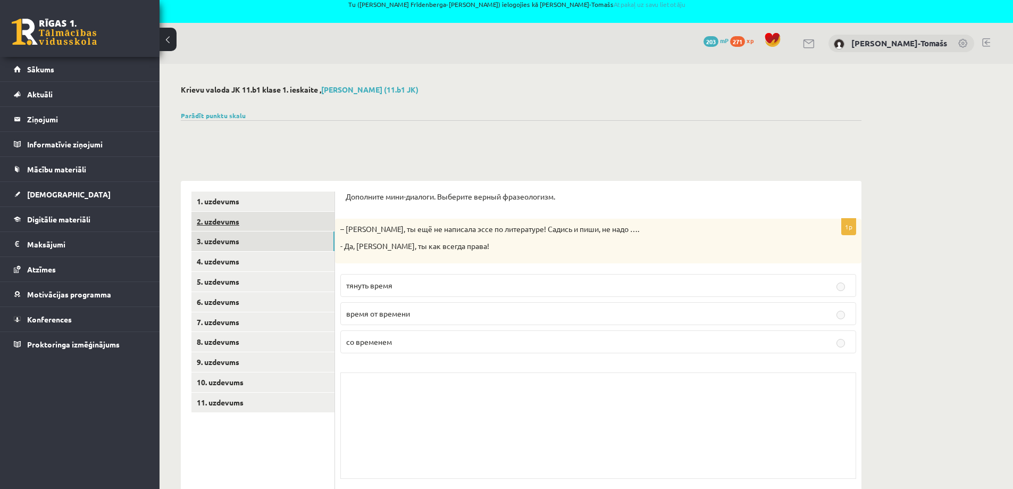
click at [235, 226] on link "2. uzdevums" at bounding box center [263, 222] width 143 height 20
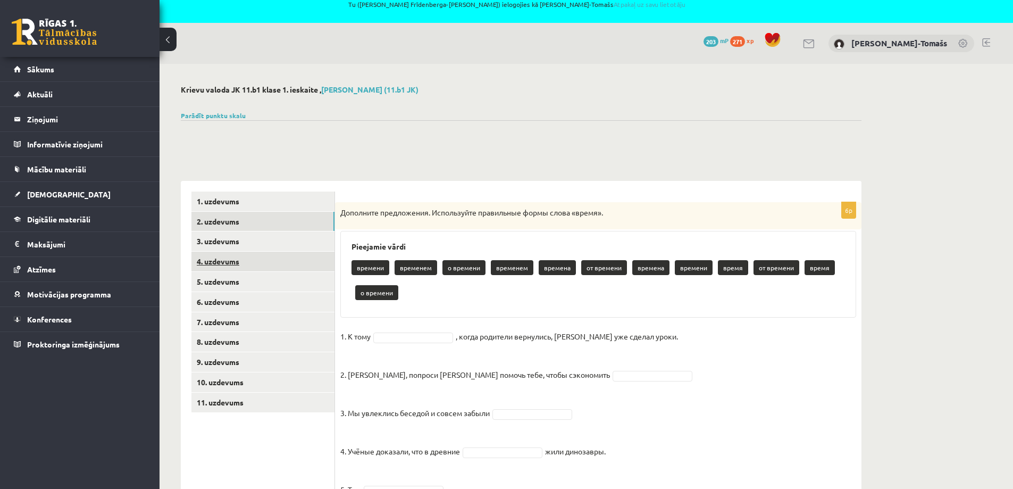
click at [237, 262] on link "4. uzdevums" at bounding box center [263, 262] width 143 height 20
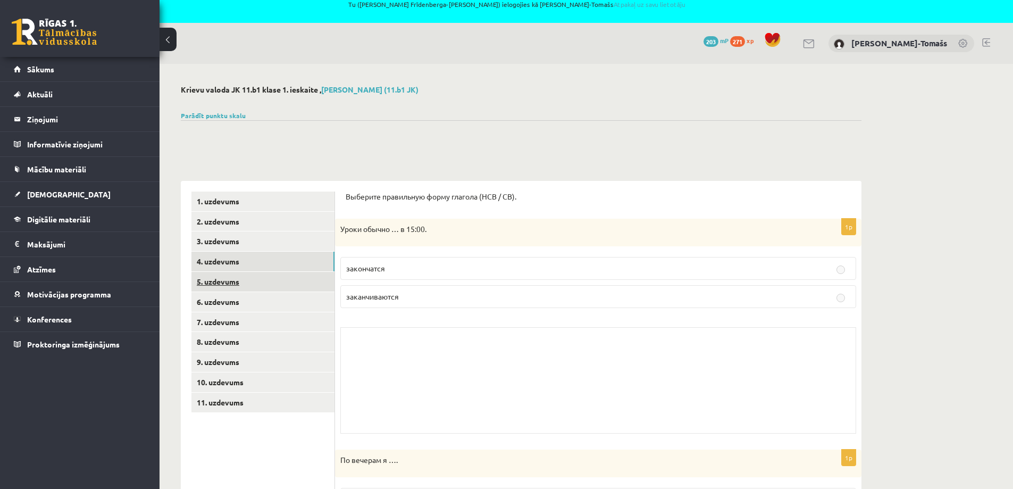
click at [234, 279] on link "5. uzdevums" at bounding box center [263, 282] width 143 height 20
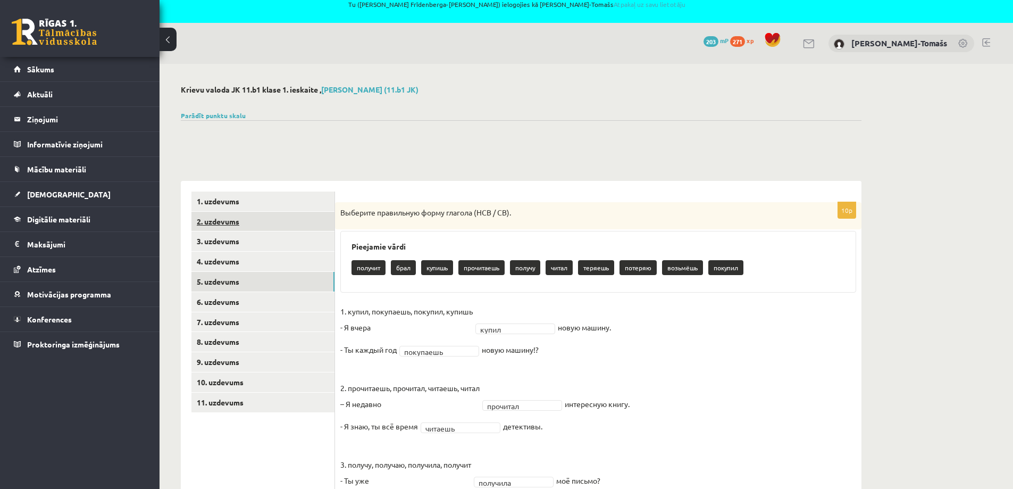
click at [235, 223] on link "2. uzdevums" at bounding box center [263, 222] width 143 height 20
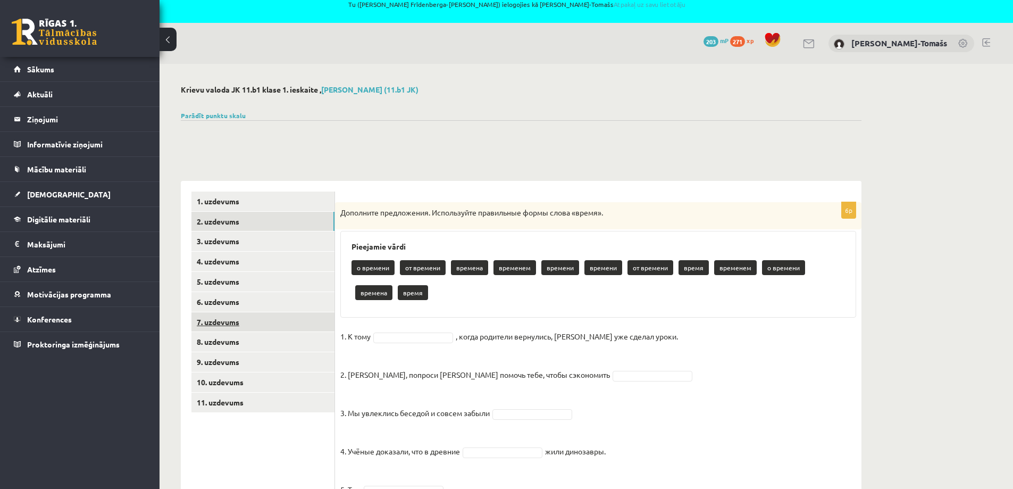
click at [226, 326] on link "7. uzdevums" at bounding box center [263, 322] width 143 height 20
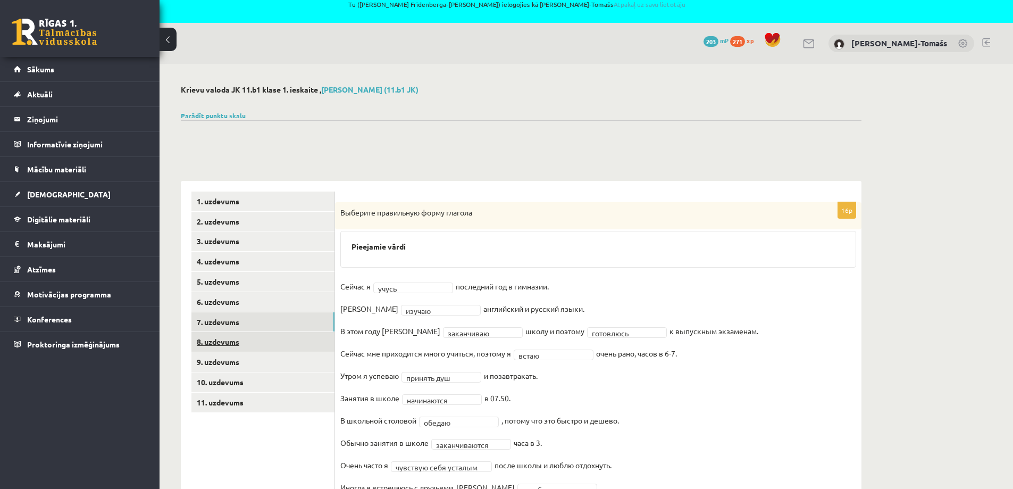
click at [222, 338] on link "8. uzdevums" at bounding box center [263, 342] width 143 height 20
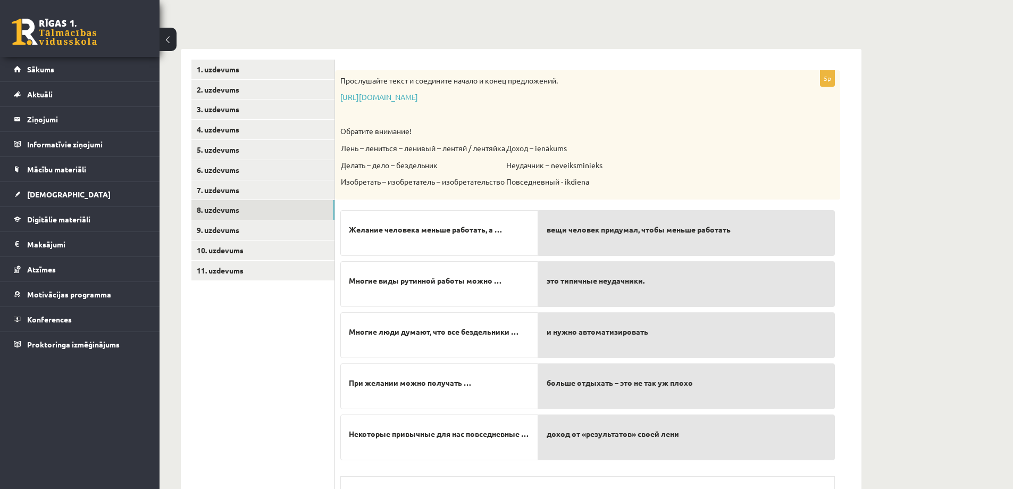
scroll to position [118, 0]
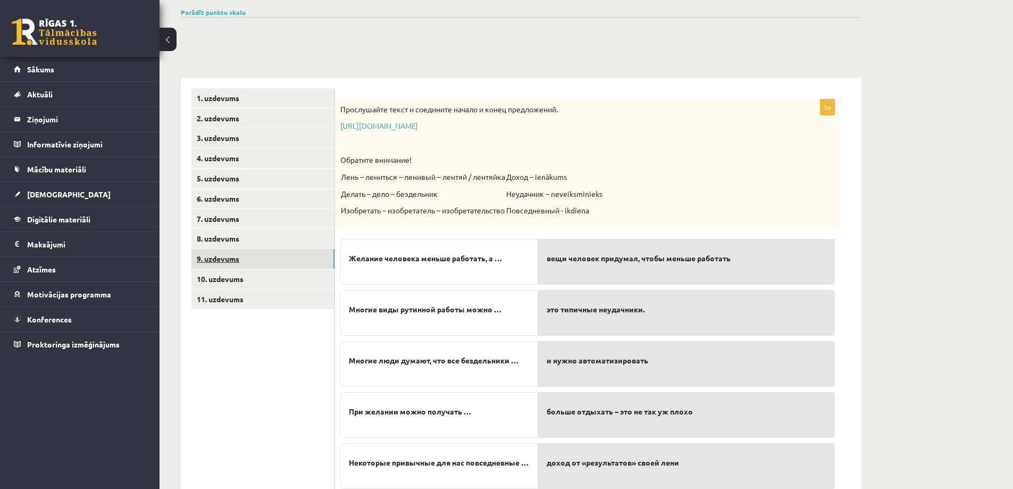
click at [261, 260] on link "9. uzdevums" at bounding box center [263, 259] width 143 height 20
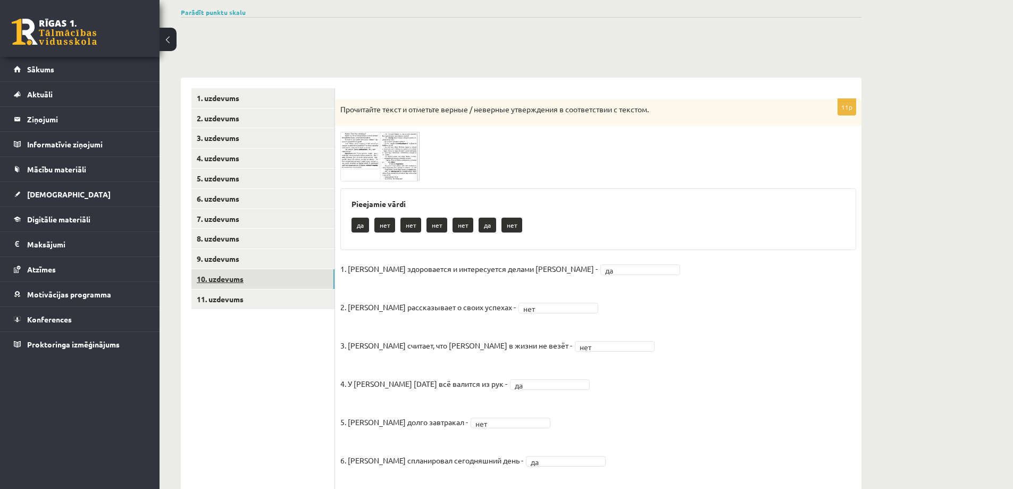
click at [248, 278] on link "10. uzdevums" at bounding box center [263, 279] width 143 height 20
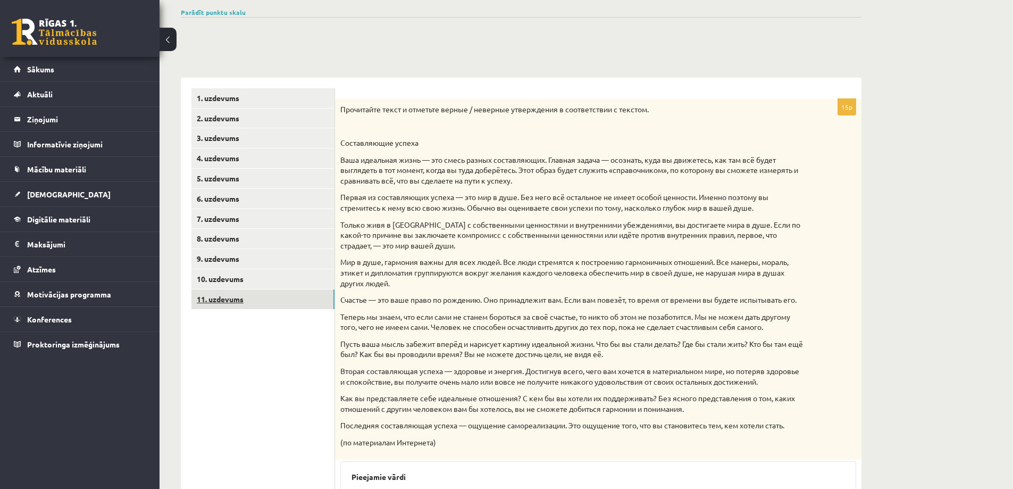
click at [225, 300] on link "11. uzdevums" at bounding box center [263, 299] width 143 height 20
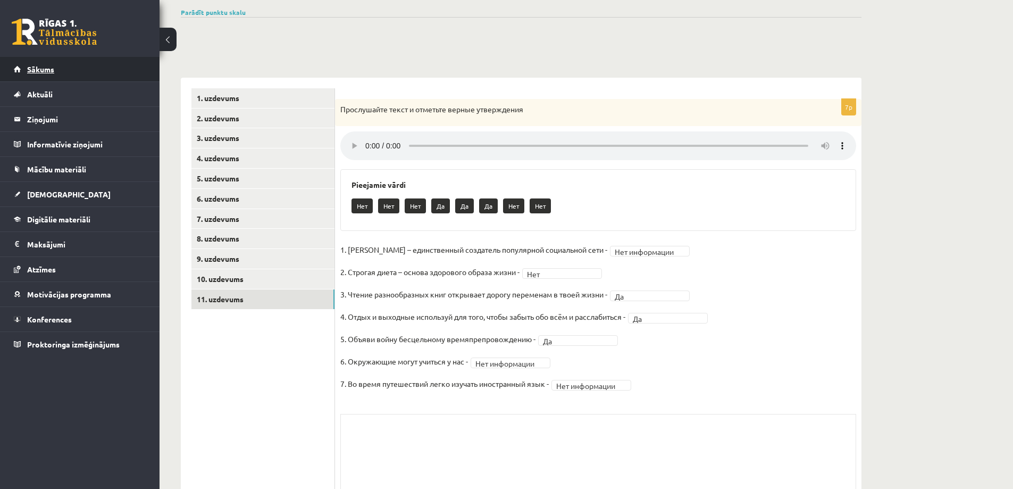
click at [44, 73] on span "Sākums" at bounding box center [40, 69] width 27 height 10
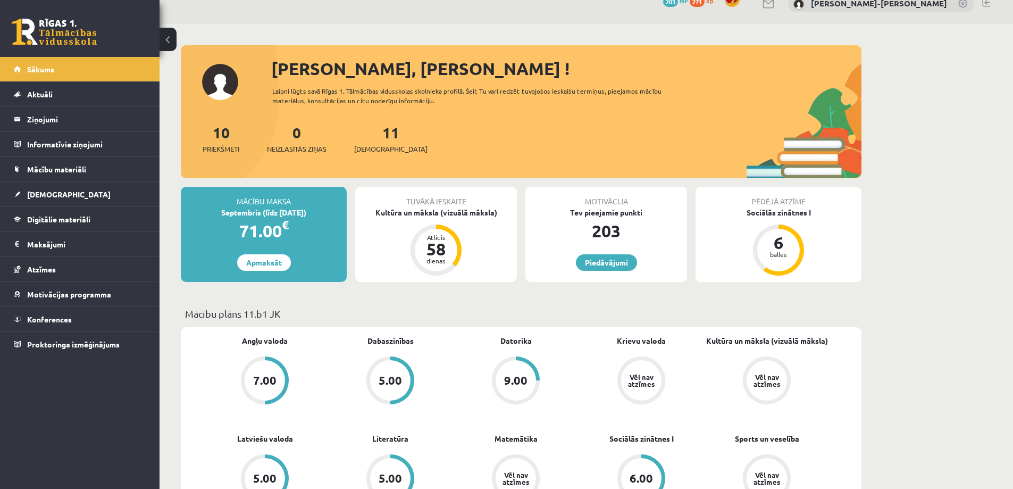
scroll to position [106, 0]
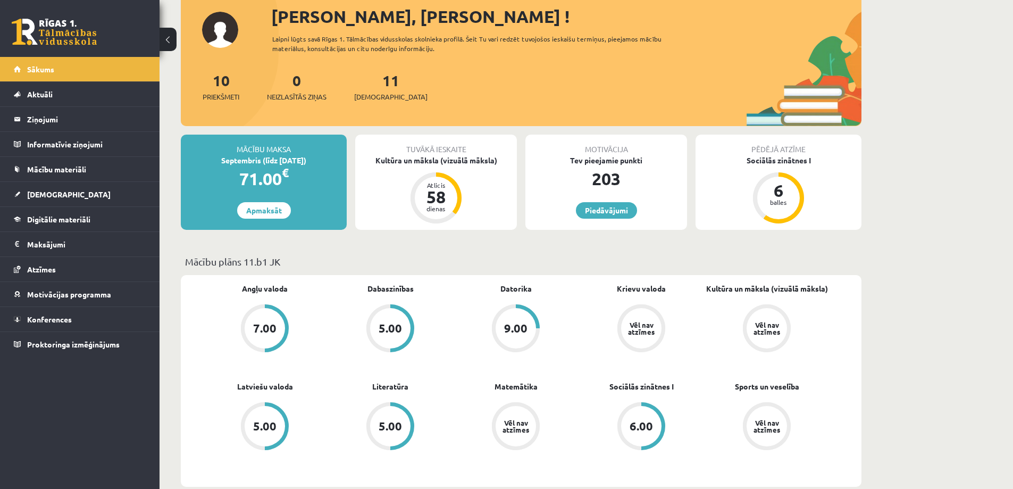
click at [277, 332] on div "7.00" at bounding box center [265, 328] width 40 height 40
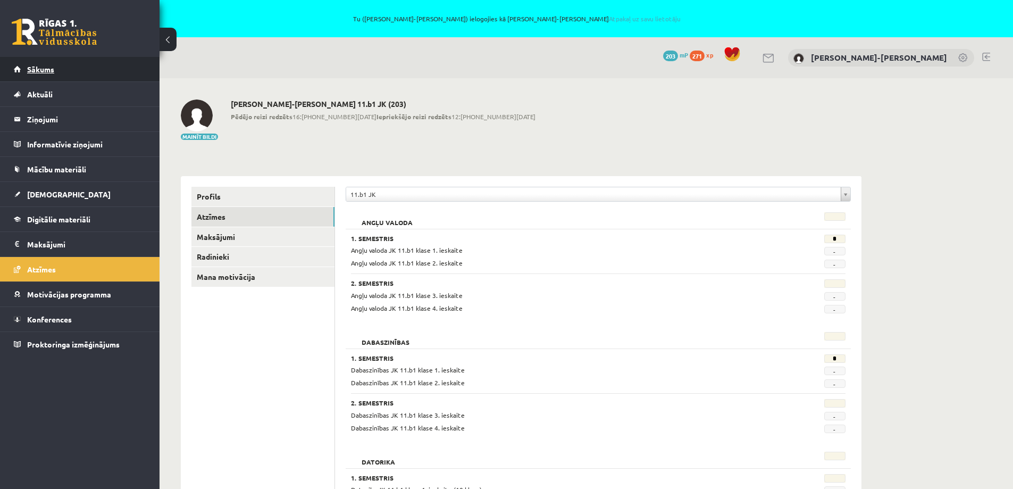
click at [44, 69] on span "Sākums" at bounding box center [40, 69] width 27 height 10
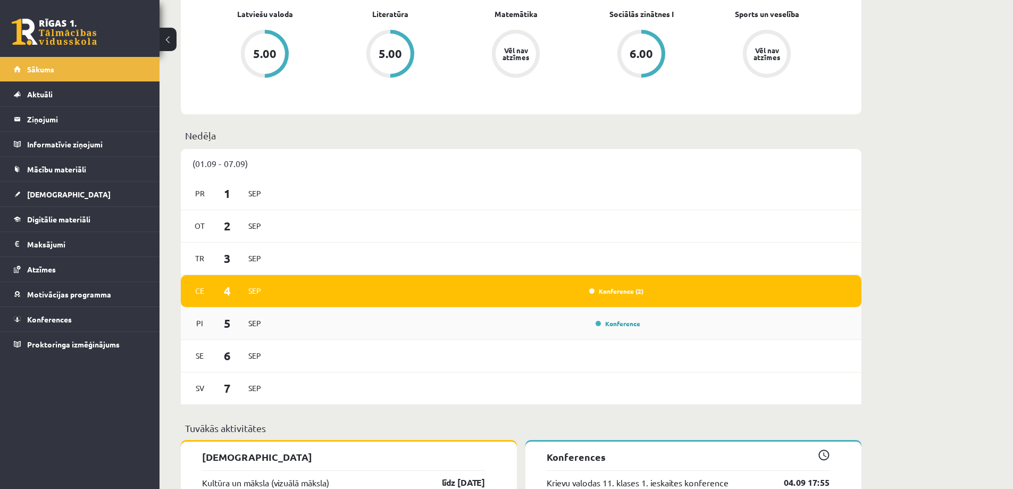
scroll to position [160, 0]
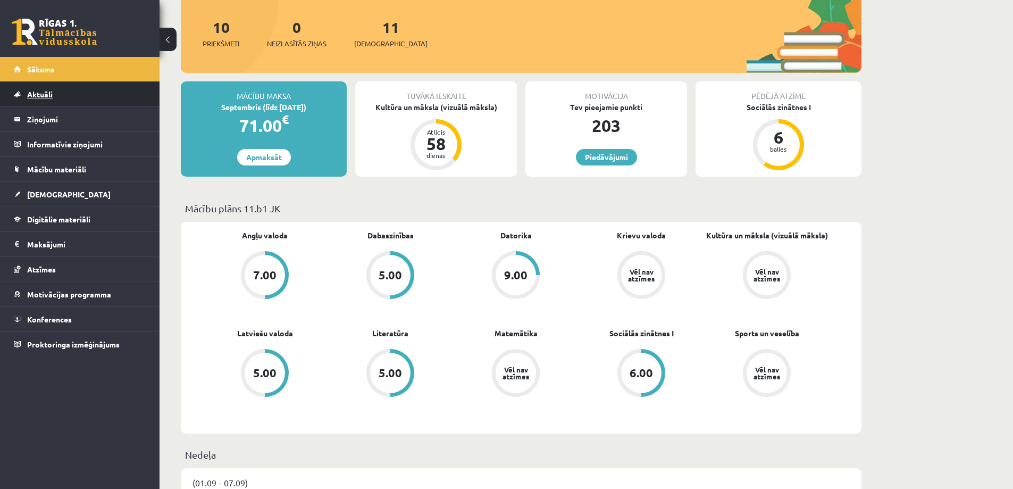
click at [38, 91] on span "Aktuāli" at bounding box center [40, 94] width 26 height 10
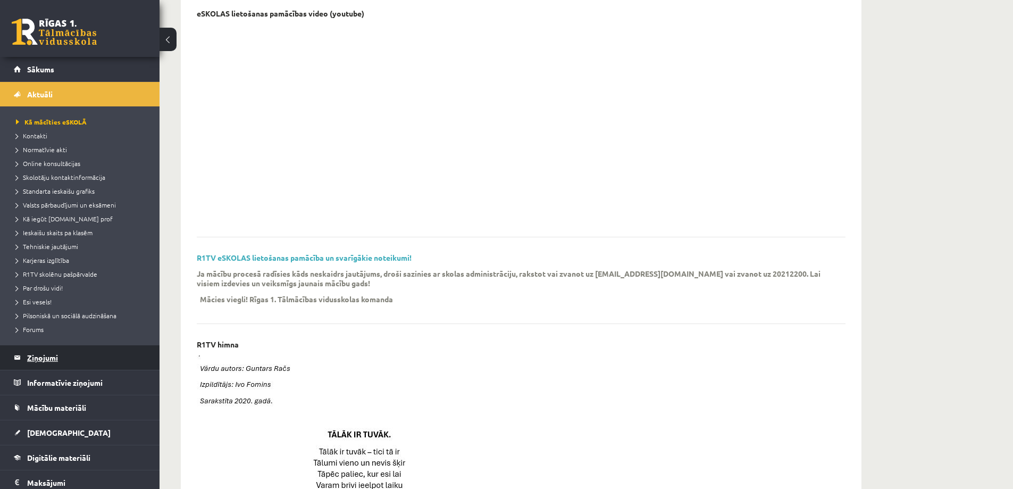
click at [54, 356] on legend "Ziņojumi 0" at bounding box center [86, 357] width 119 height 24
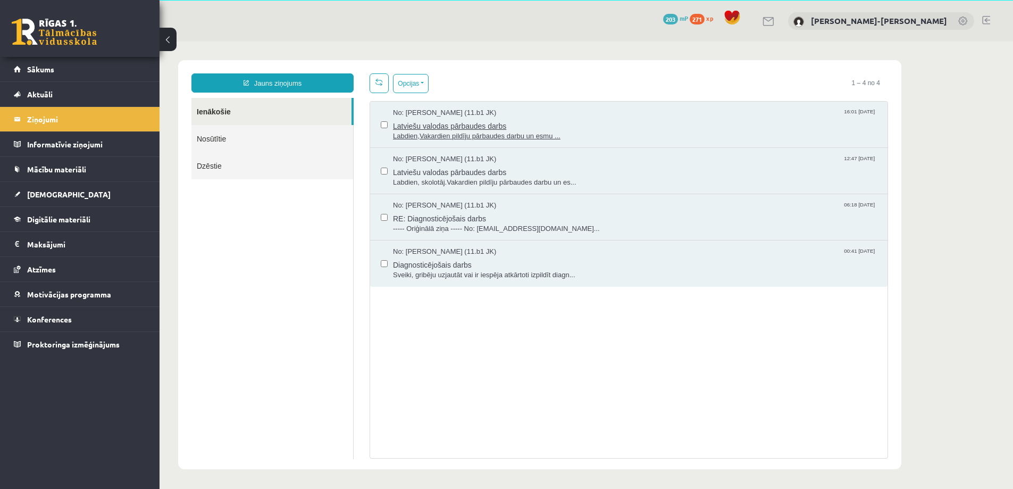
click at [516, 127] on span "Latviešu valodas pārbaudes darbs" at bounding box center [635, 124] width 484 height 13
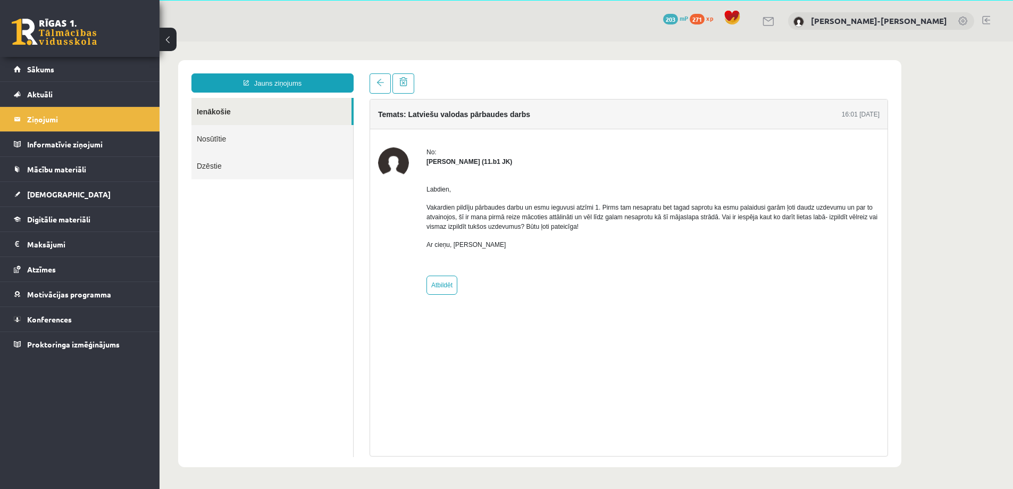
click at [222, 115] on link "Ienākošie" at bounding box center [272, 111] width 160 height 27
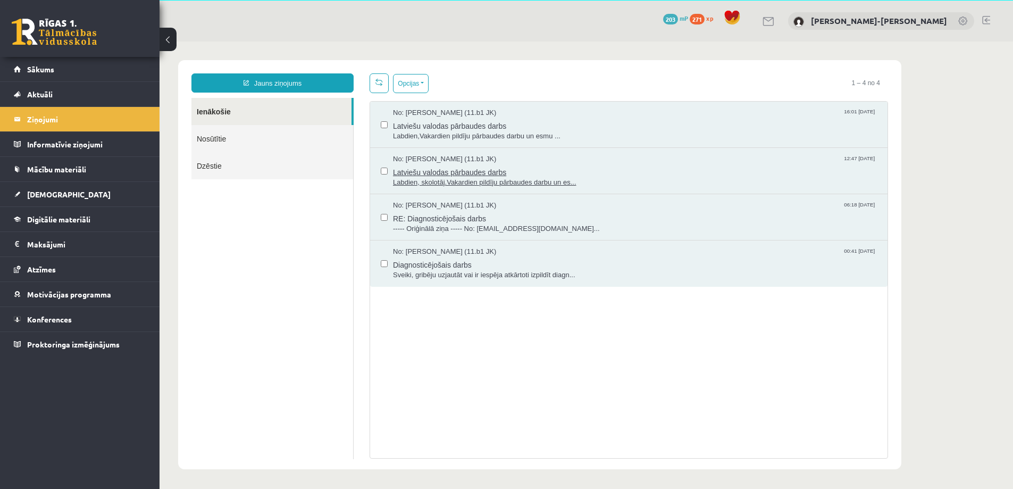
click at [466, 165] on span "Latviešu valodas pārbaudes darbs" at bounding box center [635, 170] width 484 height 13
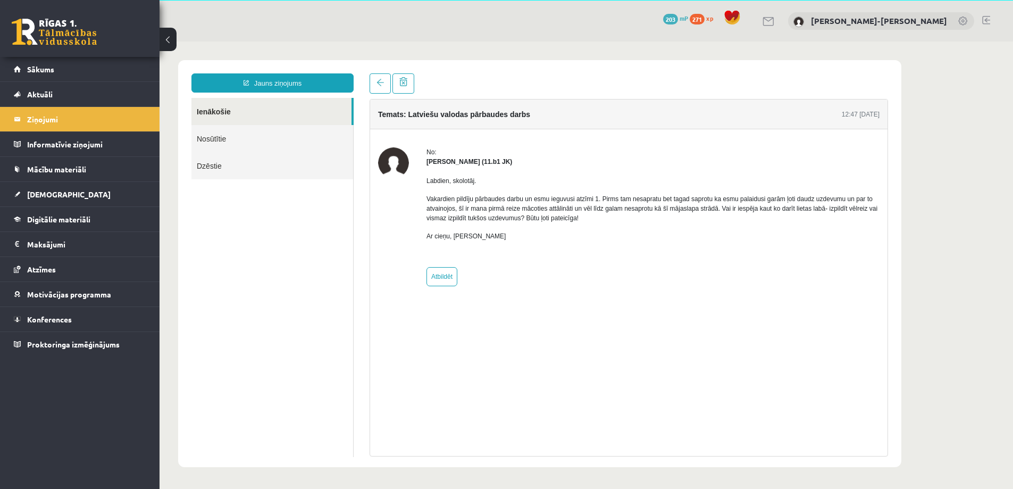
click at [243, 119] on link "Ienākošie" at bounding box center [272, 111] width 160 height 27
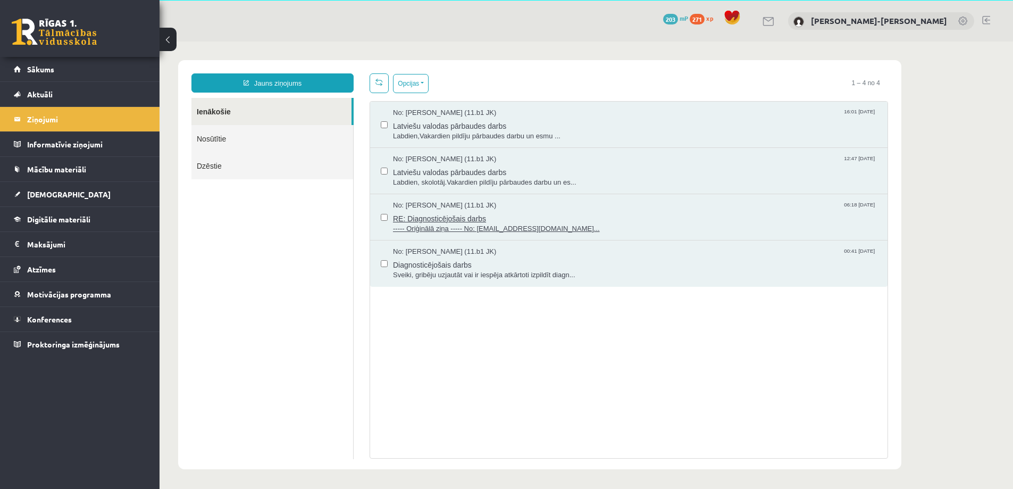
click at [511, 220] on span "RE: Diagnosticējošais darbs" at bounding box center [635, 217] width 484 height 13
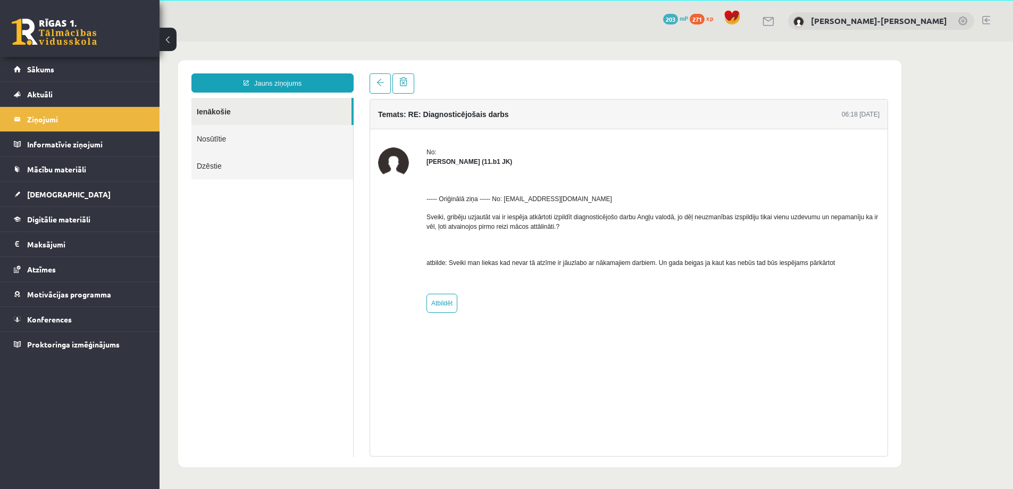
click at [228, 112] on link "Ienākošie" at bounding box center [272, 111] width 160 height 27
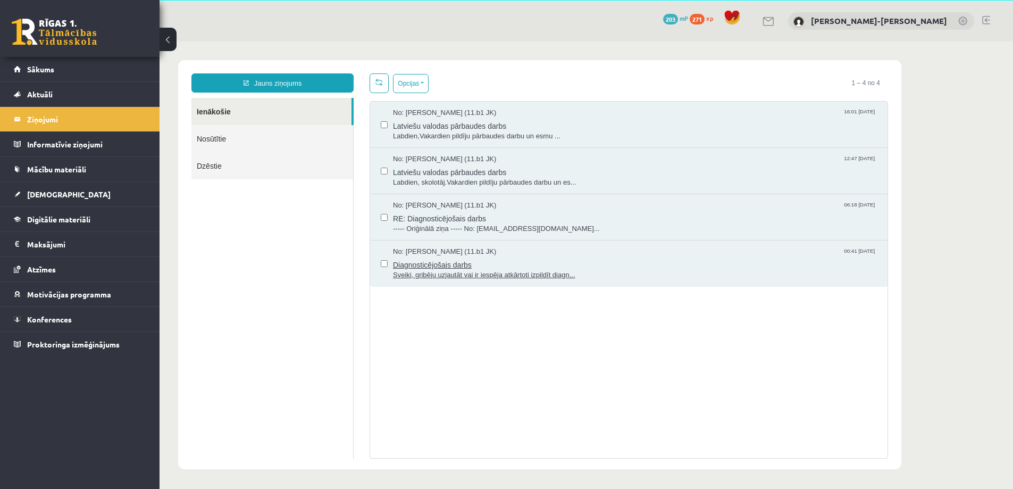
click at [491, 270] on span "Sveiki, gribēju uzjautāt vai ir iespēja atkārtoti izpildīt diagn..." at bounding box center [635, 275] width 484 height 10
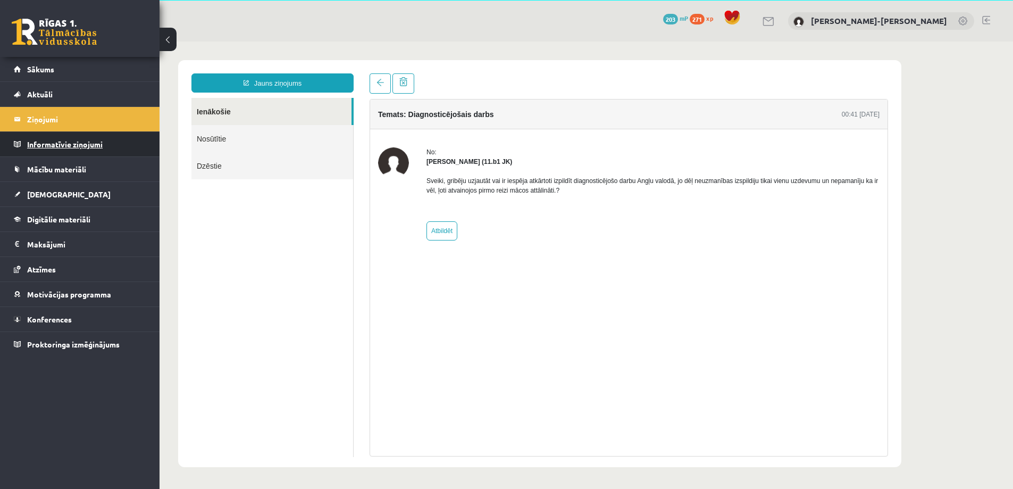
click at [64, 148] on legend "Informatīvie ziņojumi 0" at bounding box center [86, 144] width 119 height 24
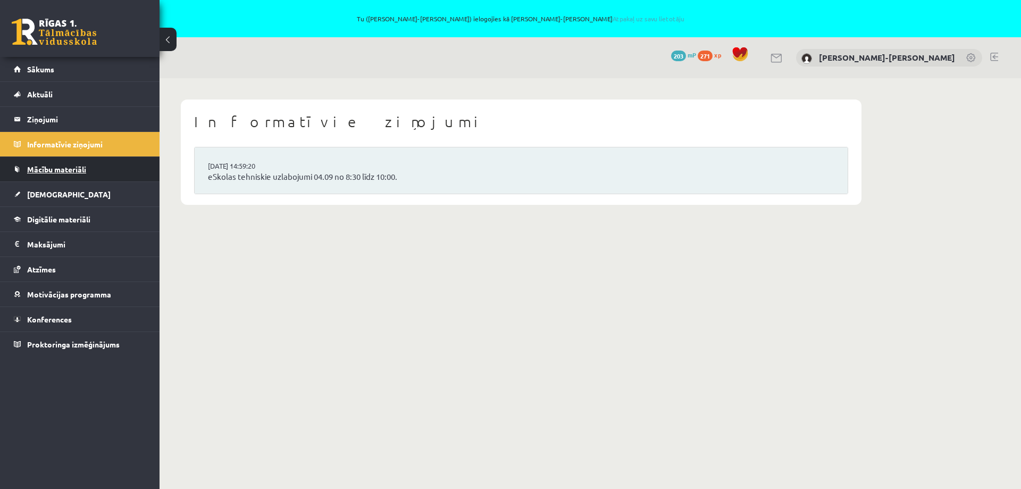
click at [68, 170] on span "Mācību materiāli" at bounding box center [56, 169] width 59 height 10
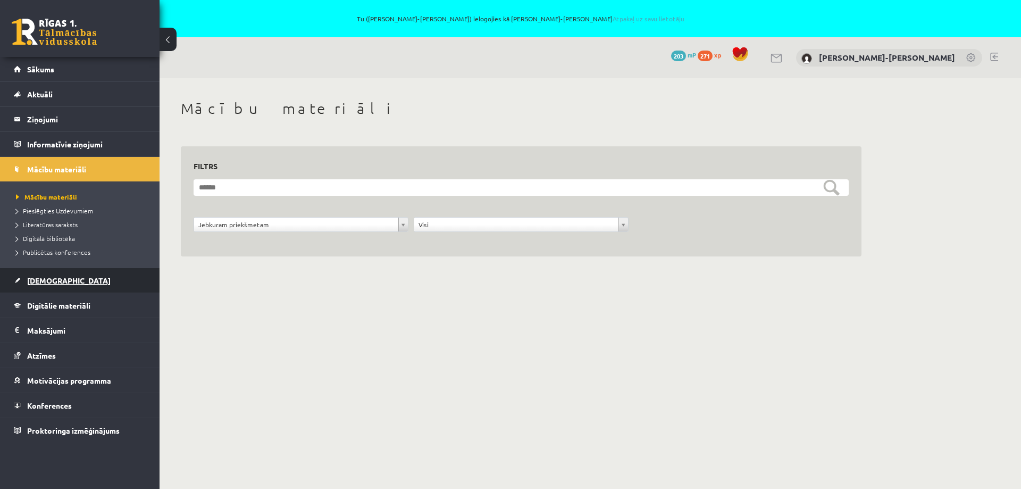
click at [47, 283] on span "Ieskaites" at bounding box center [69, 281] width 84 height 10
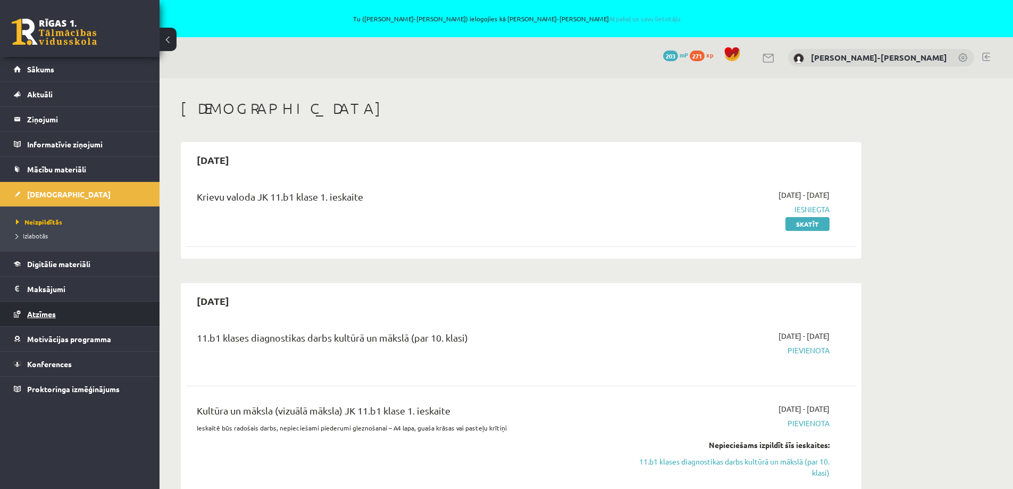
click at [60, 315] on link "Atzīmes" at bounding box center [80, 314] width 132 height 24
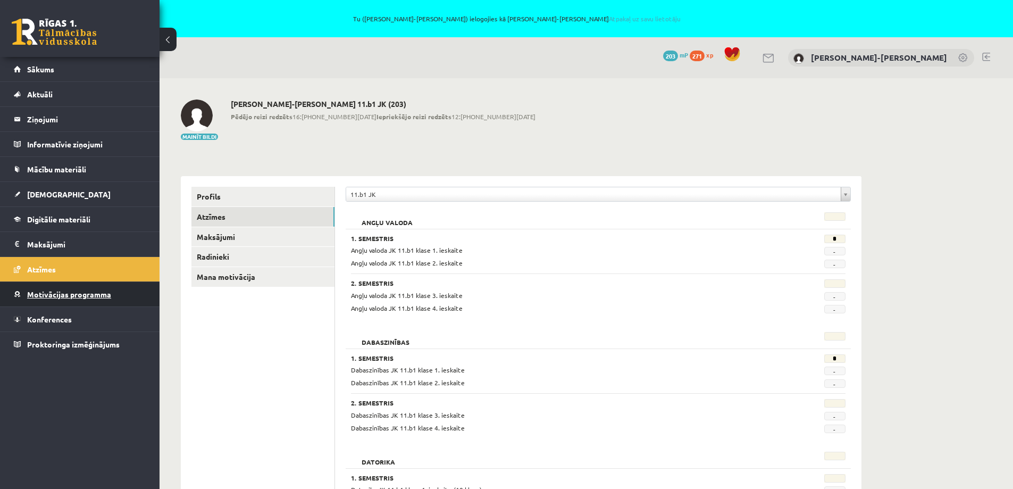
click at [61, 303] on link "Motivācijas programma" at bounding box center [80, 294] width 132 height 24
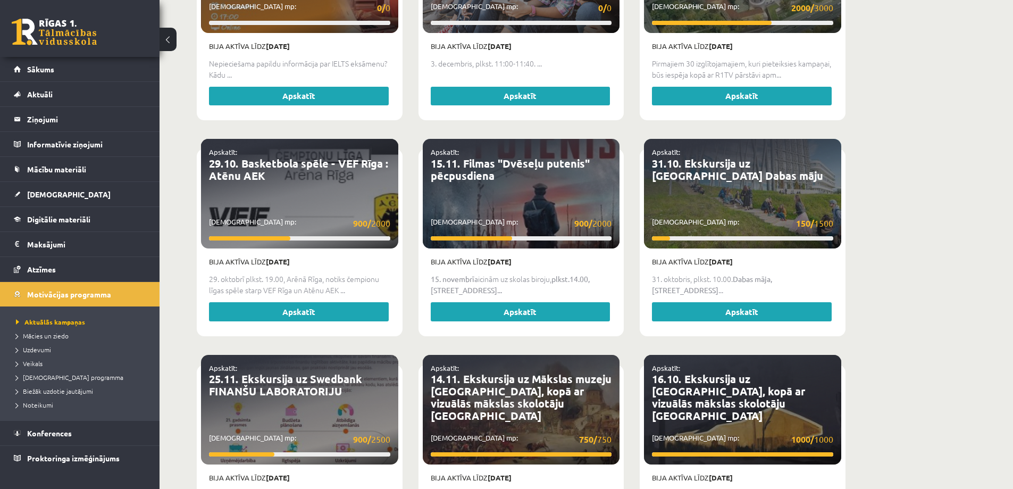
scroll to position [1277, 0]
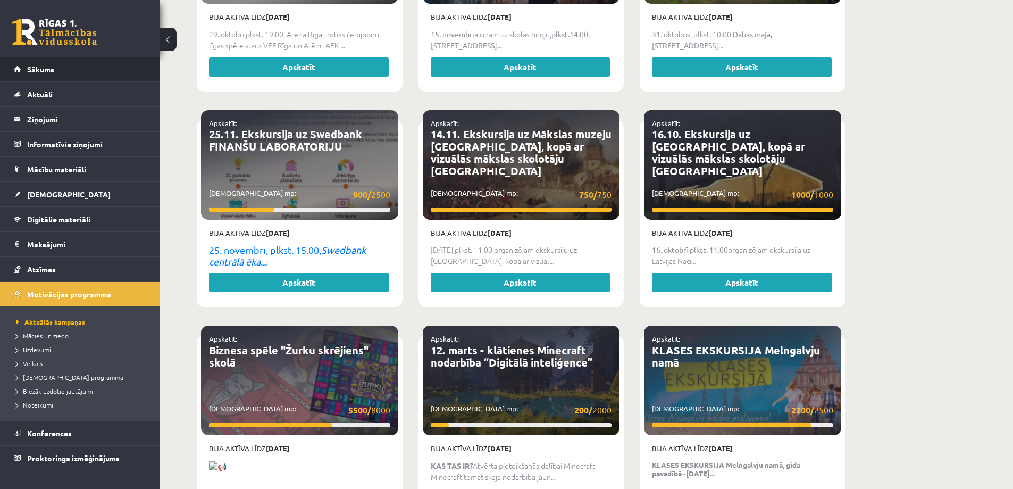
click at [45, 66] on span "Sākums" at bounding box center [40, 69] width 27 height 10
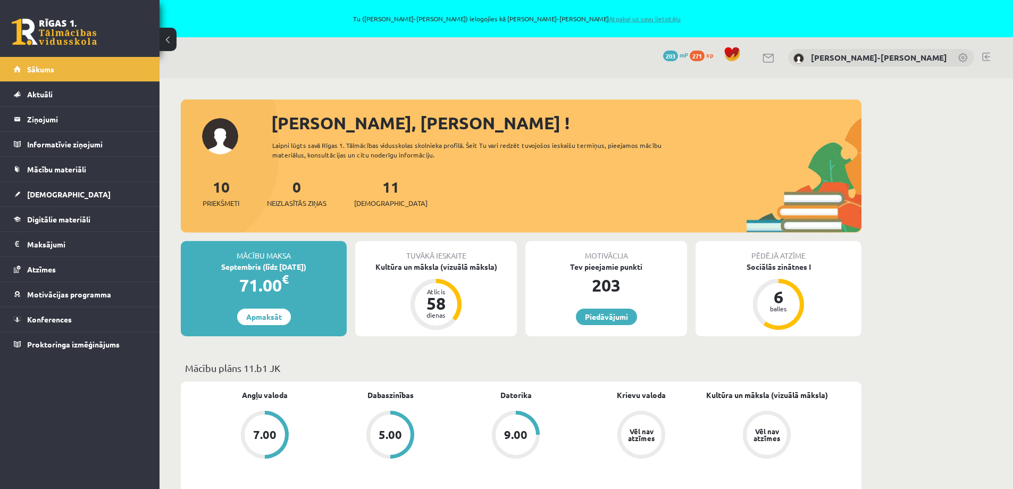
click at [609, 19] on link "Atpakaļ uz savu lietotāju" at bounding box center [645, 18] width 72 height 9
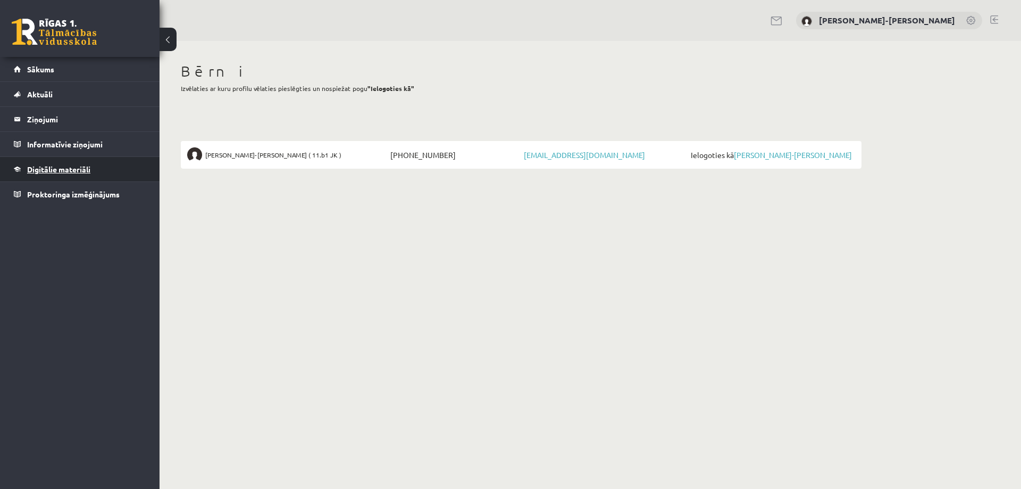
click at [59, 173] on span "Digitālie materiāli" at bounding box center [58, 169] width 63 height 10
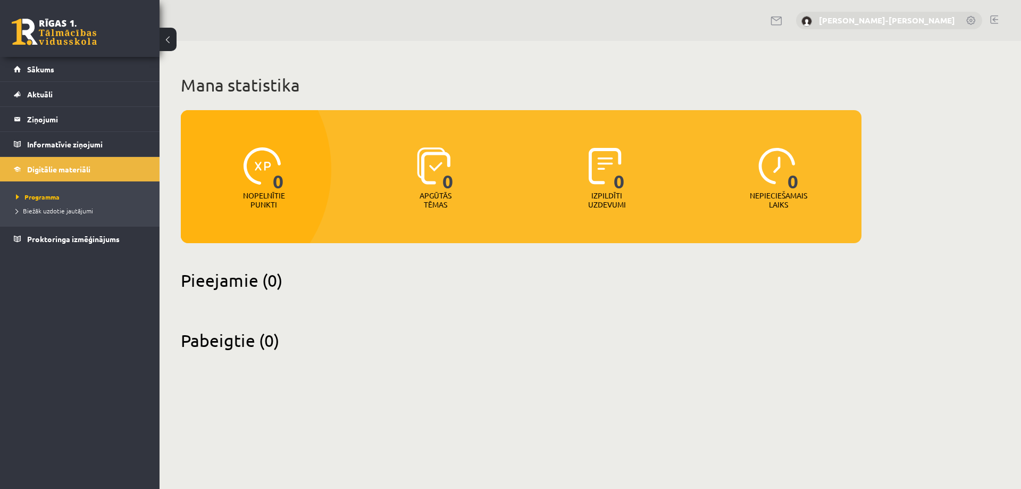
click at [905, 21] on link "[PERSON_NAME]-[PERSON_NAME]" at bounding box center [887, 20] width 136 height 11
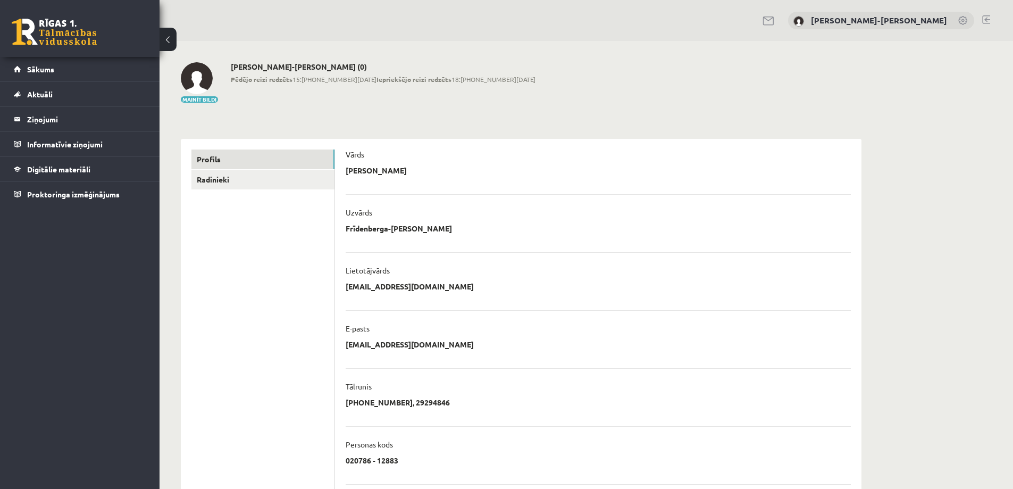
click at [987, 20] on link at bounding box center [987, 19] width 8 height 9
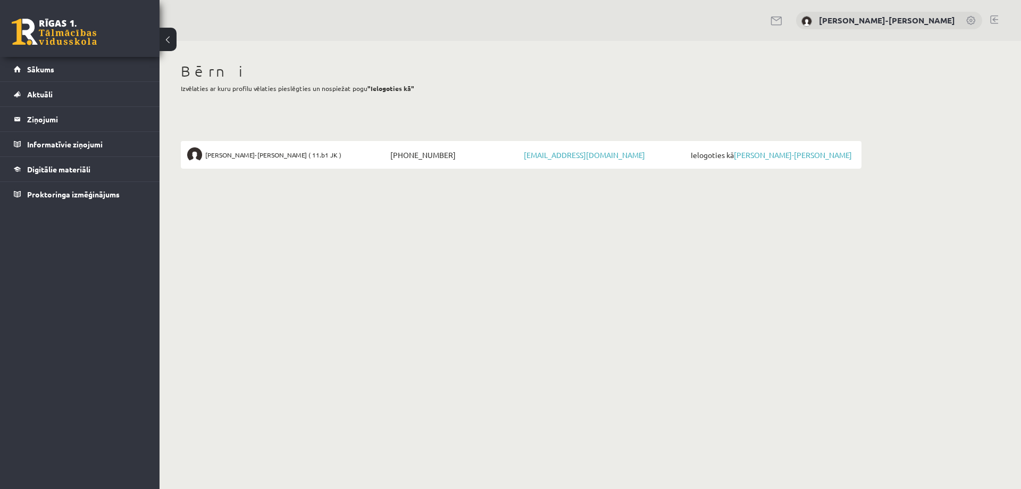
click at [997, 22] on link at bounding box center [995, 19] width 8 height 9
click at [992, 23] on link at bounding box center [995, 19] width 8 height 9
